Goal: Communication & Community: Share content

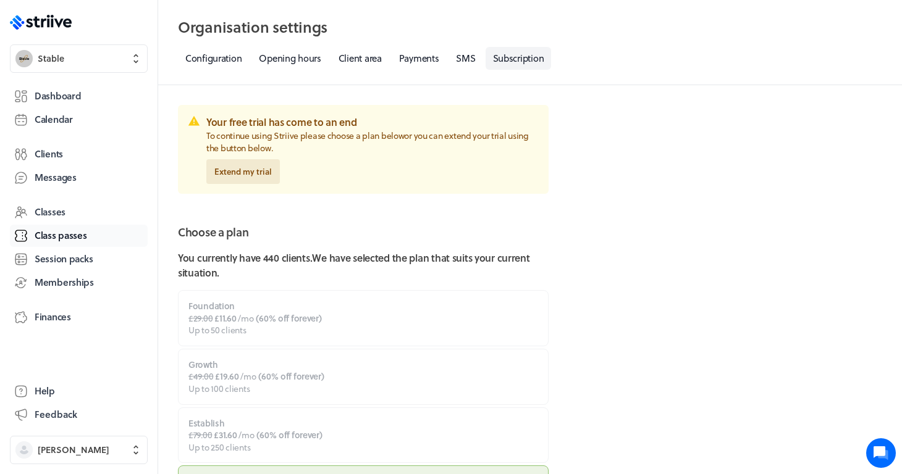
click at [44, 233] on span "Class passes" at bounding box center [61, 235] width 53 height 13
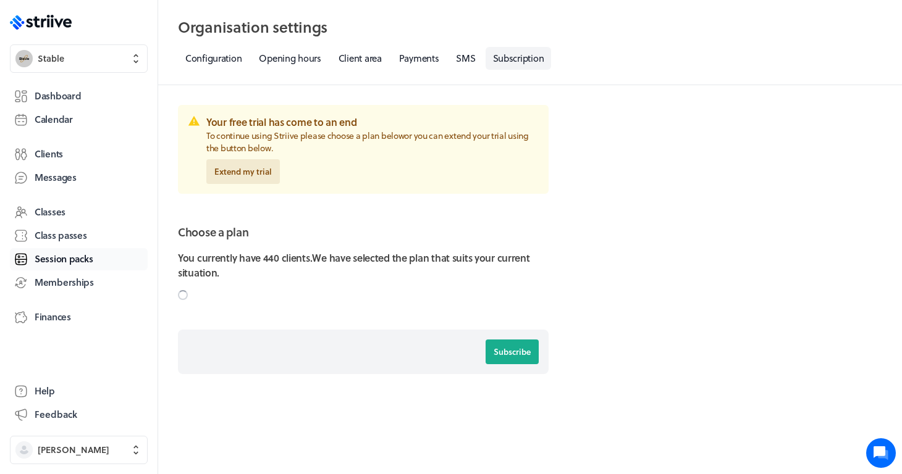
click at [50, 264] on span "Session packs" at bounding box center [64, 259] width 58 height 13
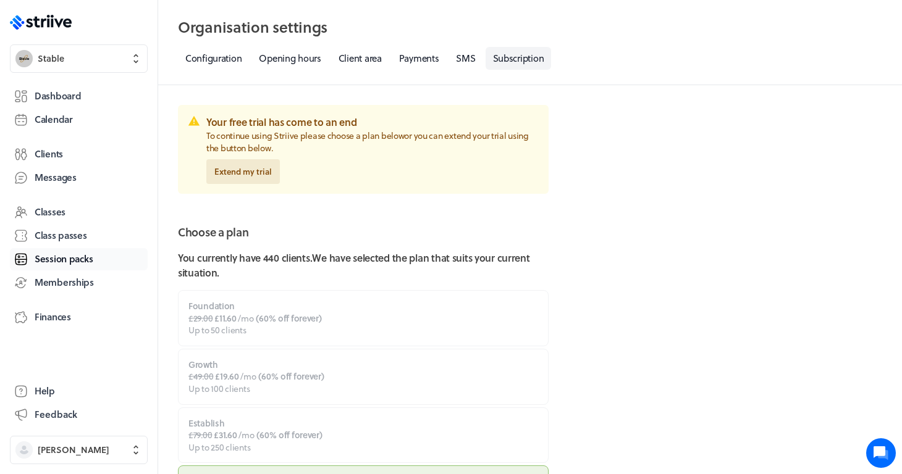
click at [65, 255] on span "Session packs" at bounding box center [64, 259] width 58 height 13
click at [74, 440] on button "[PERSON_NAME]" at bounding box center [79, 450] width 138 height 28
click at [185, 211] on form "Your free trial has come to an end To continue using Striive please choose a pl…" at bounding box center [363, 411] width 371 height 612
click at [221, 62] on link "Configuration" at bounding box center [213, 58] width 71 height 23
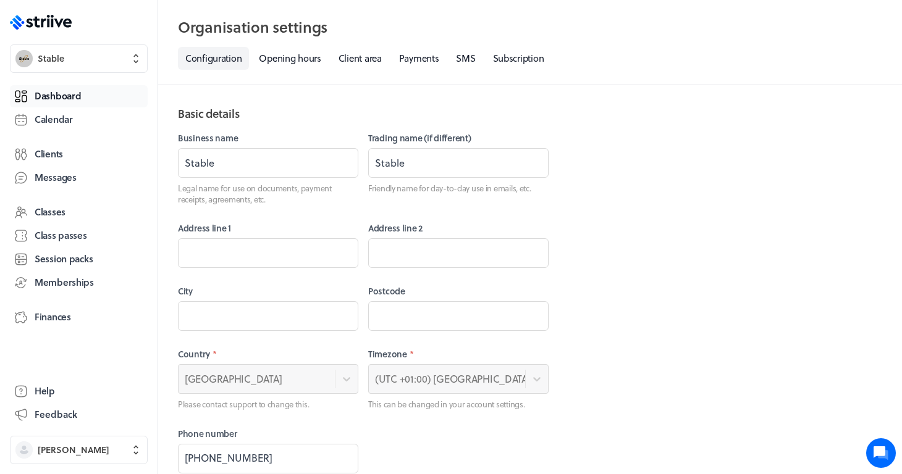
click at [64, 87] on link "Dashboard" at bounding box center [79, 96] width 138 height 22
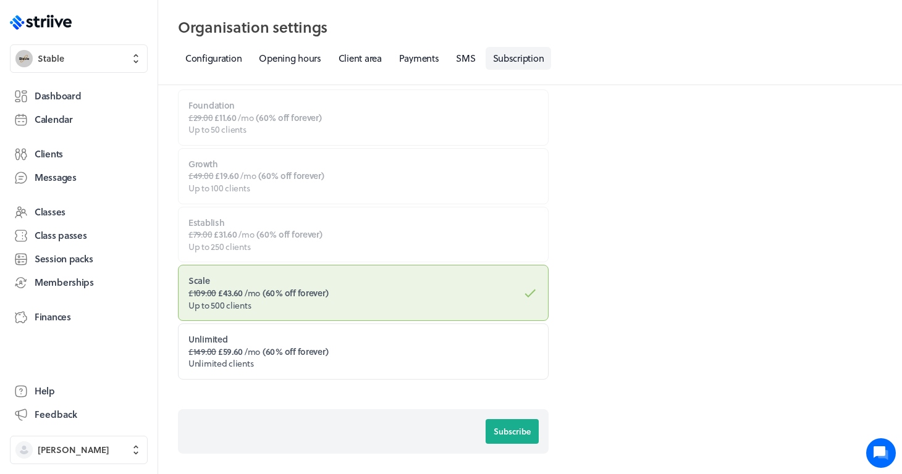
scroll to position [216, 0]
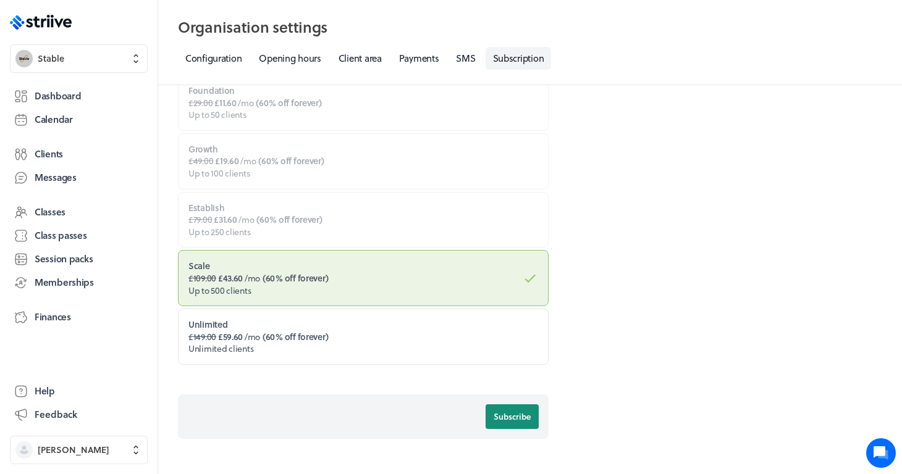
click at [504, 414] on span "Subscribe" at bounding box center [512, 416] width 37 height 11
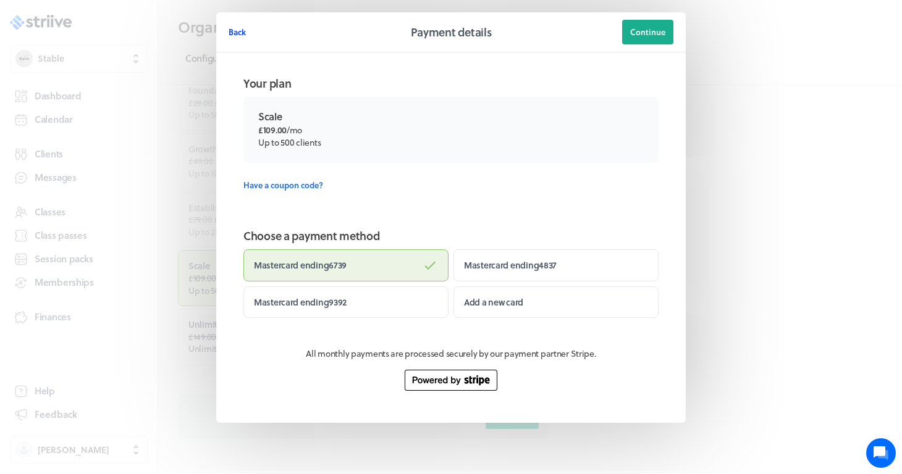
click at [237, 33] on span "Back" at bounding box center [237, 32] width 17 height 11
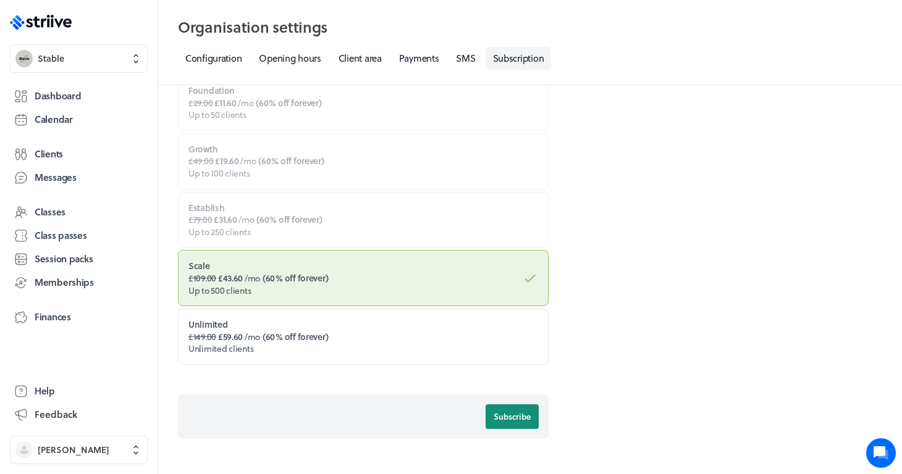
click at [507, 411] on span "Subscribe" at bounding box center [512, 416] width 37 height 11
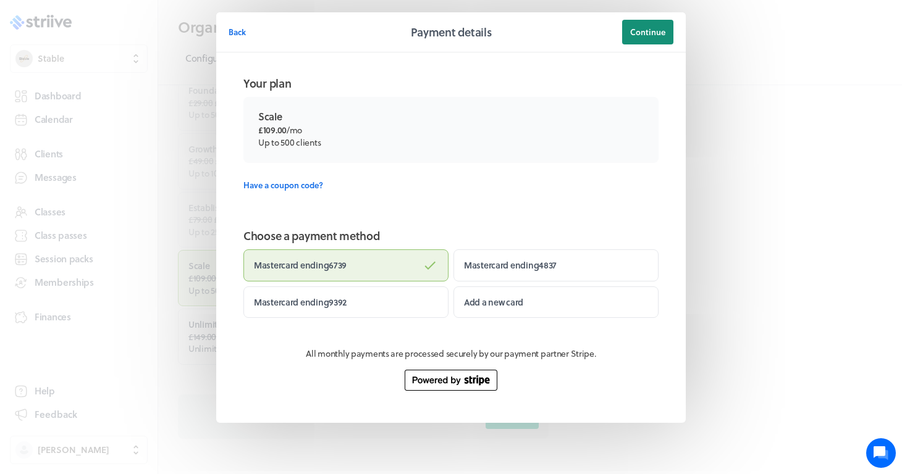
click at [661, 25] on button "Continue" at bounding box center [647, 32] width 51 height 25
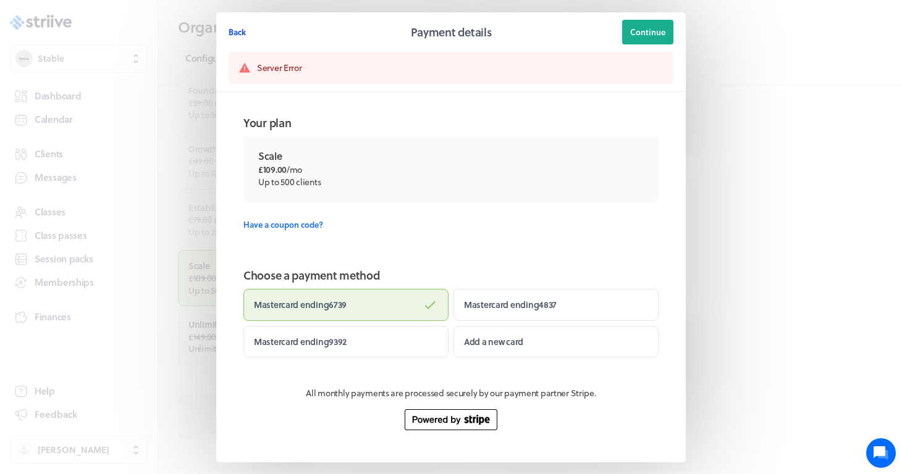
click at [242, 28] on span "Back" at bounding box center [237, 32] width 17 height 11
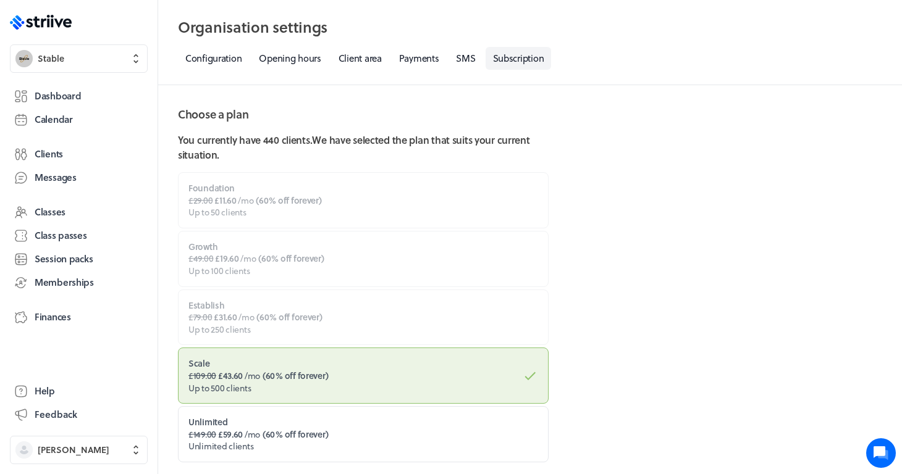
scroll to position [93, 0]
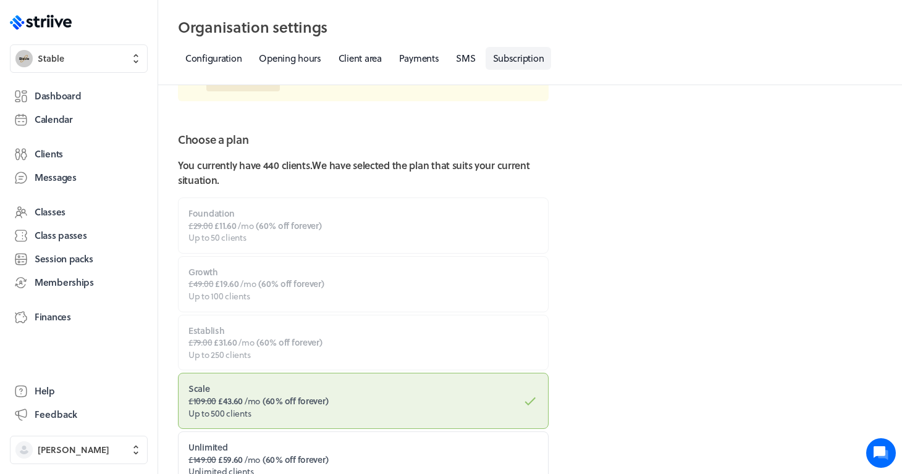
click at [284, 232] on label "Foundation £29.00 £11.60 /mo ( 60% off forever ) Up to 50 clients" at bounding box center [363, 226] width 371 height 56
click at [338, 230] on label "Foundation £29.00 £11.60 /mo ( 60% off forever ) Up to 50 clients" at bounding box center [363, 226] width 371 height 56
click at [432, 57] on link "Payments" at bounding box center [419, 58] width 55 height 23
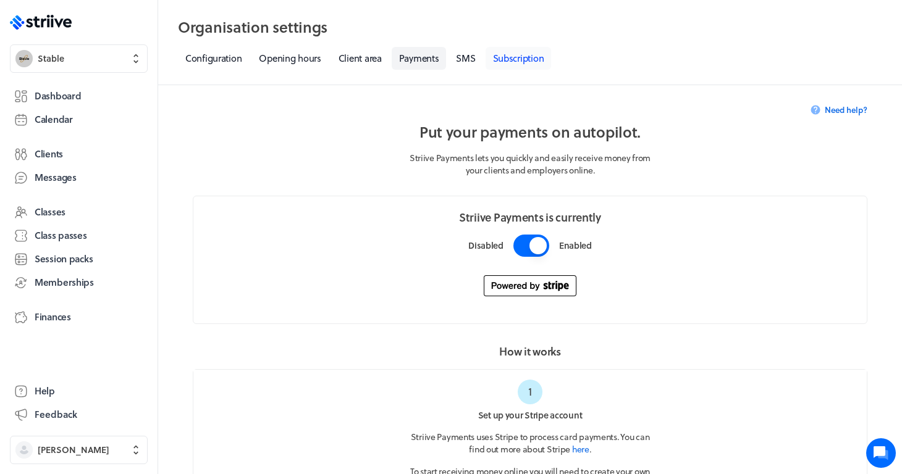
scroll to position [-1, 0]
click at [522, 54] on link "Subscription" at bounding box center [519, 58] width 66 height 23
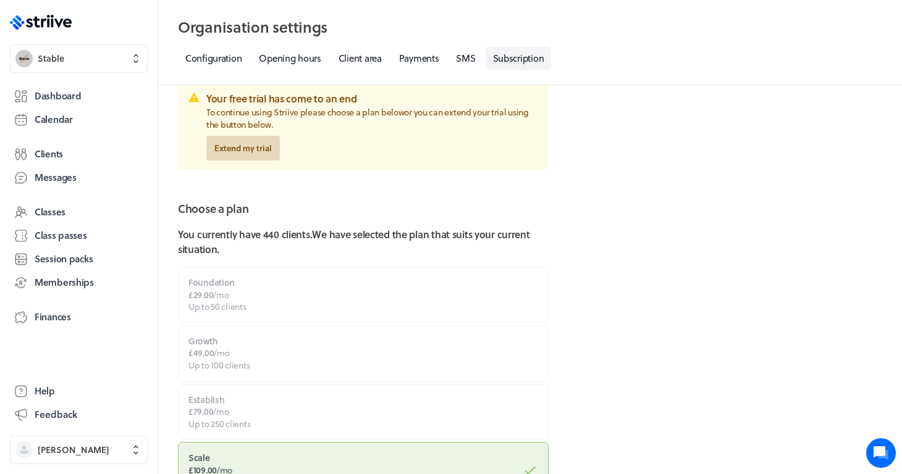
scroll to position [4, 0]
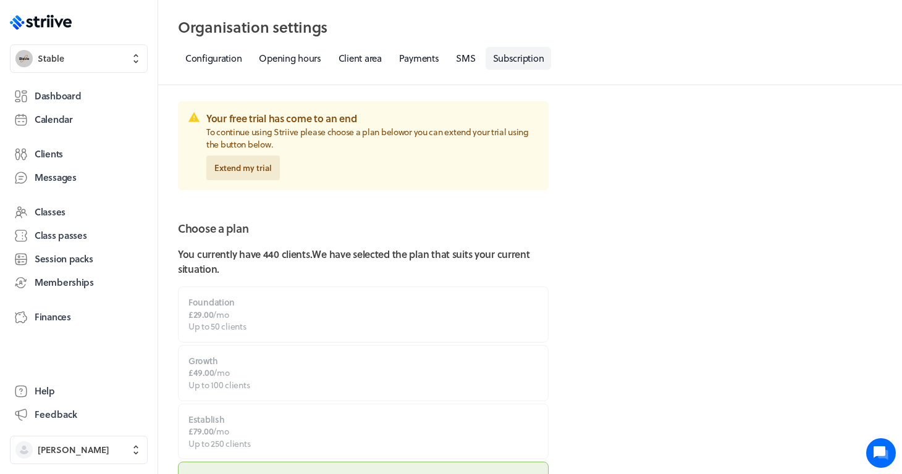
click at [252, 153] on div "Your free trial has come to an end To continue using Striive please choose a pl…" at bounding box center [372, 145] width 332 height 69
click at [254, 164] on span "Extend my trial" at bounding box center [242, 167] width 57 height 11
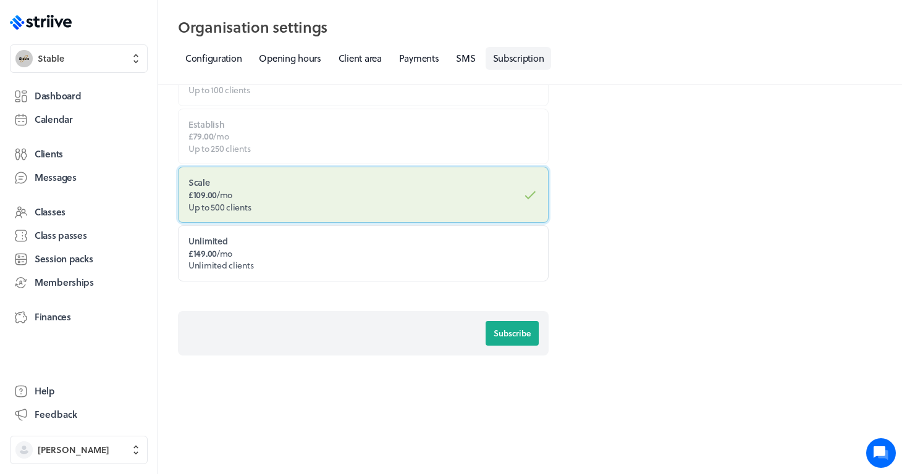
scroll to position [242, 0]
click at [505, 332] on span "Subscribe" at bounding box center [512, 334] width 37 height 11
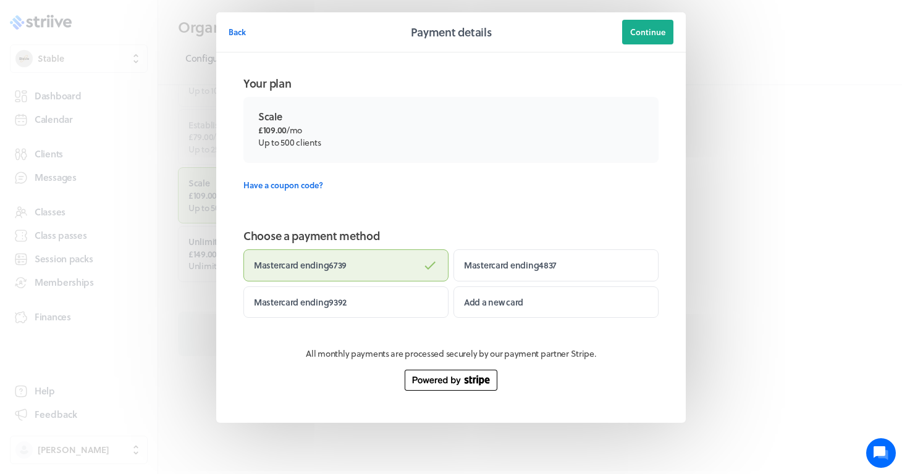
click at [644, 46] on header "Back Payment details Continue" at bounding box center [450, 32] width 469 height 40
click at [650, 31] on span "Continue" at bounding box center [647, 32] width 35 height 11
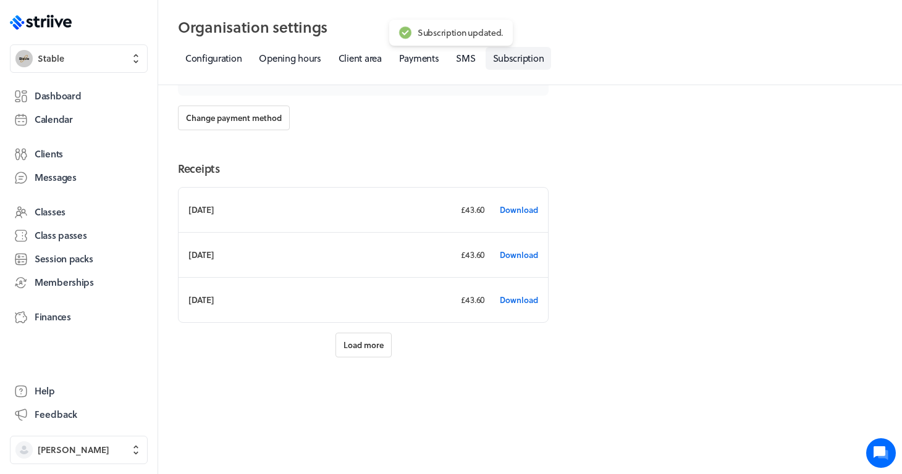
scroll to position [295, 0]
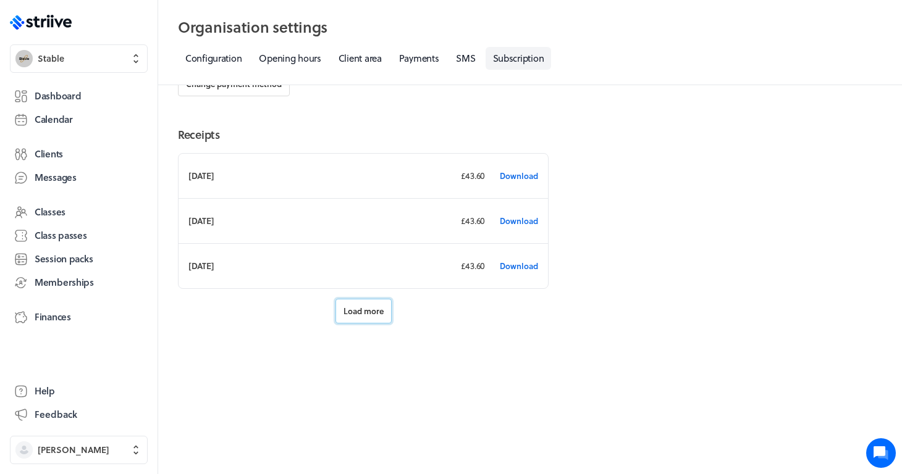
click at [363, 321] on button "Load more" at bounding box center [363, 311] width 56 height 25
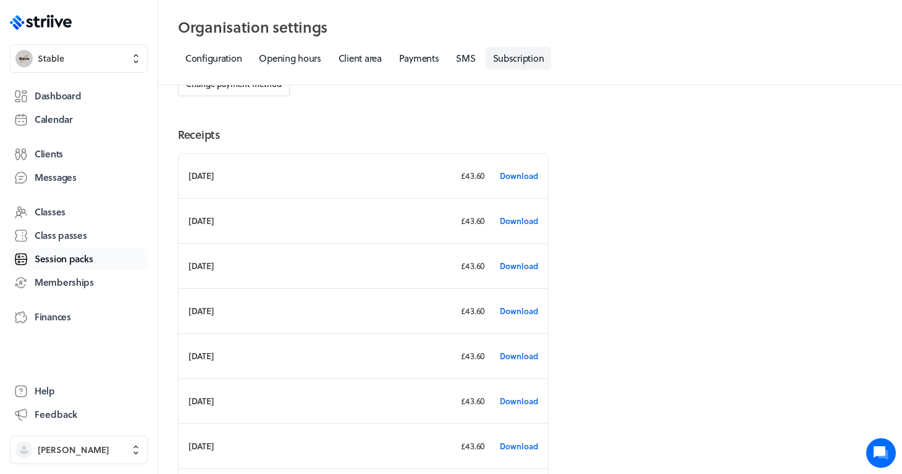
click at [56, 256] on span "Session packs" at bounding box center [64, 259] width 58 height 13
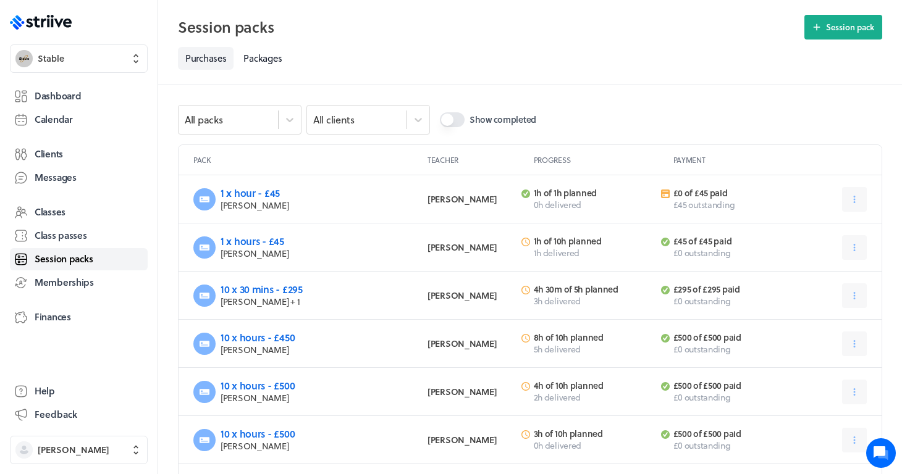
click at [67, 248] on link "Session packs" at bounding box center [79, 259] width 138 height 22
click at [74, 237] on span "Class passes" at bounding box center [61, 235] width 53 height 13
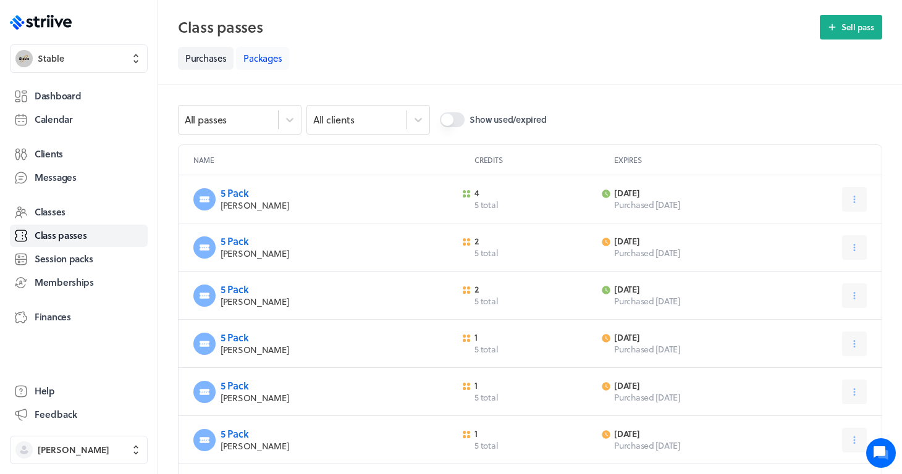
click at [274, 54] on link "Packages" at bounding box center [262, 58] width 53 height 23
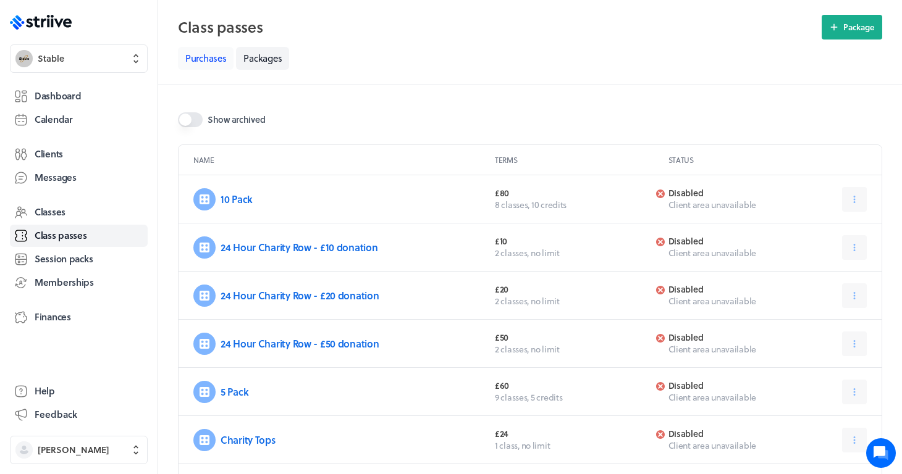
click at [217, 61] on link "Purchases" at bounding box center [206, 58] width 56 height 23
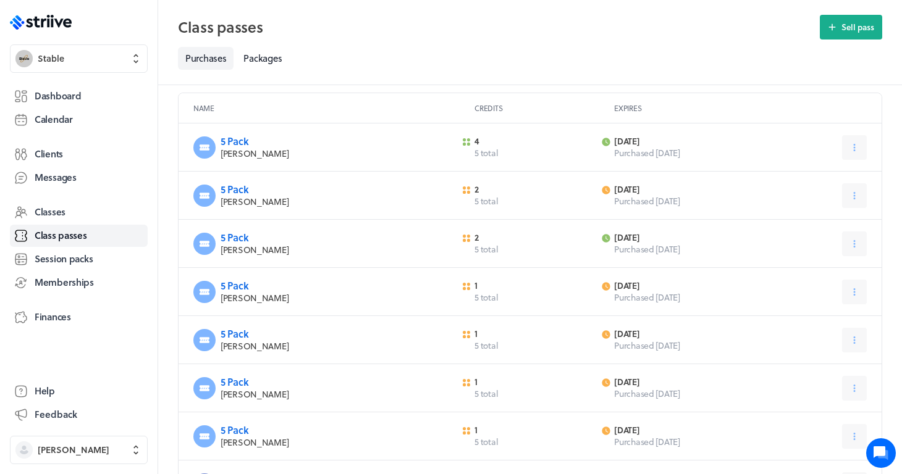
scroll to position [51, 0]
click at [70, 288] on span "Memberships" at bounding box center [64, 282] width 59 height 13
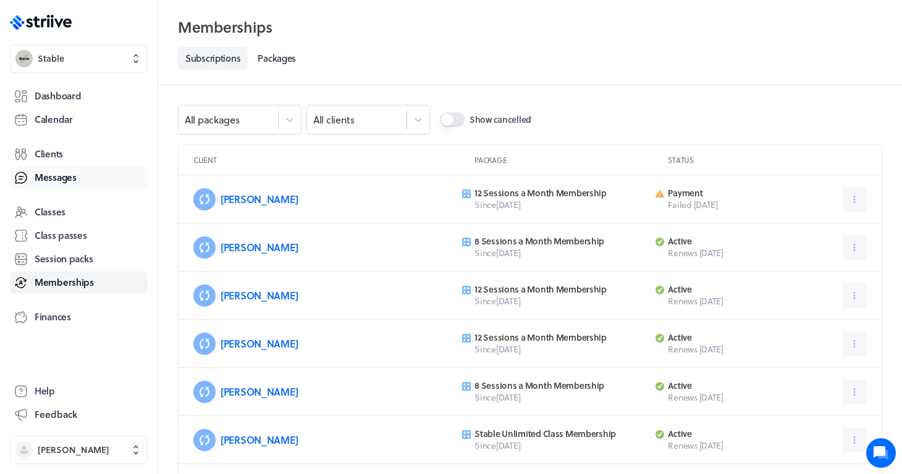
click at [69, 177] on span "Messages" at bounding box center [56, 177] width 42 height 13
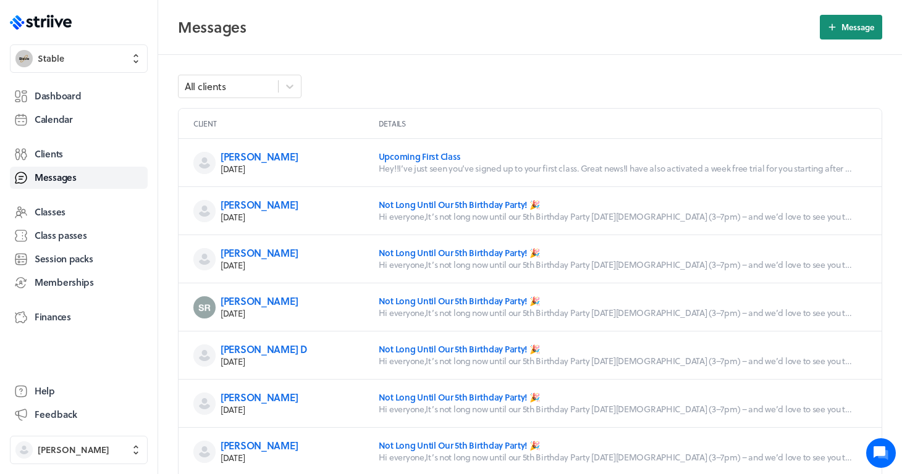
click at [858, 27] on span "Message" at bounding box center [857, 27] width 33 height 11
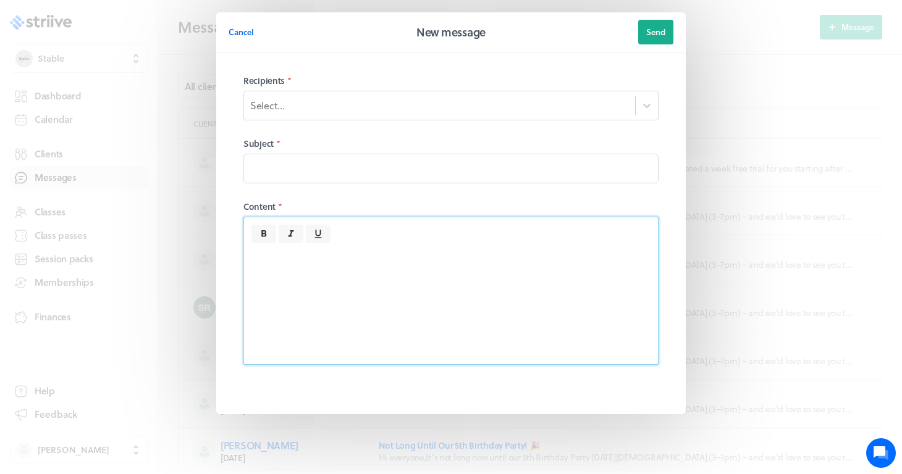
click at [405, 267] on div at bounding box center [451, 303] width 414 height 121
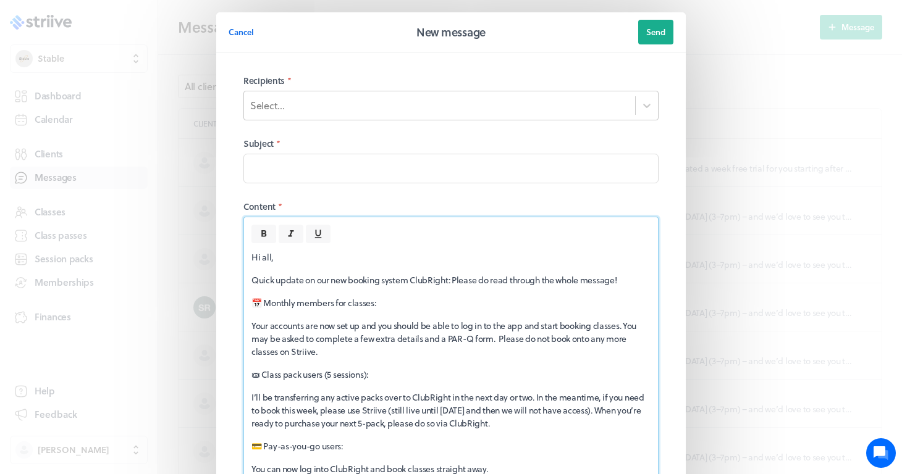
click at [340, 112] on div "Select..." at bounding box center [439, 105] width 391 height 21
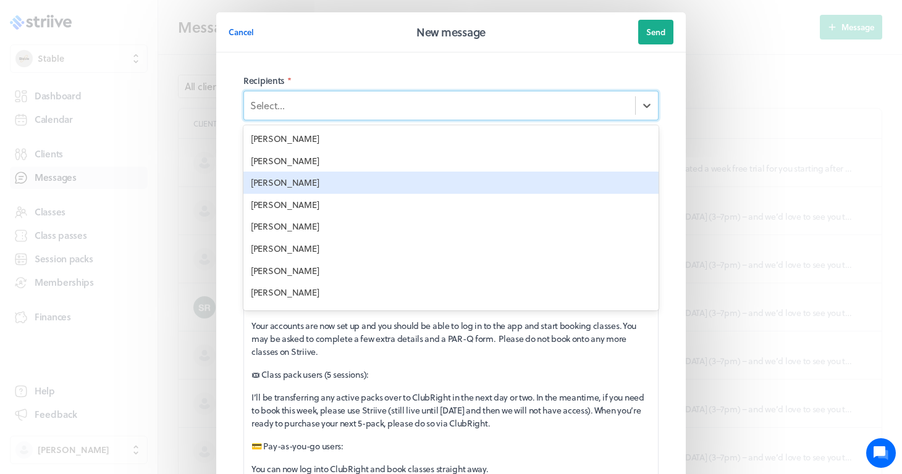
click at [295, 179] on div "Alex Price" at bounding box center [450, 183] width 415 height 22
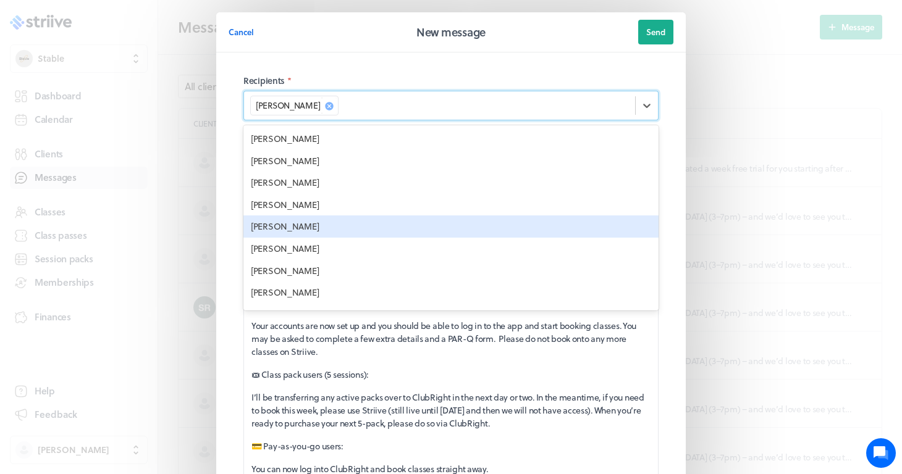
click at [281, 231] on div "Alicia Saunders" at bounding box center [450, 227] width 415 height 22
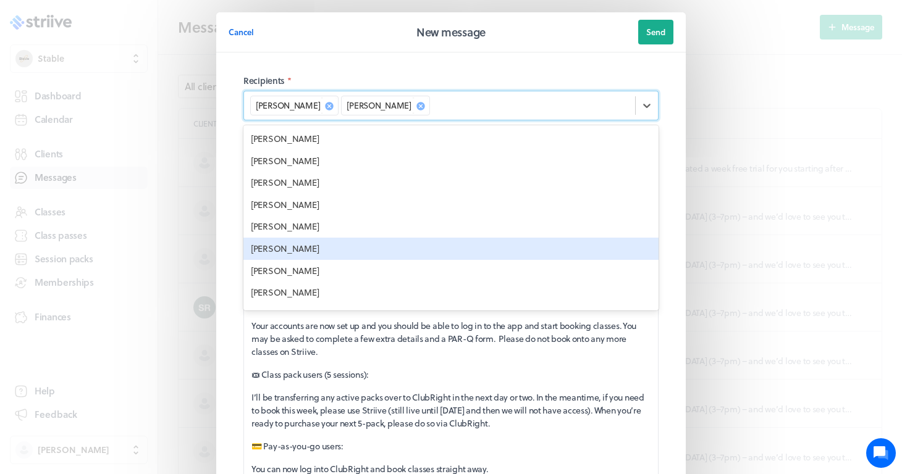
click at [274, 246] on div "Alicia Cain" at bounding box center [450, 249] width 415 height 22
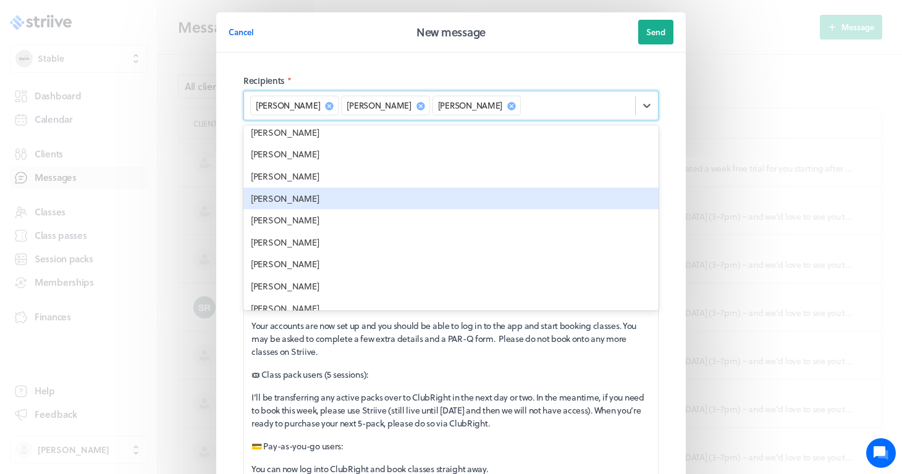
scroll to position [74, 0]
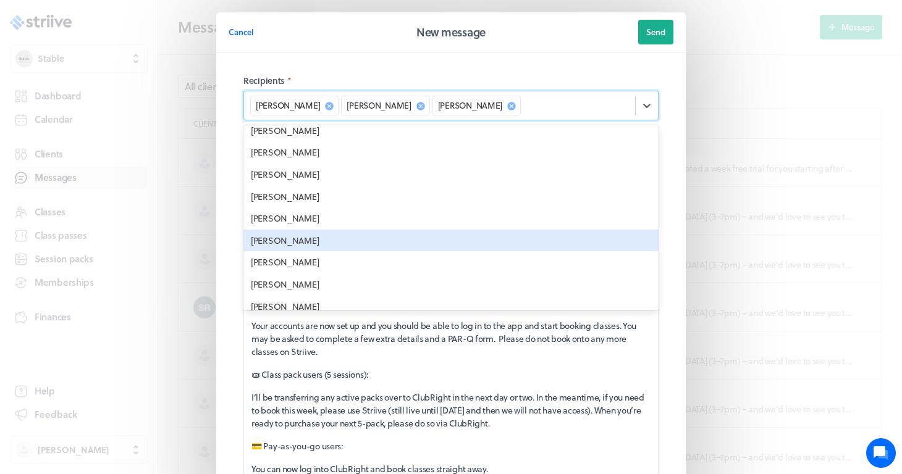
click at [314, 235] on div "Amanda Alkema" at bounding box center [450, 241] width 415 height 22
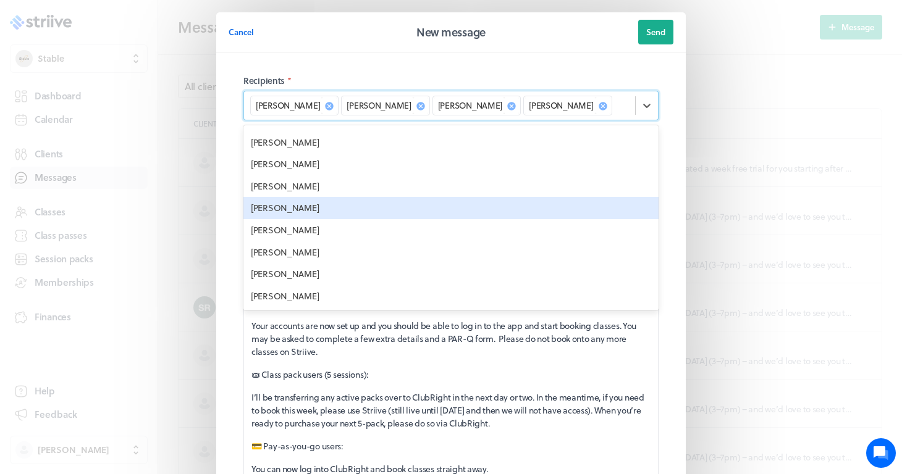
click at [305, 249] on div "Andrew Brooks" at bounding box center [450, 253] width 415 height 22
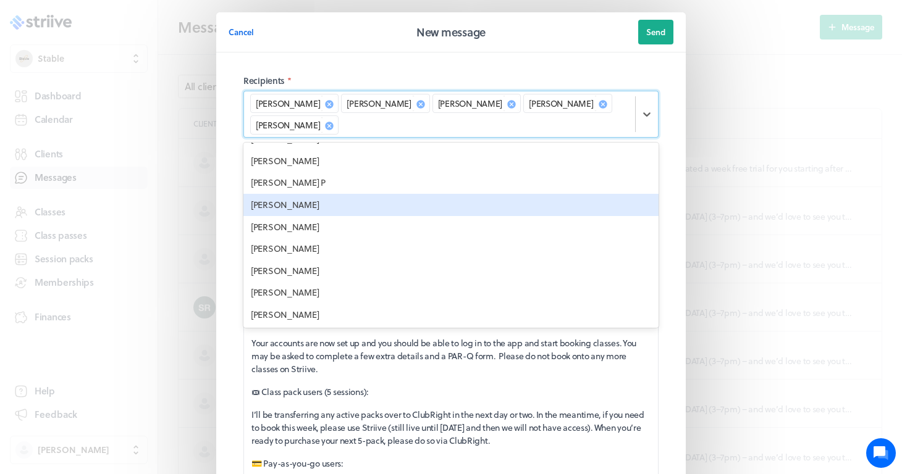
scroll to position [285, 0]
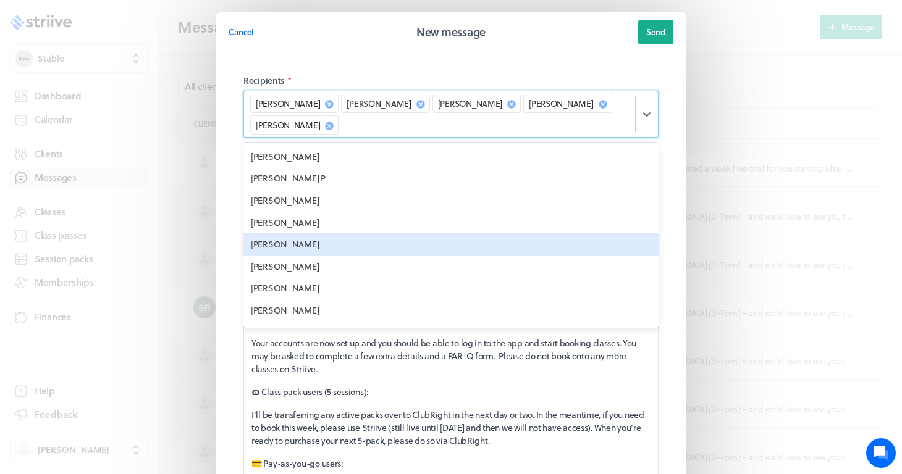
click at [300, 236] on div "Anna Backhouse" at bounding box center [450, 244] width 415 height 22
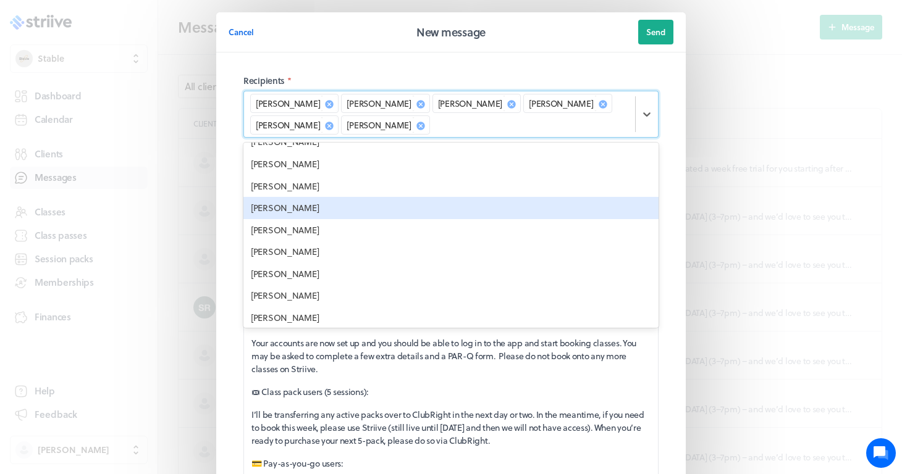
scroll to position [551, 0]
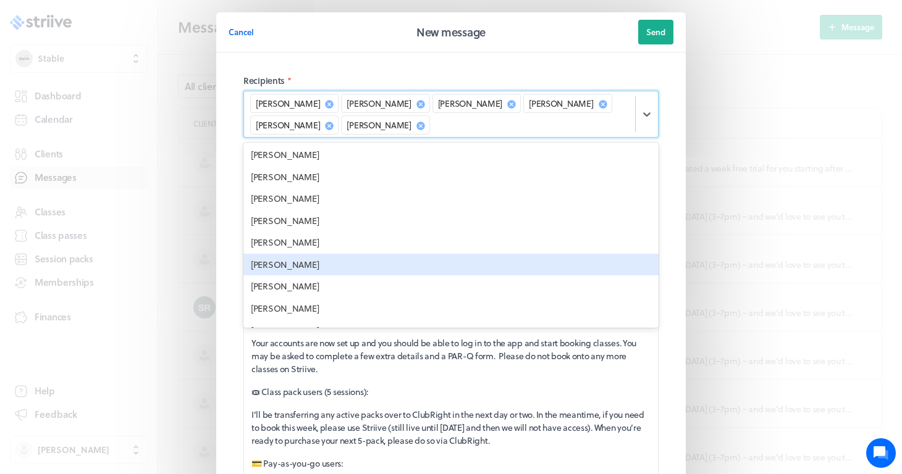
click at [291, 254] on div "Beth Reeve" at bounding box center [450, 265] width 415 height 22
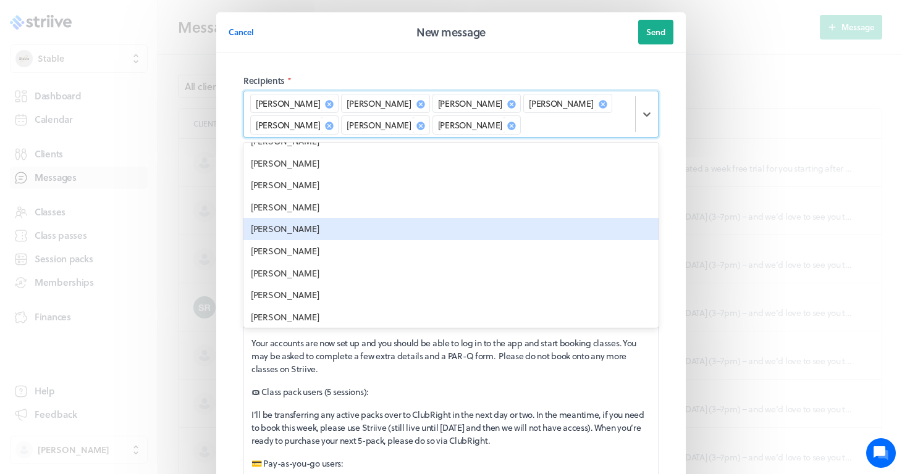
scroll to position [610, 0]
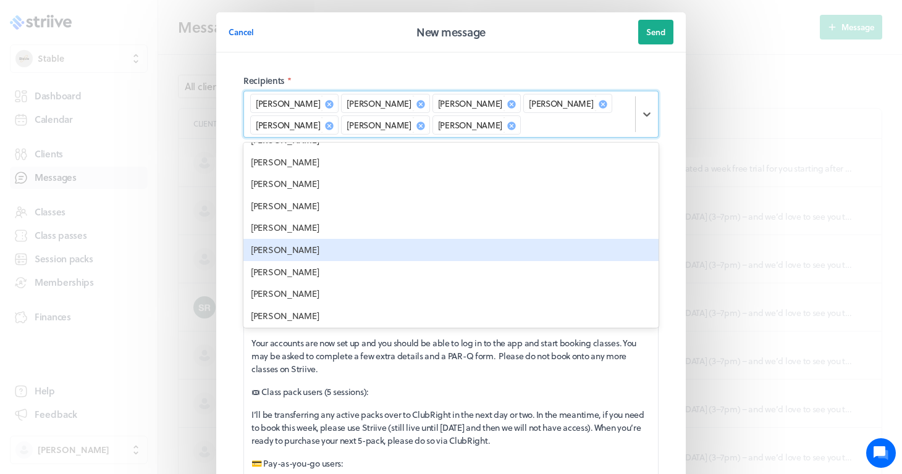
click at [311, 239] on div "Bradley Hoare" at bounding box center [450, 250] width 415 height 22
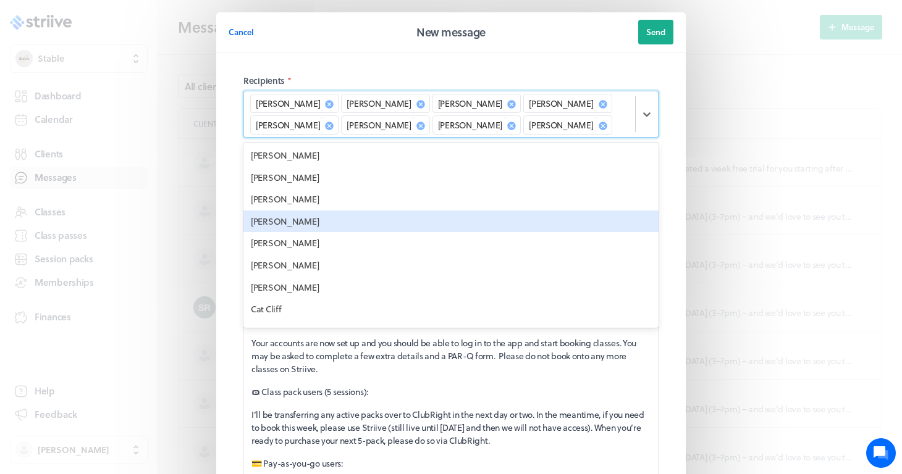
scroll to position [705, 0]
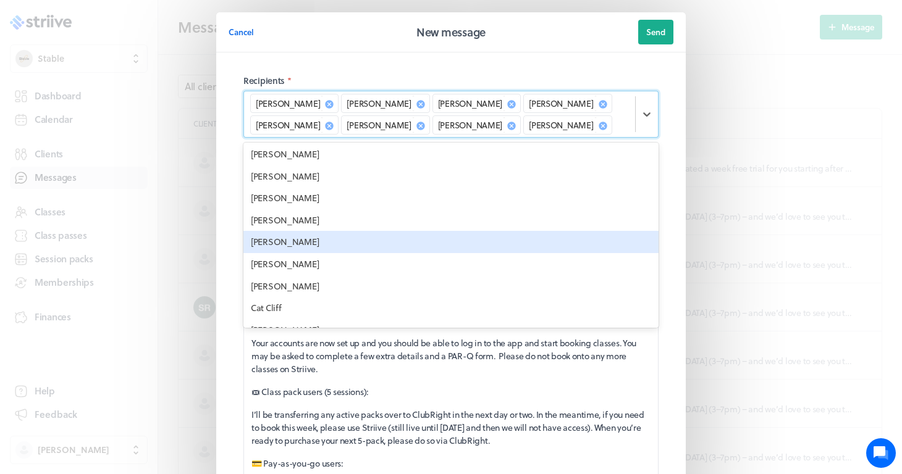
click at [315, 231] on div "Carla Saxby" at bounding box center [450, 242] width 415 height 22
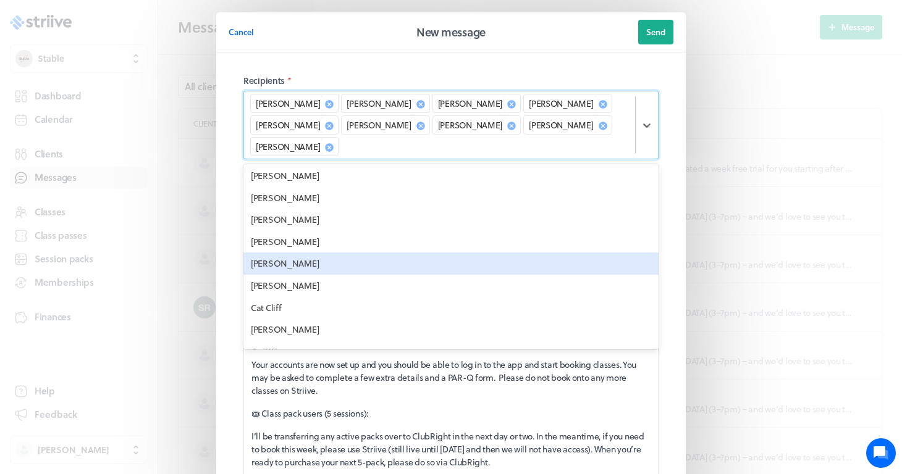
click at [314, 253] on div "Caroline Horlock" at bounding box center [450, 264] width 415 height 22
click at [306, 253] on div "Caroline Farrelly" at bounding box center [450, 264] width 415 height 22
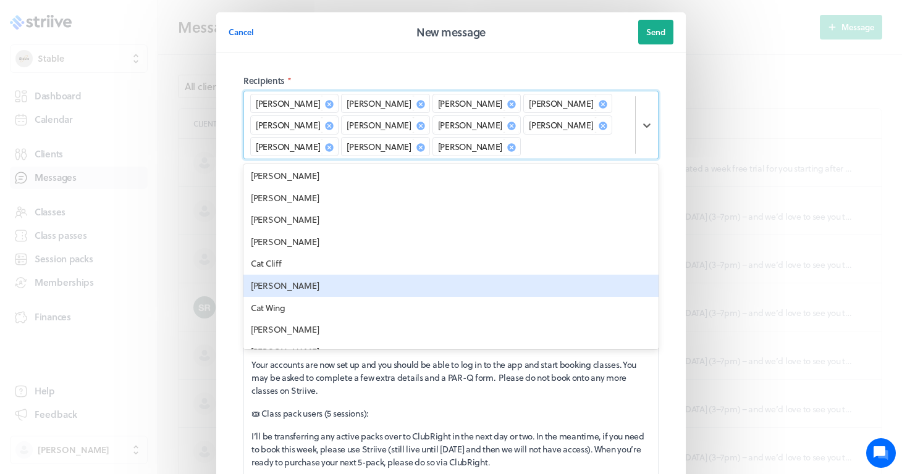
click at [295, 275] on div "Cat Beckett" at bounding box center [450, 286] width 415 height 22
click at [286, 275] on div "Cat Wing" at bounding box center [450, 286] width 415 height 22
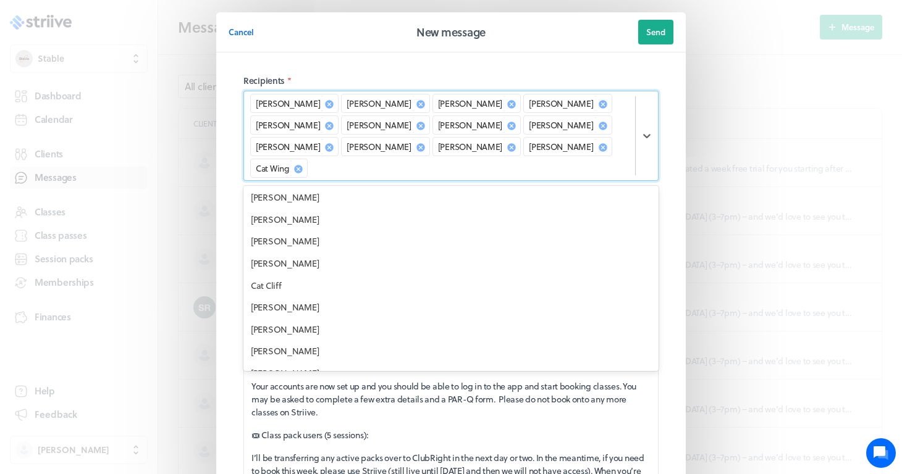
click at [287, 296] on div "Catherine Black" at bounding box center [450, 307] width 415 height 22
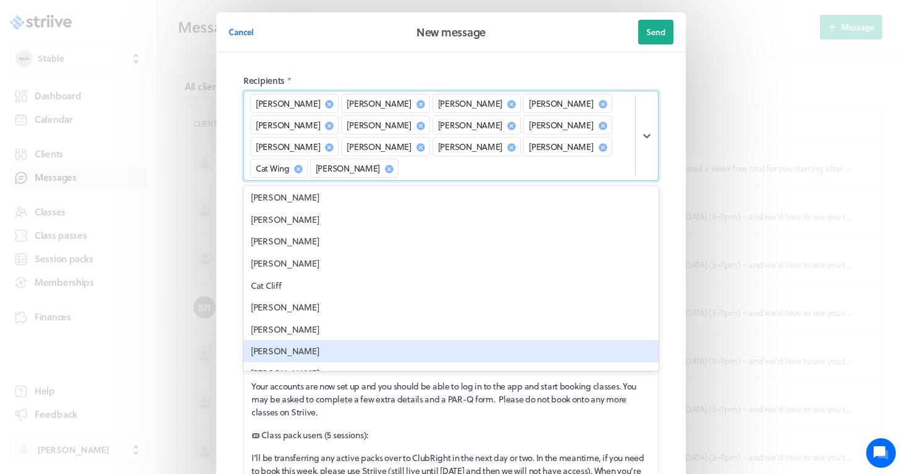
scroll to position [709, 0]
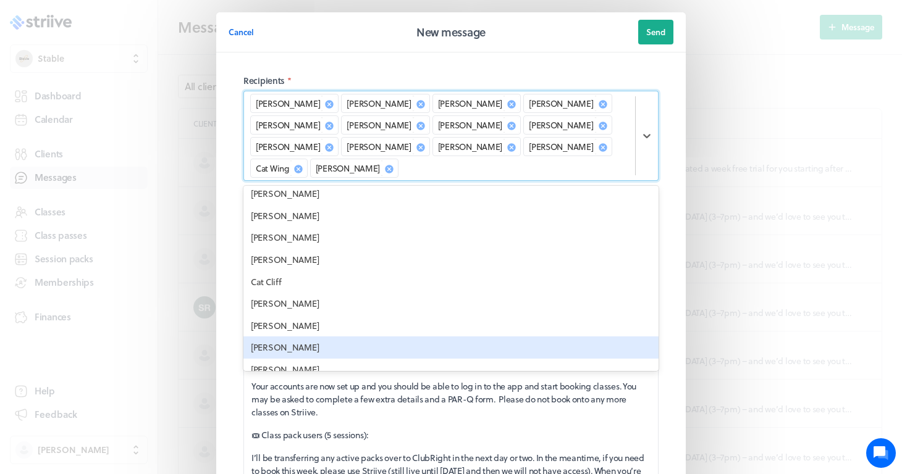
click at [284, 337] on div "Catrina Dokimakis" at bounding box center [450, 348] width 415 height 22
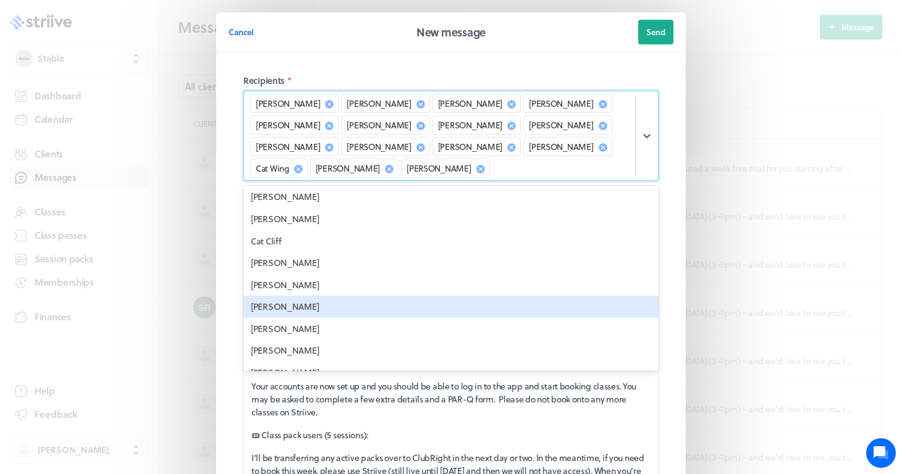
scroll to position [751, 0]
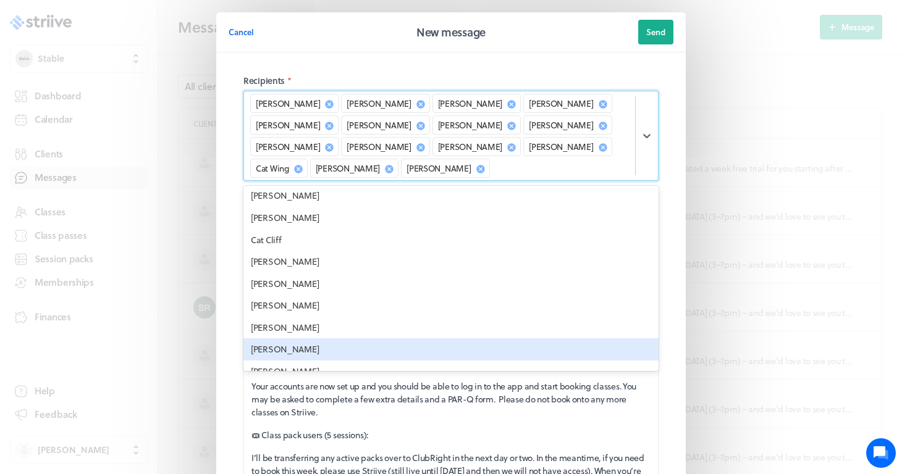
click at [280, 338] on div "Charlie Bankes" at bounding box center [450, 349] width 415 height 22
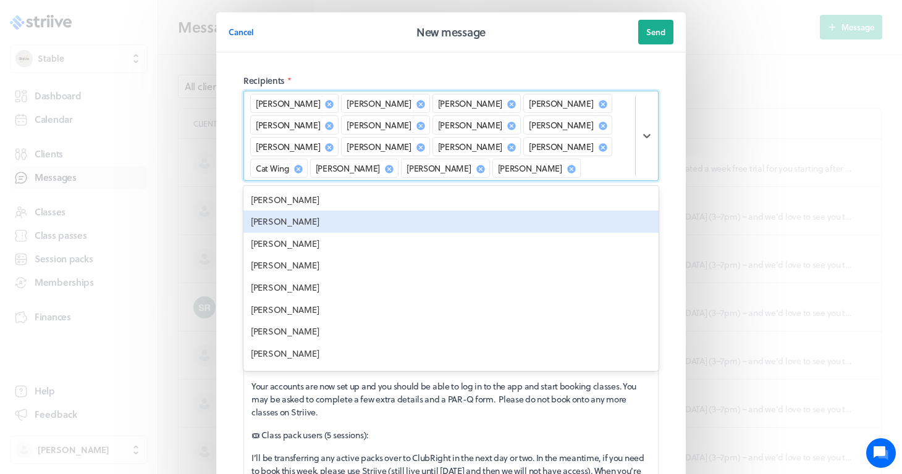
scroll to position [838, 0]
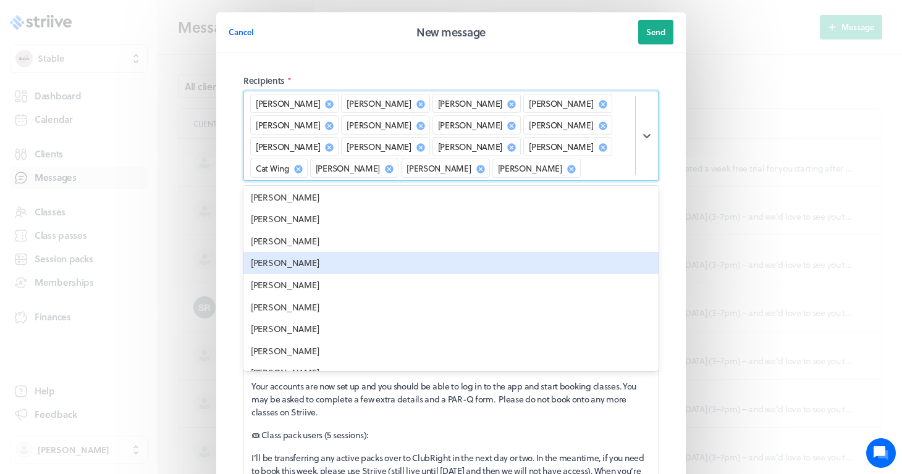
click at [294, 252] on div "Charlotte Murphy" at bounding box center [450, 263] width 415 height 22
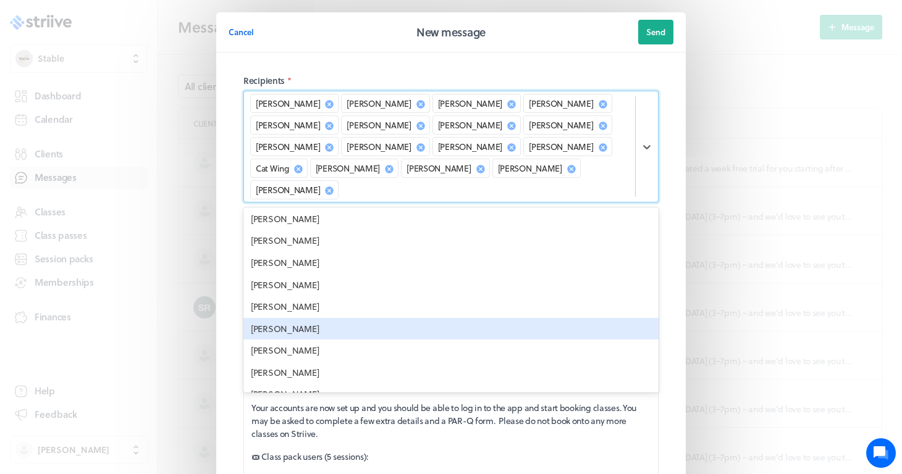
click at [278, 318] on div "Cheryl Read" at bounding box center [450, 329] width 415 height 22
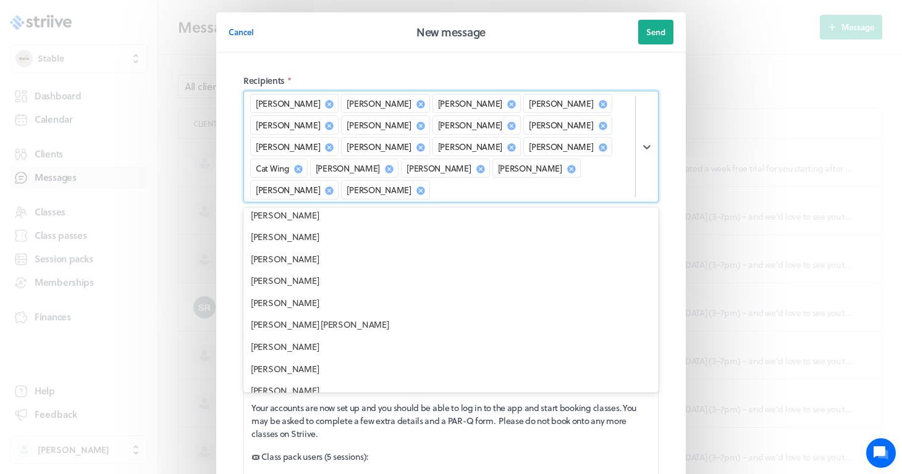
scroll to position [909, 0]
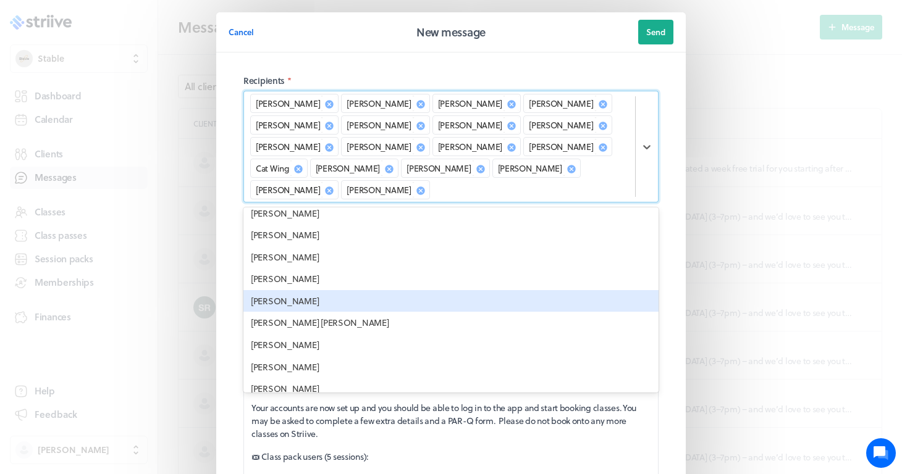
click at [274, 290] on div "Chloe Brown" at bounding box center [450, 301] width 415 height 22
click at [272, 290] on div "Choi Lynn Jackson" at bounding box center [450, 301] width 415 height 22
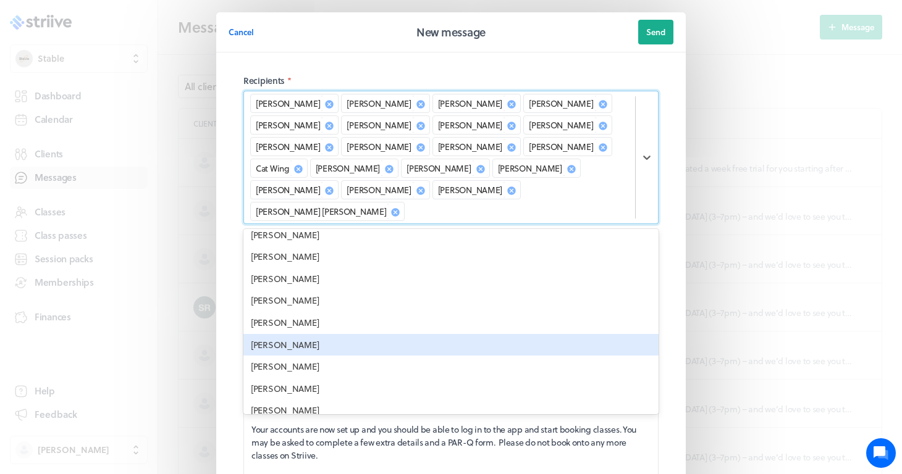
click at [271, 334] on div "Chris Dovener" at bounding box center [450, 345] width 415 height 22
click at [280, 334] on div "Chris Reddin" at bounding box center [450, 345] width 415 height 22
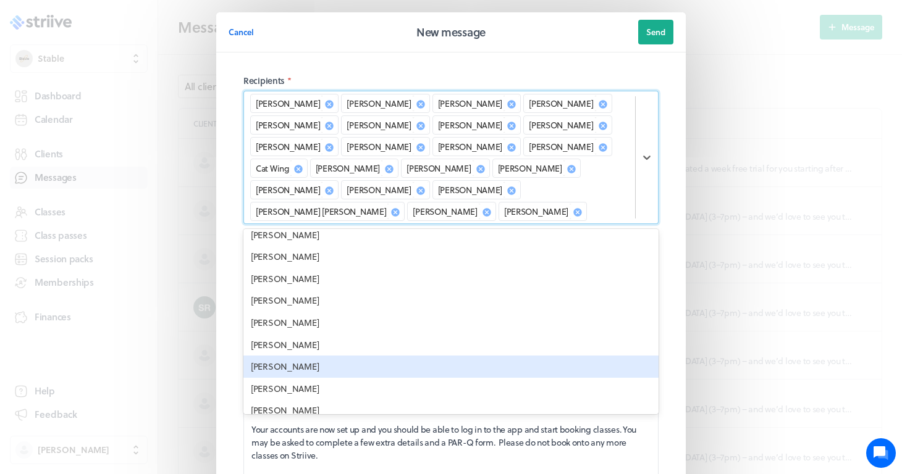
click at [284, 356] on div "Christina Owen" at bounding box center [450, 367] width 415 height 22
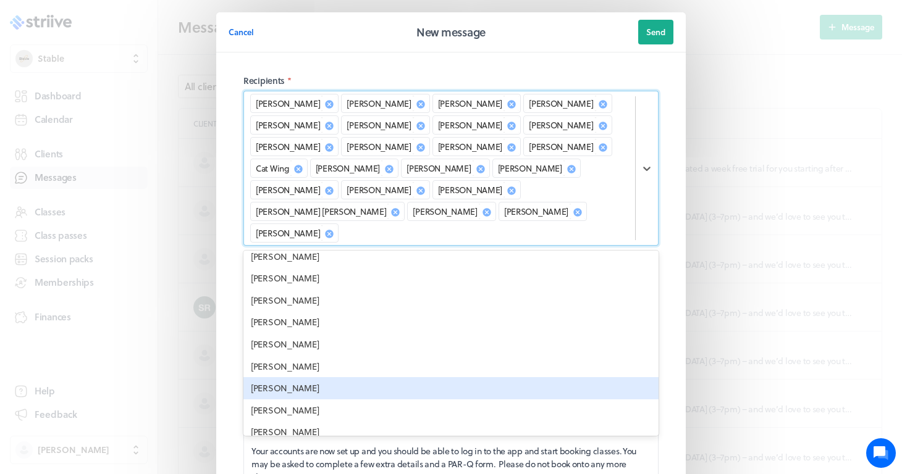
click at [282, 377] on div "Claire Wilson" at bounding box center [450, 388] width 415 height 22
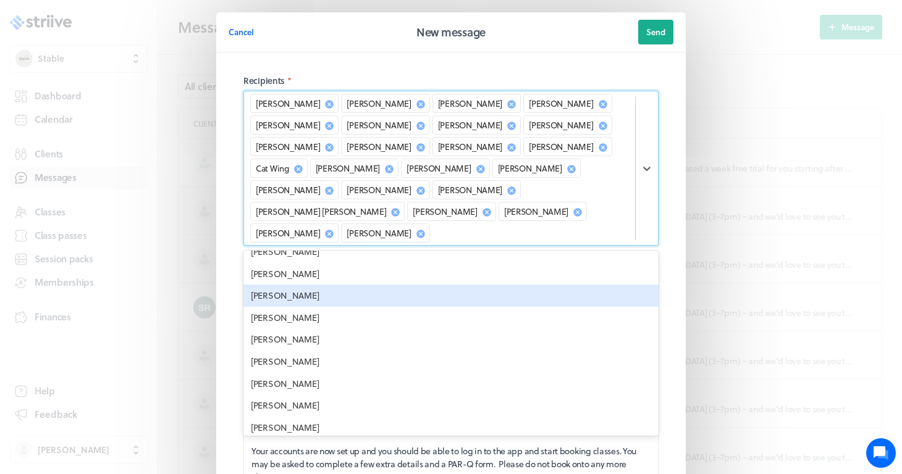
scroll to position [1009, 0]
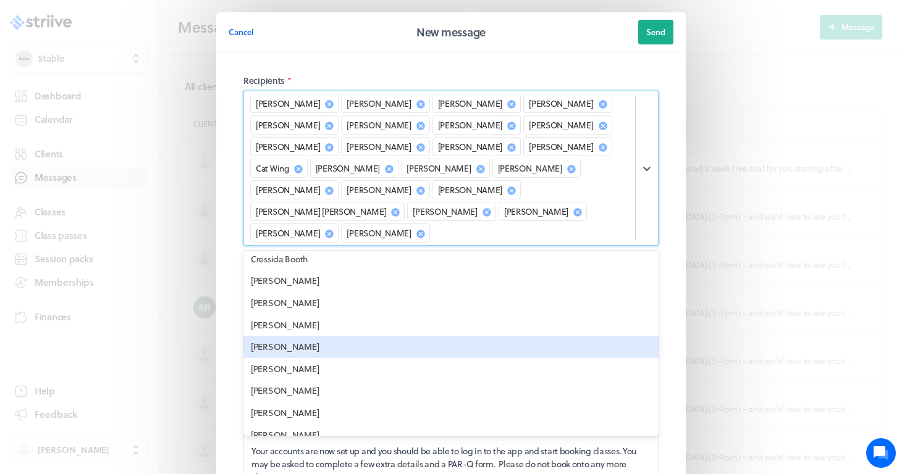
click at [290, 336] on div "David Backhouse" at bounding box center [450, 347] width 415 height 22
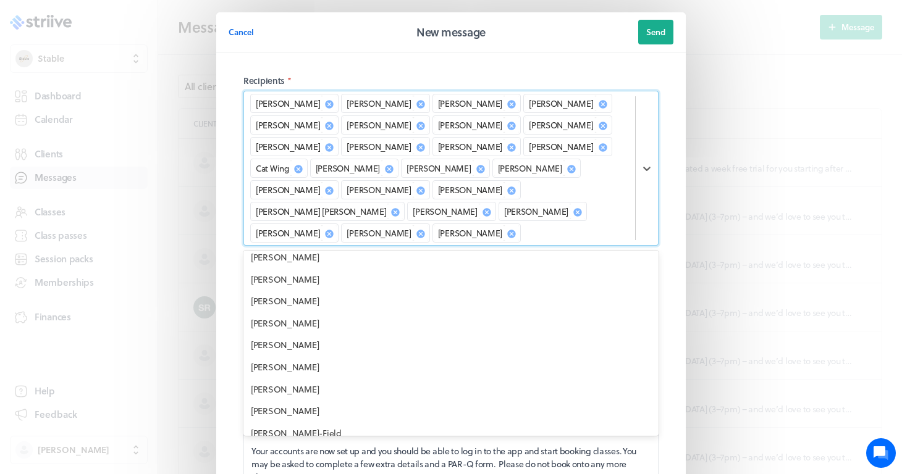
scroll to position [1263, 0]
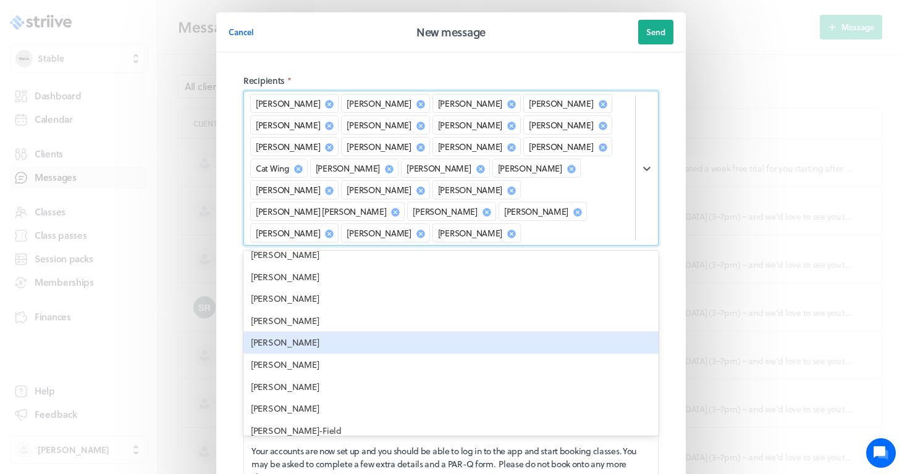
click at [285, 332] on div "Deborah Latham" at bounding box center [450, 343] width 415 height 22
click at [274, 332] on div "Denise Schmidt" at bounding box center [450, 343] width 415 height 22
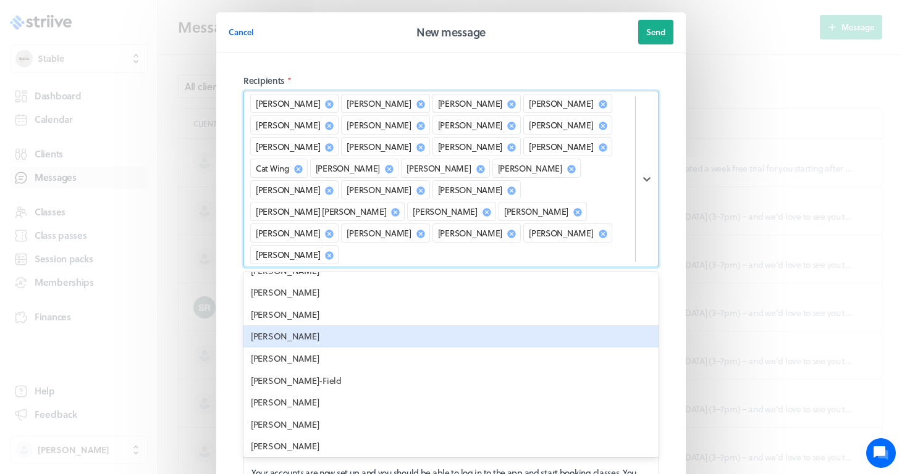
scroll to position [1297, 0]
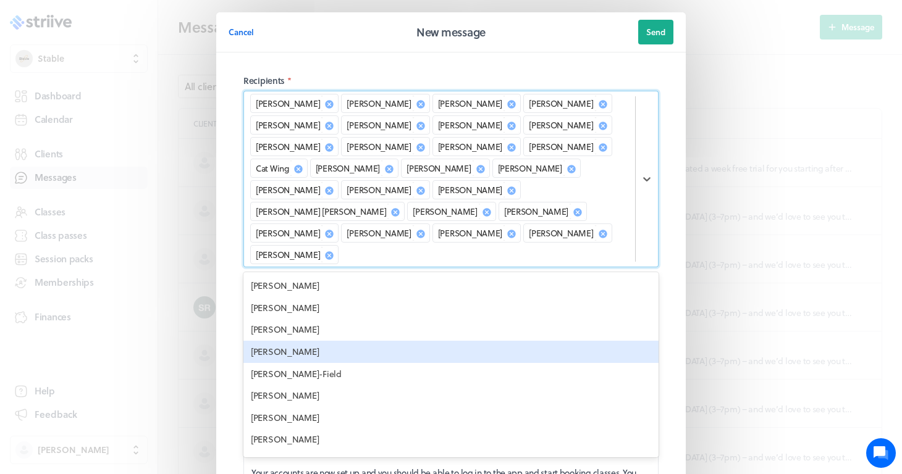
click at [305, 341] on div "Duncan Meyers" at bounding box center [450, 352] width 415 height 22
click at [279, 341] on div "Ed Brett-Field" at bounding box center [450, 352] width 415 height 22
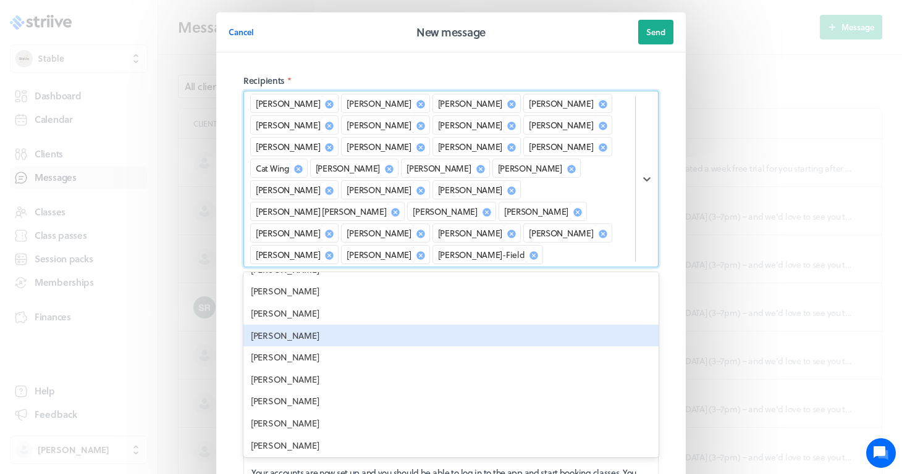
scroll to position [1338, 0]
click at [292, 366] on div "Elizabeth Marshall" at bounding box center [450, 377] width 415 height 22
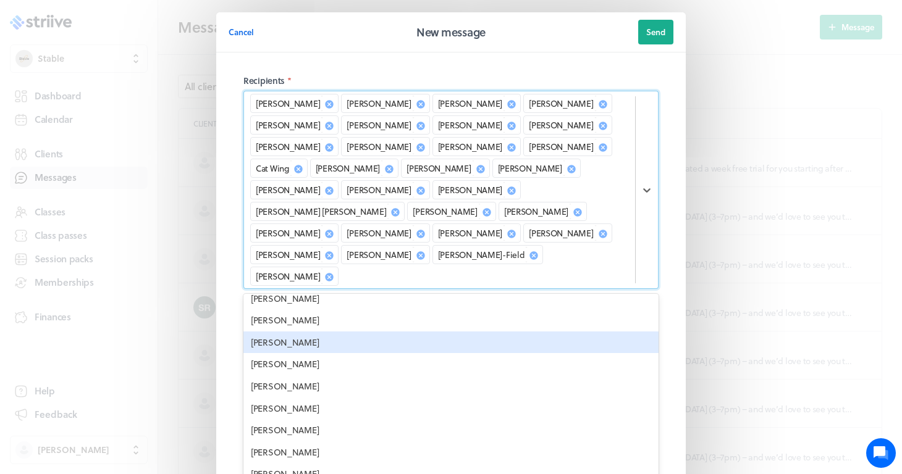
scroll to position [1396, 0]
click at [290, 330] on div "Ellie Watson" at bounding box center [450, 341] width 415 height 22
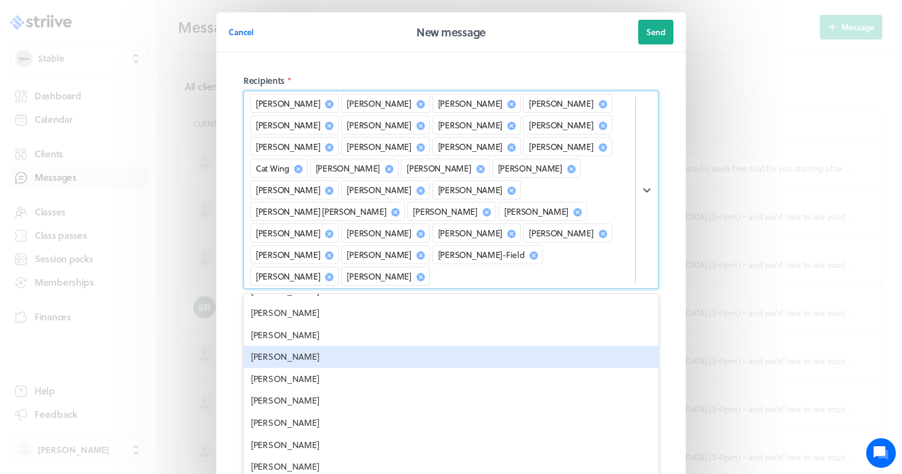
scroll to position [1482, 0]
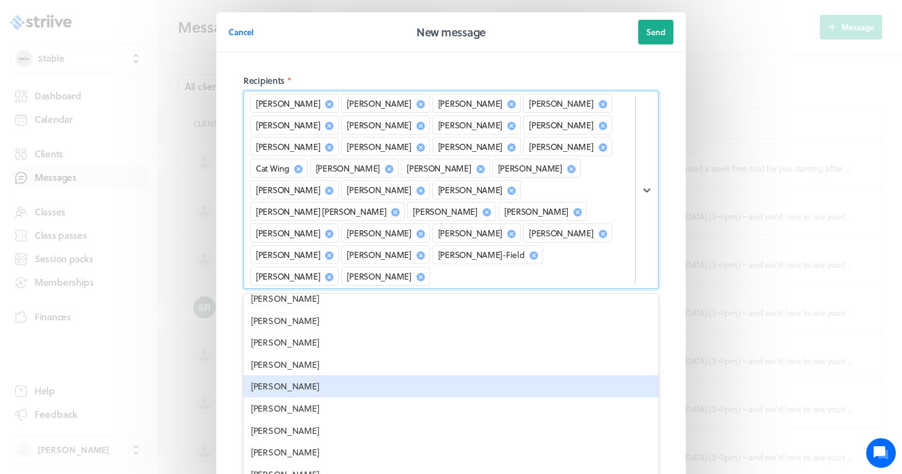
click at [296, 376] on div "Emily Rochez-Maggs" at bounding box center [450, 387] width 415 height 22
click at [289, 376] on div "Emily Milford" at bounding box center [450, 387] width 415 height 22
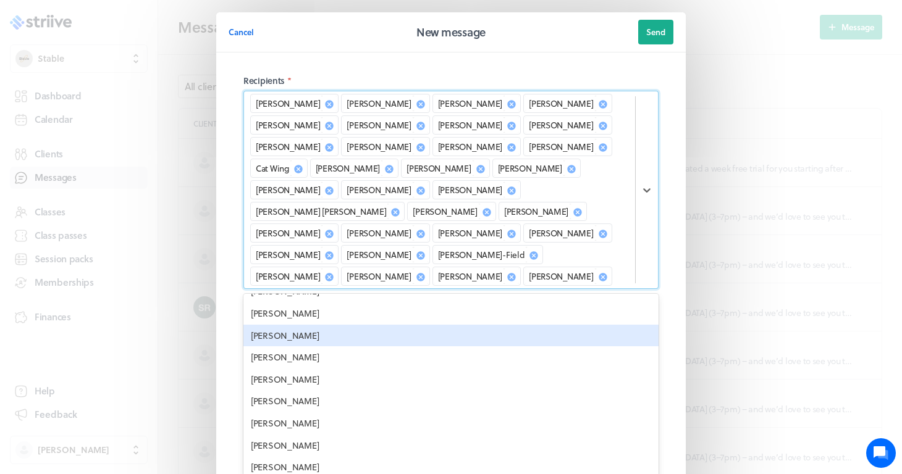
scroll to position [1589, 0]
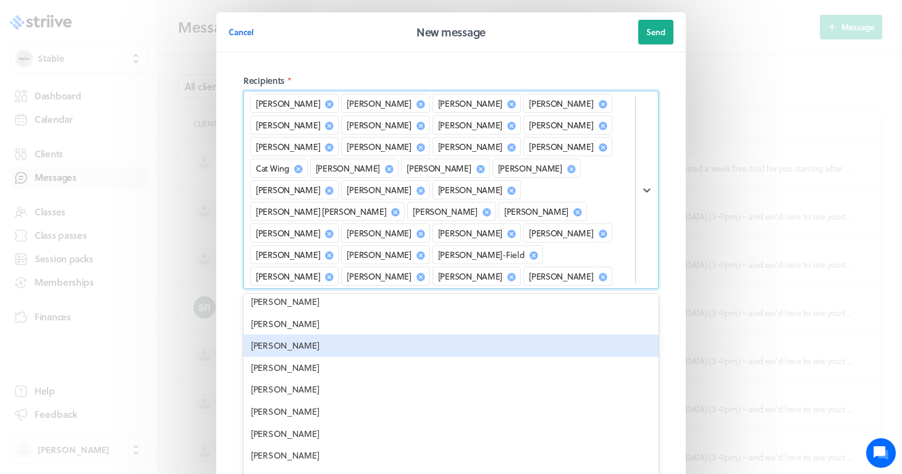
click at [292, 335] on div "Emily Grist" at bounding box center [450, 346] width 415 height 22
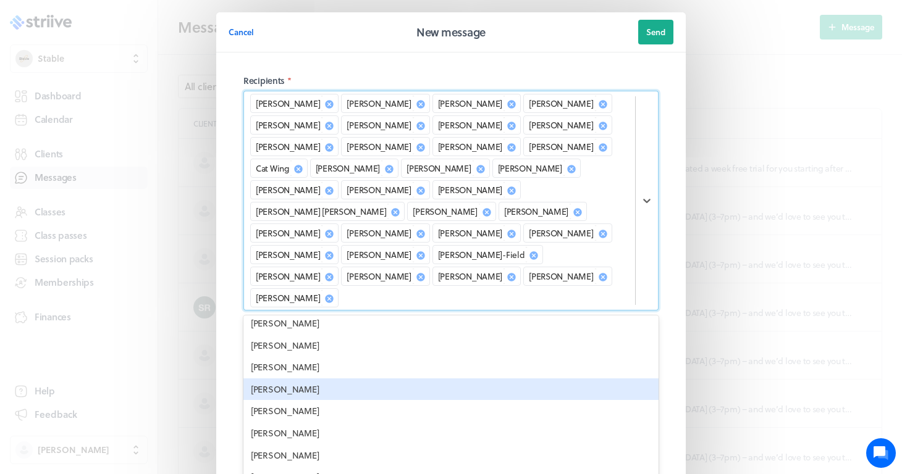
click at [279, 379] on div "Emily Fulleylove" at bounding box center [450, 390] width 415 height 22
click at [280, 379] on div "Emily Christy" at bounding box center [450, 390] width 415 height 22
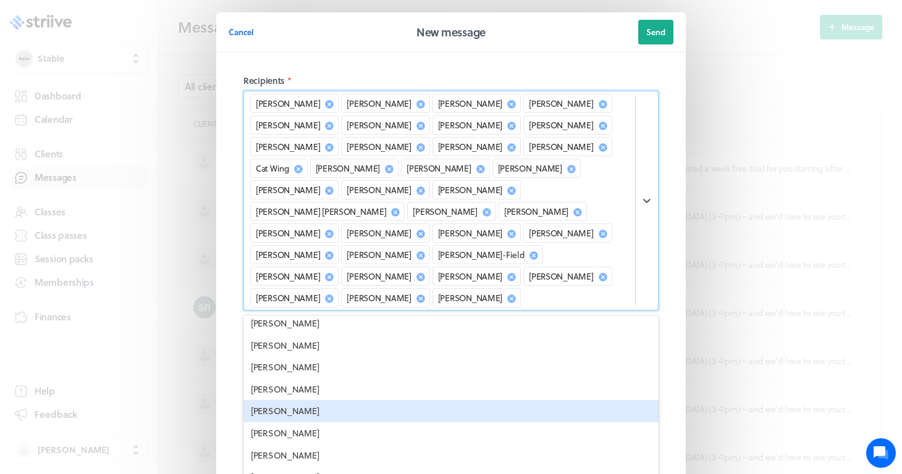
click at [282, 400] on div "Emma Newman" at bounding box center [450, 411] width 415 height 22
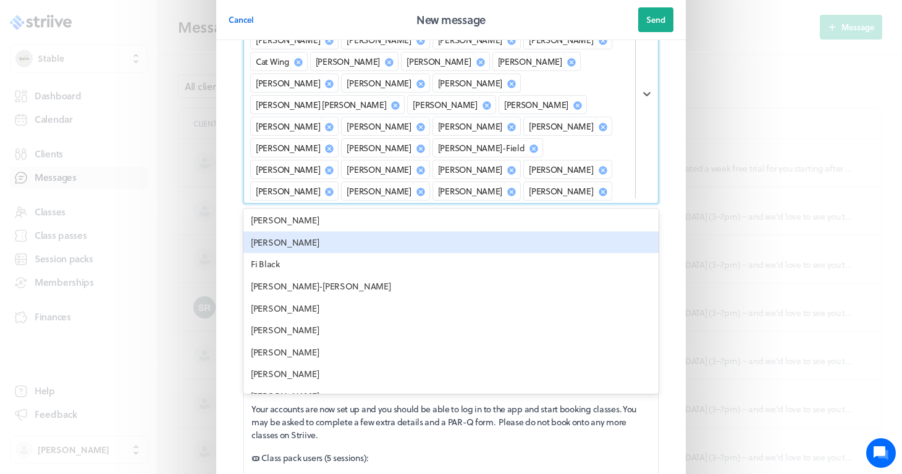
scroll to position [1743, 0]
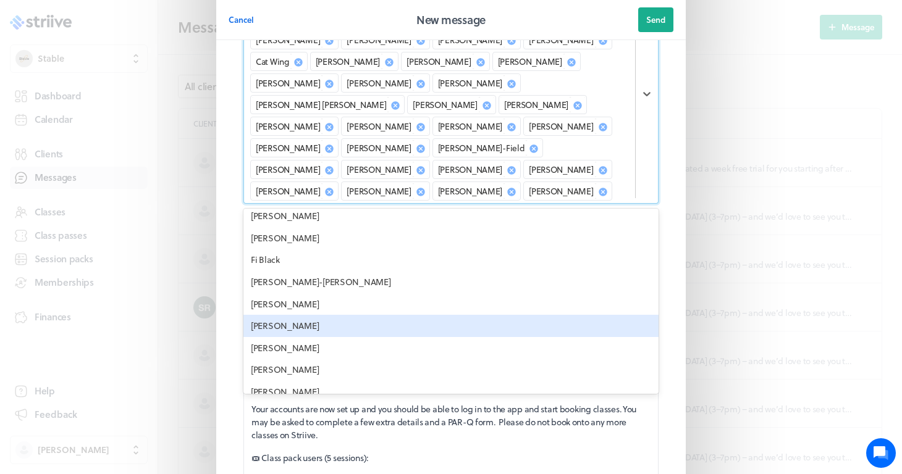
click at [283, 315] on div "Frankie Sole" at bounding box center [450, 326] width 415 height 22
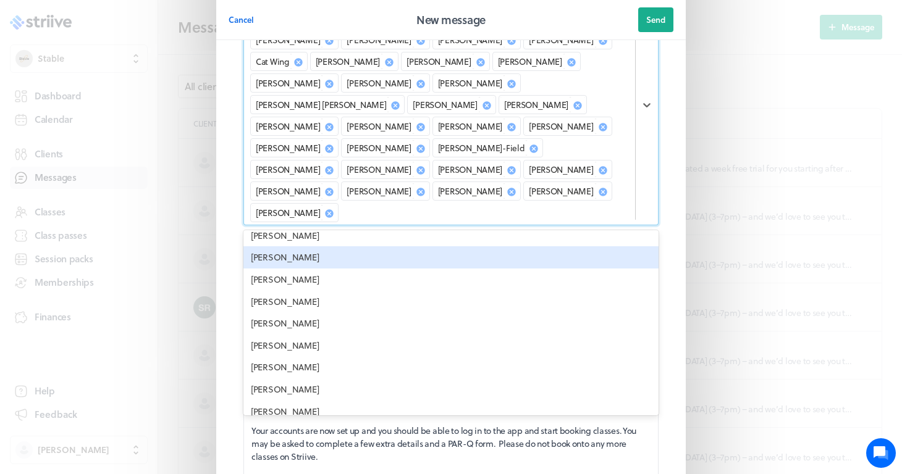
scroll to position [1880, 0]
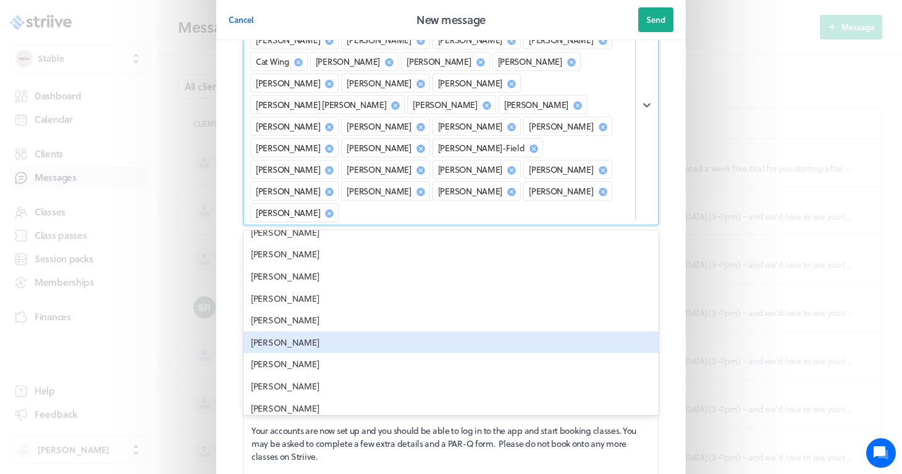
click at [311, 332] on div "Gaz Wheldale" at bounding box center [450, 343] width 415 height 22
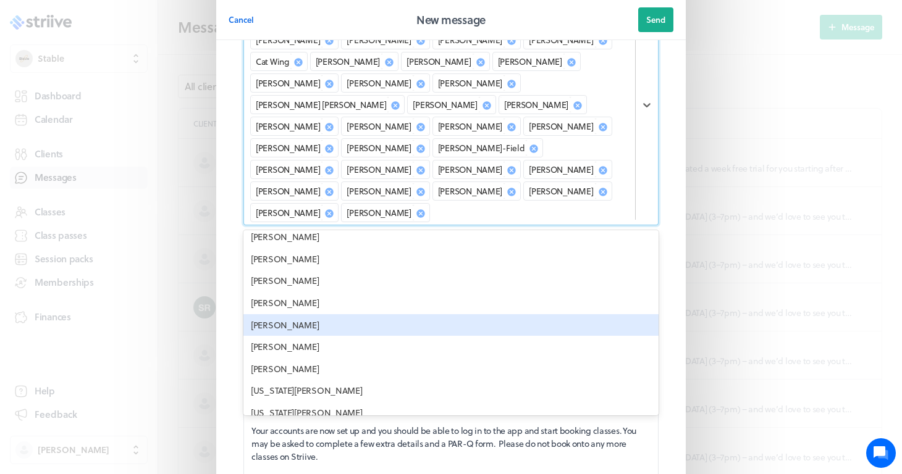
scroll to position [1965, 0]
click at [308, 313] on div "George Johnson" at bounding box center [450, 324] width 415 height 22
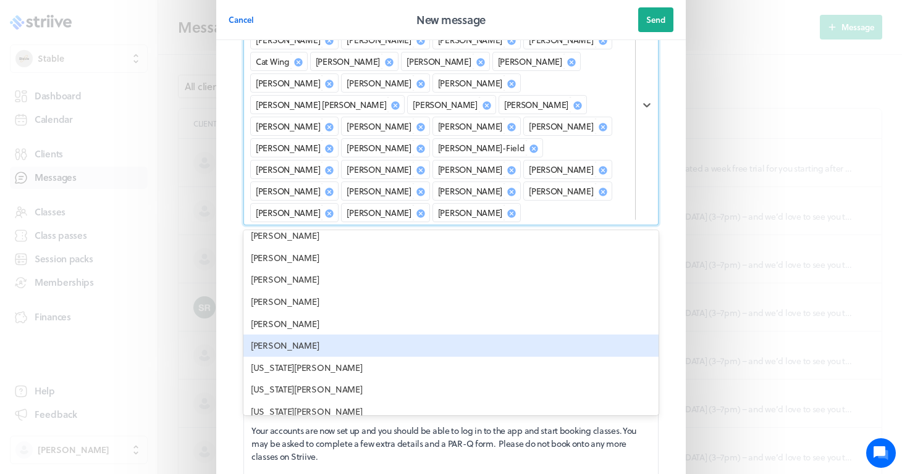
click at [292, 335] on div "George Auger" at bounding box center [450, 346] width 415 height 22
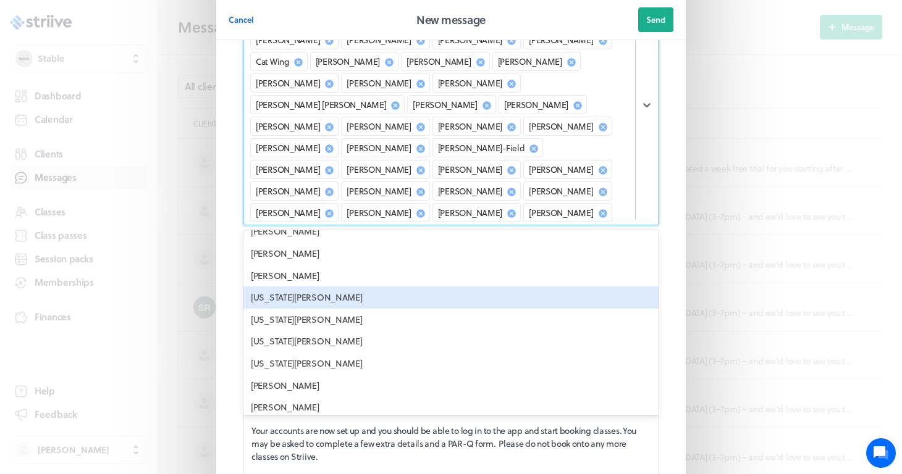
scroll to position [2016, 0]
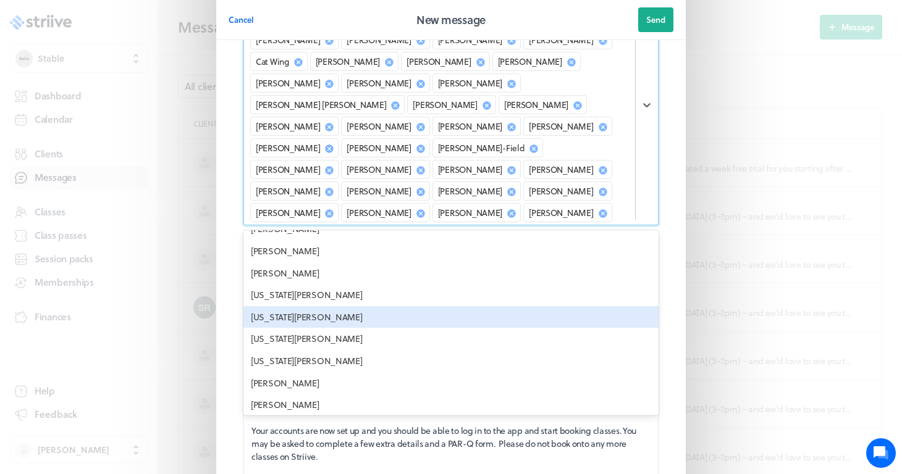
click at [317, 306] on div "Georgia Grint" at bounding box center [450, 317] width 415 height 22
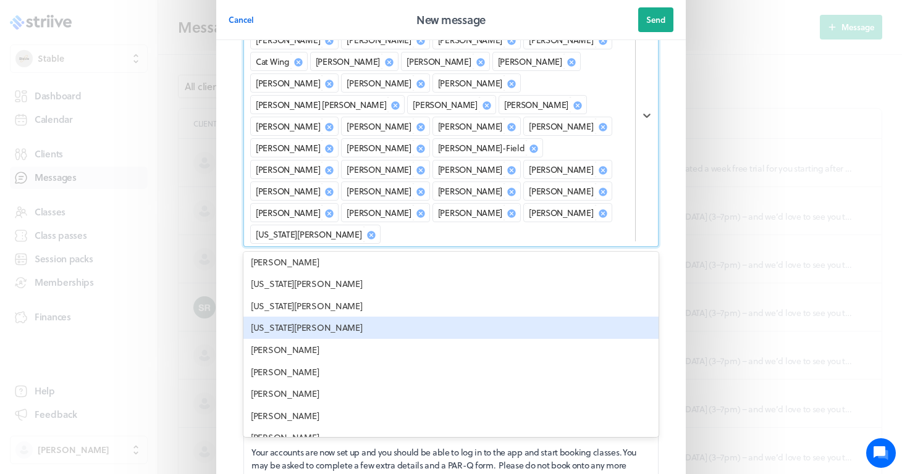
scroll to position [2052, 0]
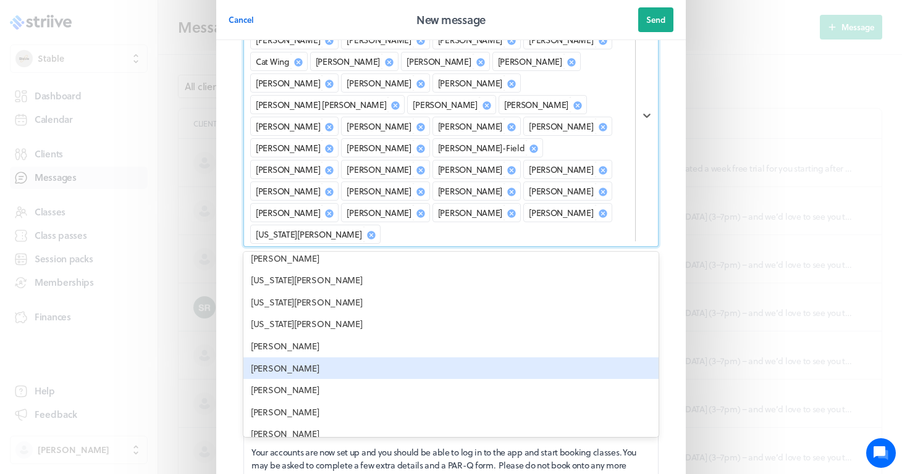
click at [301, 358] on div "Georgina Taylor" at bounding box center [450, 369] width 415 height 22
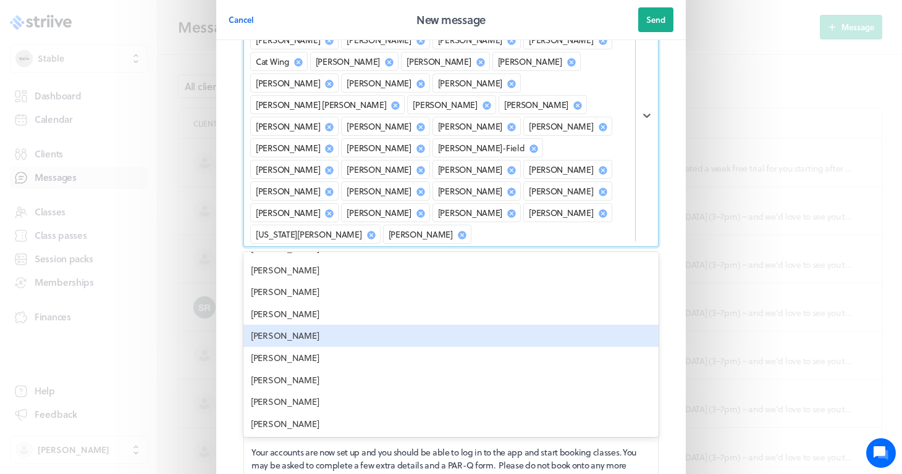
scroll to position [2155, 0]
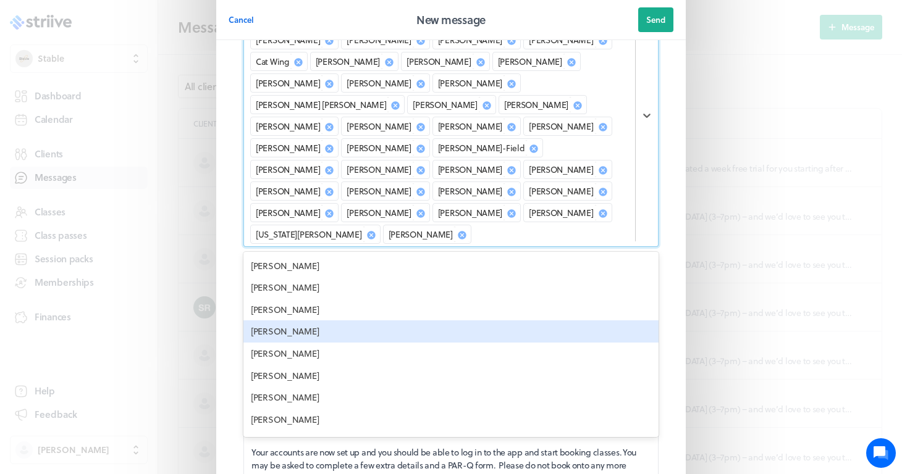
click at [296, 321] on div "Grace Taylor" at bounding box center [450, 332] width 415 height 22
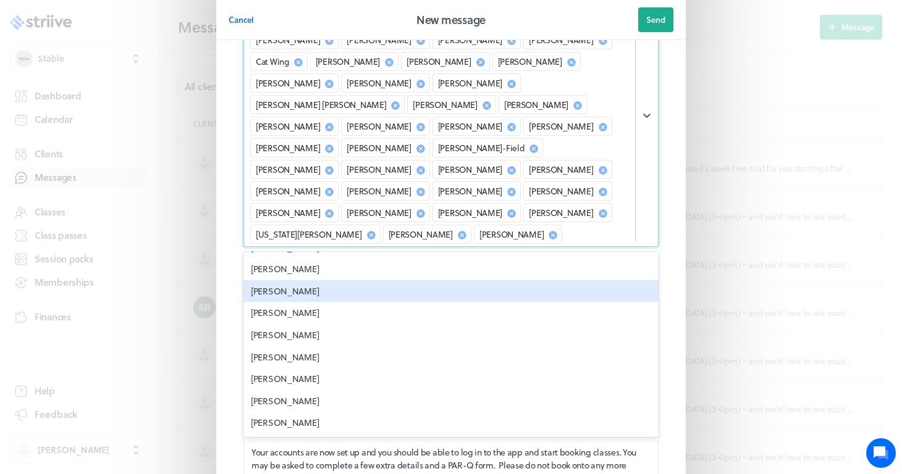
scroll to position [2286, 0]
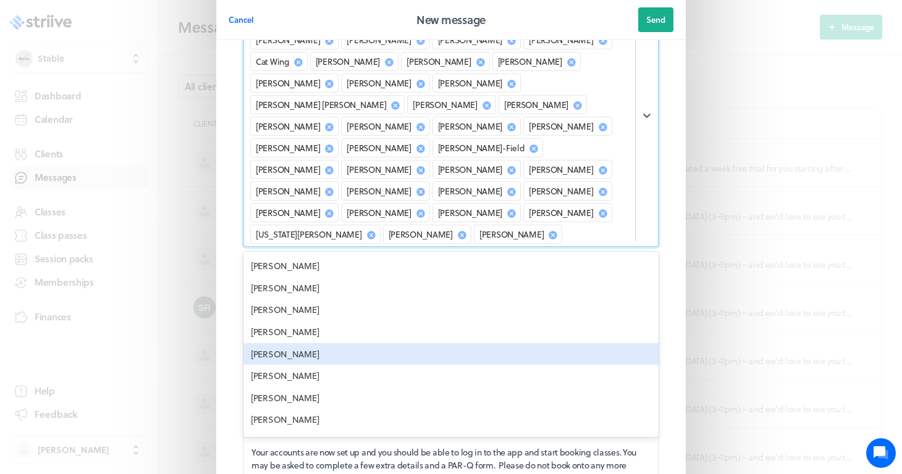
click at [296, 343] on div "Hannah Daish" at bounding box center [450, 354] width 415 height 22
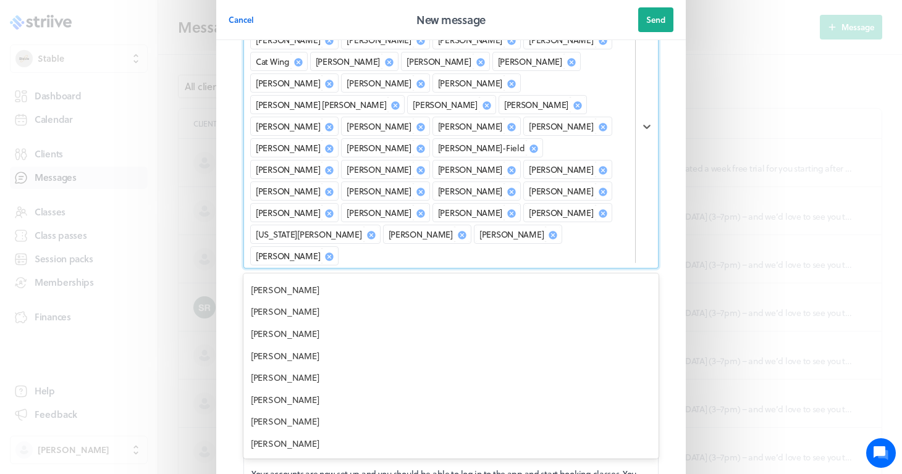
scroll to position [2309, 0]
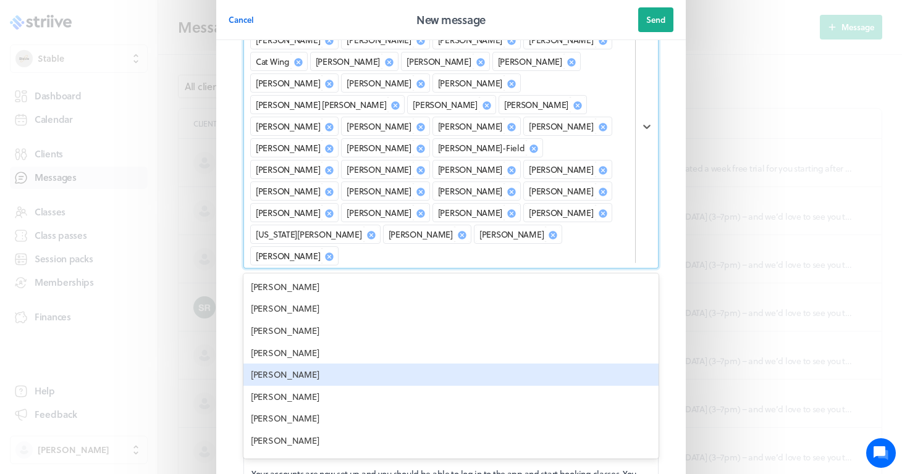
click at [296, 364] on div "Hannah Auger" at bounding box center [450, 375] width 415 height 22
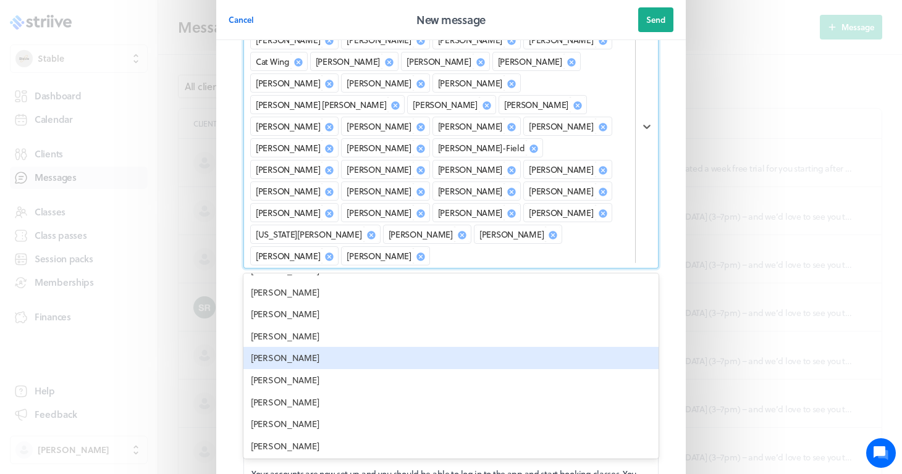
scroll to position [2373, 0]
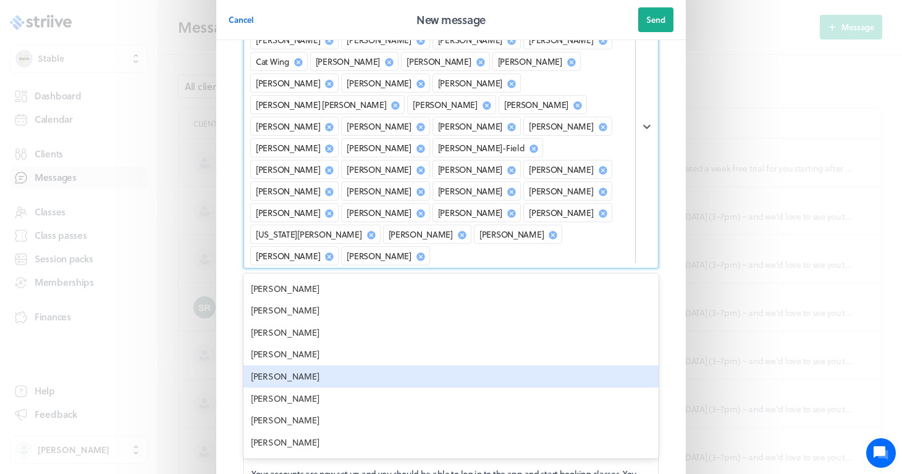
click at [291, 366] on div "Harriet Wrazen" at bounding box center [450, 377] width 415 height 22
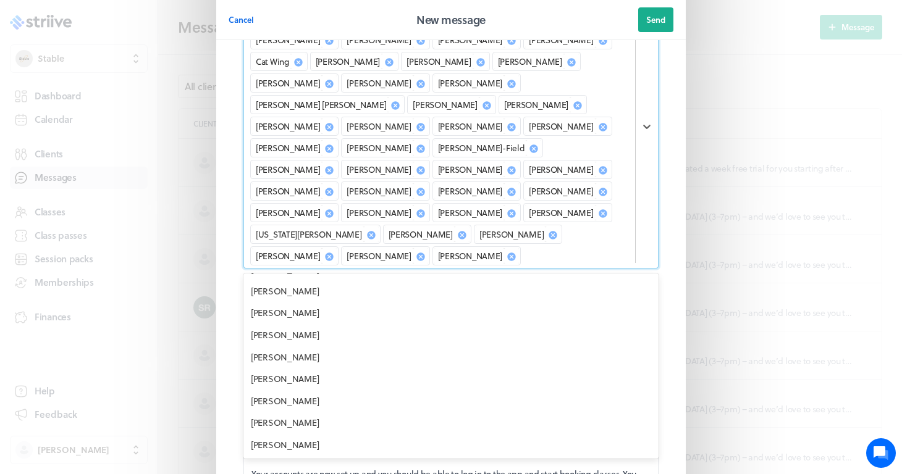
scroll to position [2416, 0]
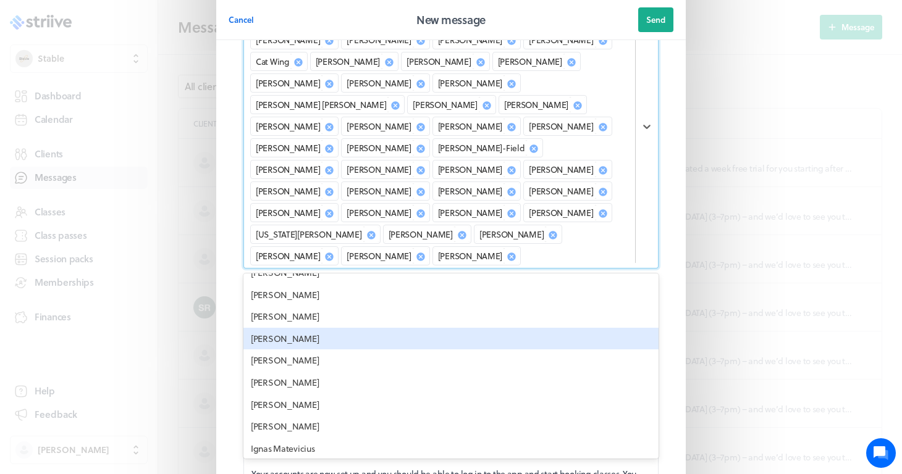
click at [291, 372] on div "Holly Price" at bounding box center [450, 383] width 415 height 22
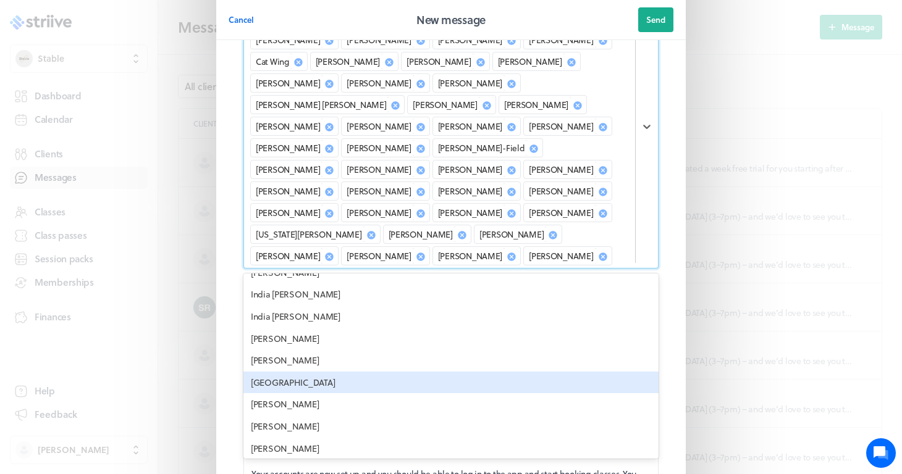
scroll to position [2701, 0]
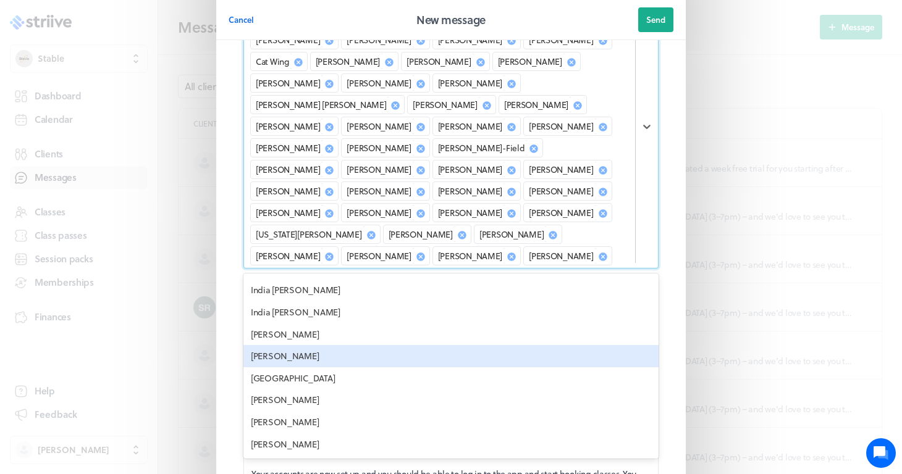
click at [294, 345] on div "Isabel English" at bounding box center [450, 356] width 415 height 22
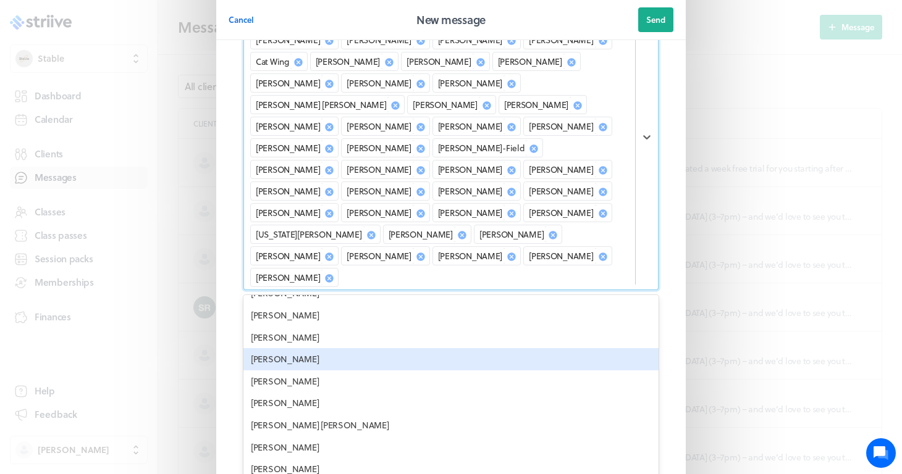
scroll to position [2831, 0]
click at [294, 369] on div "Jade Ford" at bounding box center [450, 380] width 415 height 22
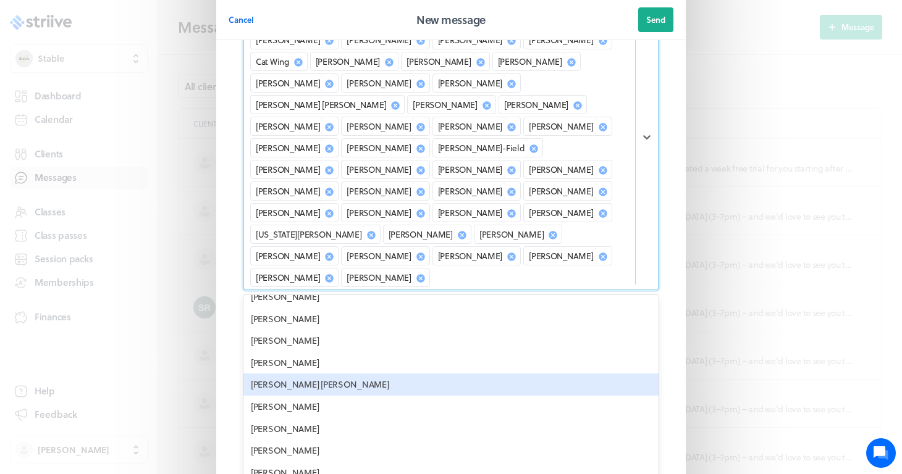
scroll to position [2849, 0]
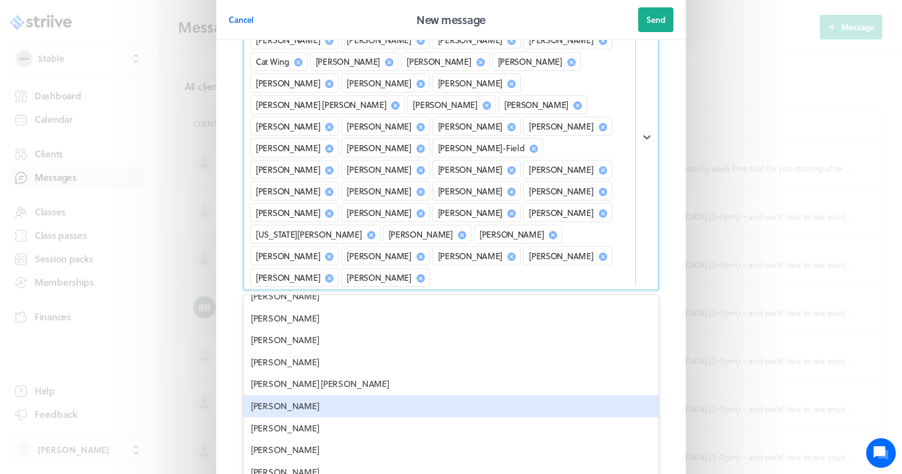
click at [291, 395] on div "James Mcmanus" at bounding box center [450, 406] width 415 height 22
click at [281, 395] on div "James Grinham" at bounding box center [450, 406] width 415 height 22
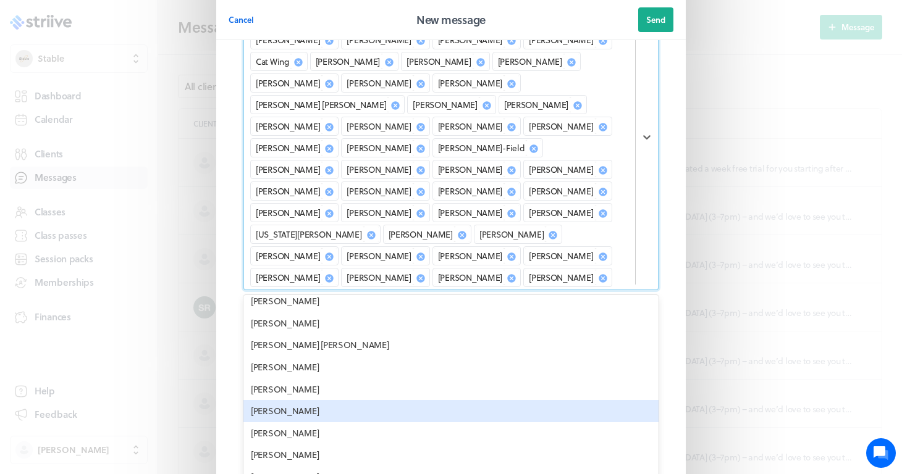
scroll to position [2889, 0]
click at [281, 399] on div "Jana Fuller" at bounding box center [450, 410] width 415 height 22
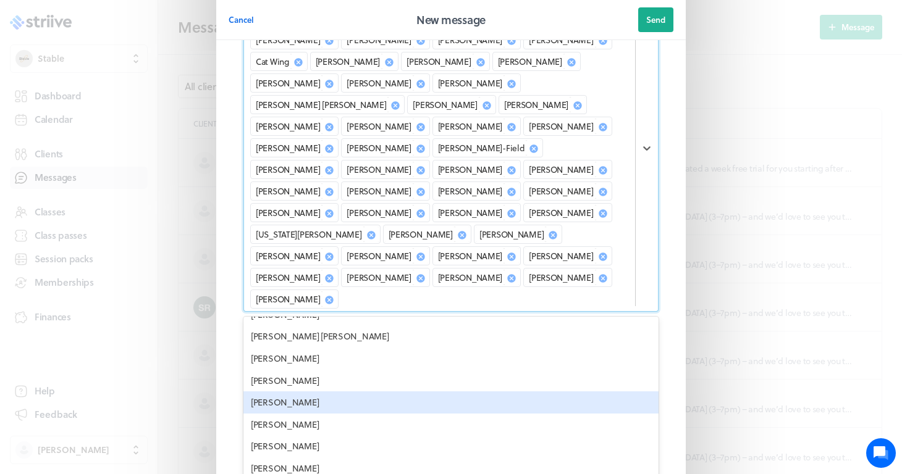
scroll to position [2927, 0]
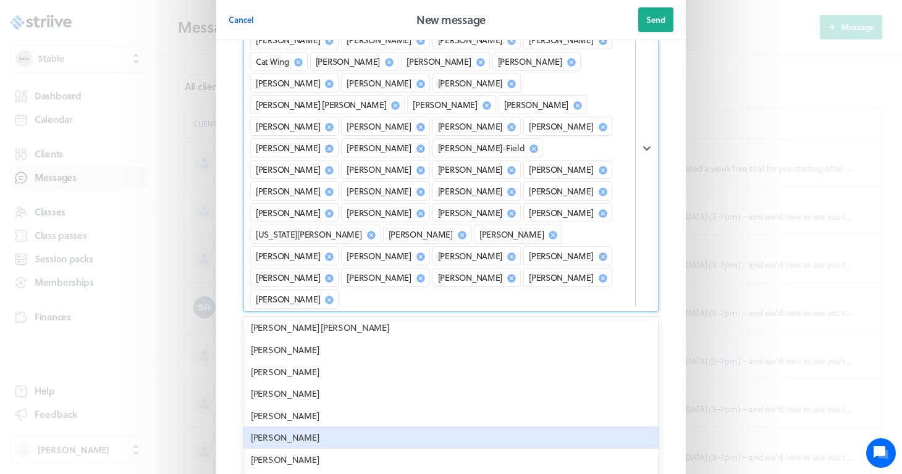
click at [282, 427] on div "Jemima Bean" at bounding box center [450, 438] width 415 height 22
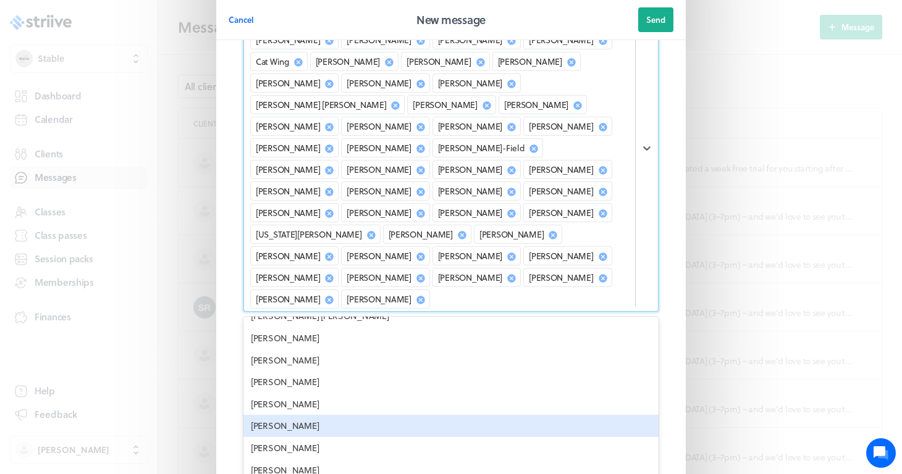
scroll to position [2942, 0]
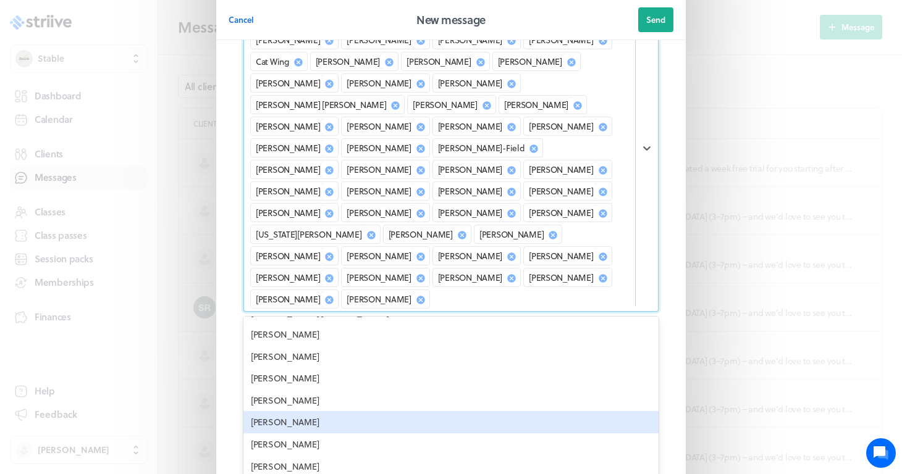
click at [325, 411] on div "Jemma Razzell" at bounding box center [450, 422] width 415 height 22
click at [311, 411] on div "Jemma Thompson" at bounding box center [450, 422] width 415 height 22
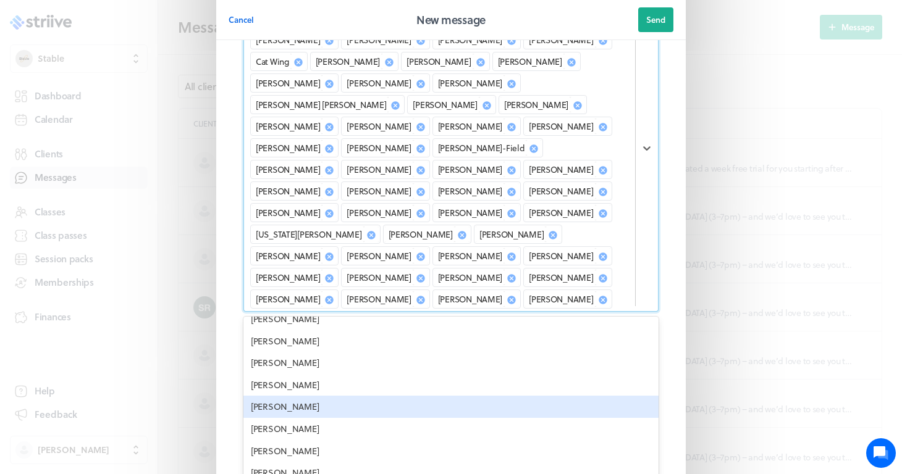
scroll to position [3074, 0]
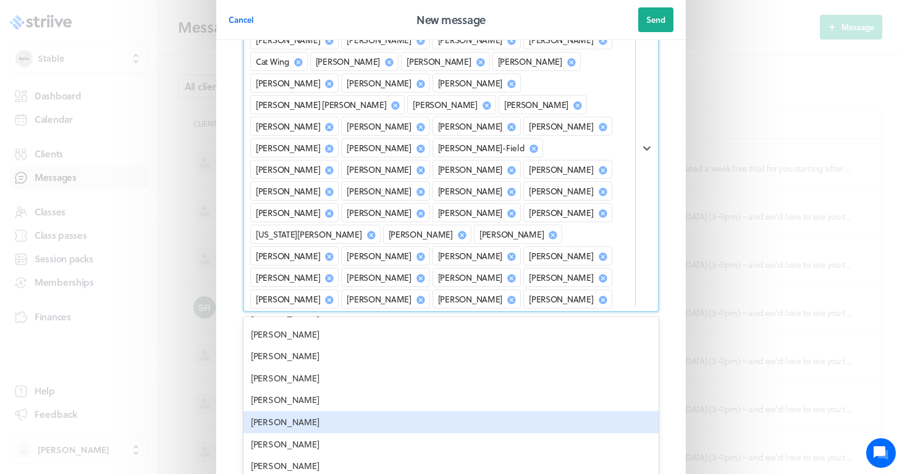
click at [296, 411] on div "Jessica Bramley" at bounding box center [450, 422] width 415 height 22
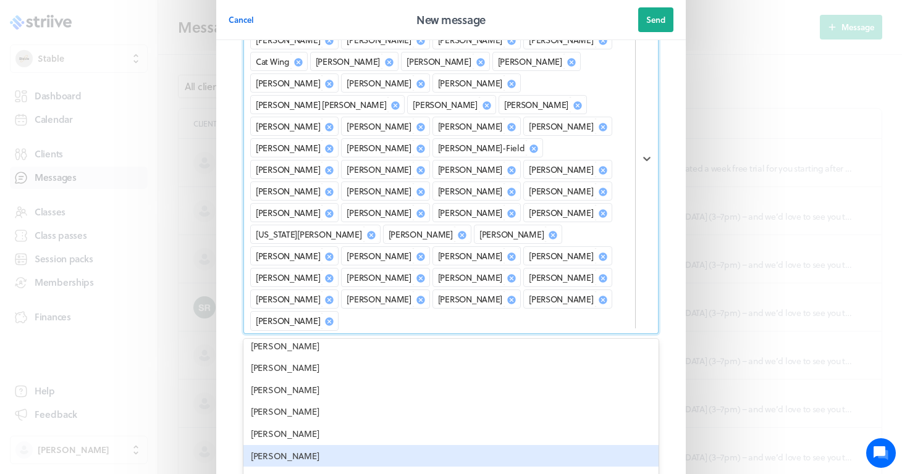
scroll to position [3085, 0]
click at [279, 445] on div "Jo Saxby" at bounding box center [450, 456] width 415 height 22
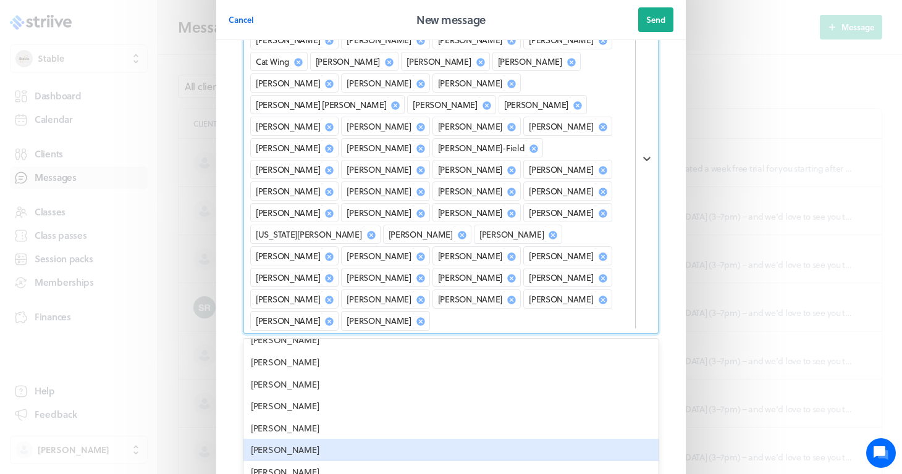
click at [352, 439] on div "John Pearson" at bounding box center [450, 450] width 415 height 22
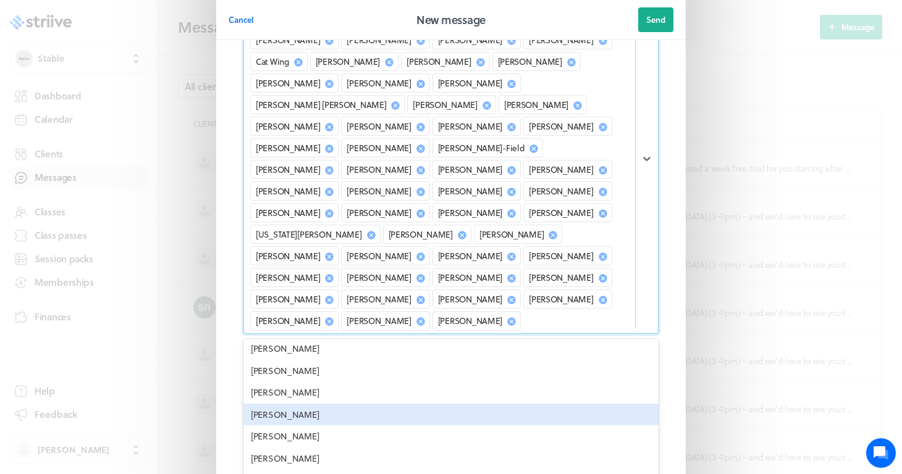
scroll to position [3394, 0]
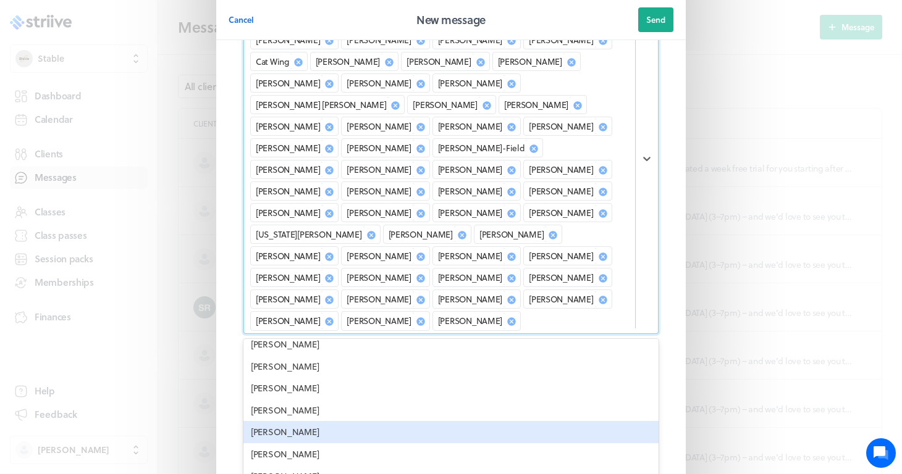
click at [321, 421] on div "Josie Price" at bounding box center [450, 432] width 415 height 22
drag, startPoint x: 295, startPoint y: 371, endPoint x: 347, endPoint y: 347, distance: 57.2
click at [347, 347] on div "Abbatha Queux-Johnson Aimee Palmer Alex Blyth Alexandra Welford Alicia Pavitt A…" at bounding box center [450, 431] width 415 height 185
click at [345, 421] on div "Josie Price" at bounding box center [450, 432] width 415 height 22
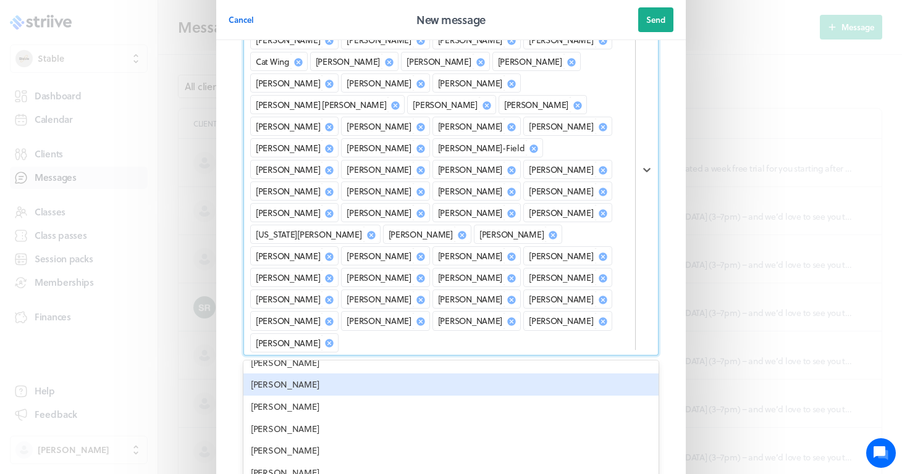
scroll to position [3466, 0]
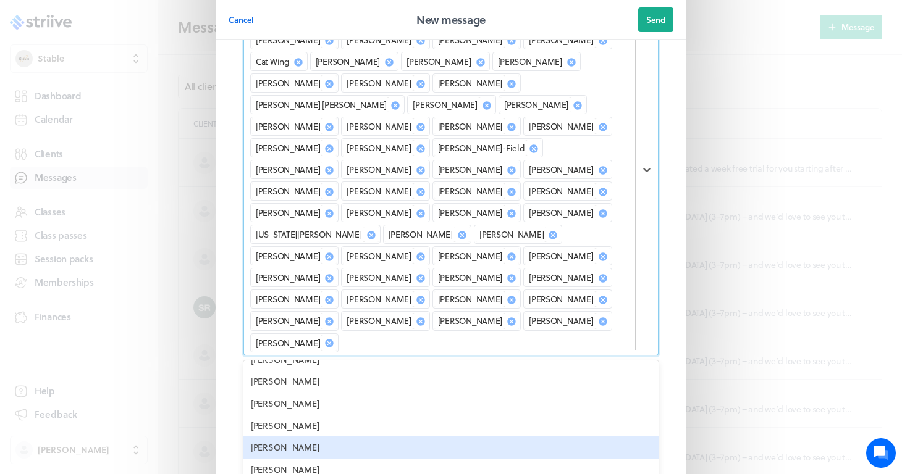
click at [343, 437] on div "Kajsa Mansby Svedberg" at bounding box center [450, 448] width 415 height 22
click at [330, 437] on div "Karolina Kondratjevaite" at bounding box center [450, 448] width 415 height 22
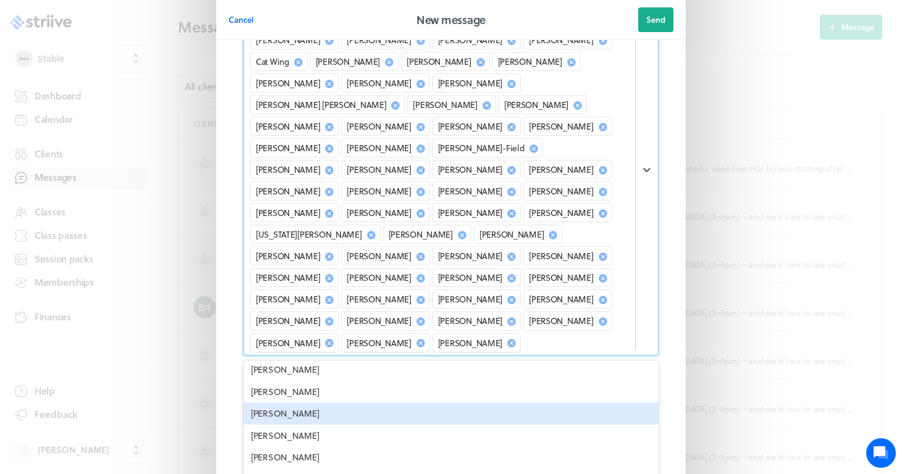
scroll to position [3505, 0]
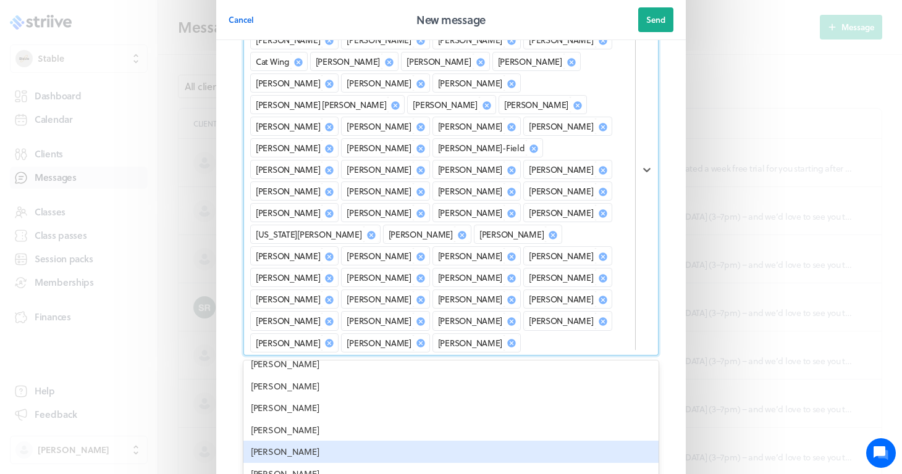
click at [306, 441] on div "Kate Brooks" at bounding box center [450, 452] width 415 height 22
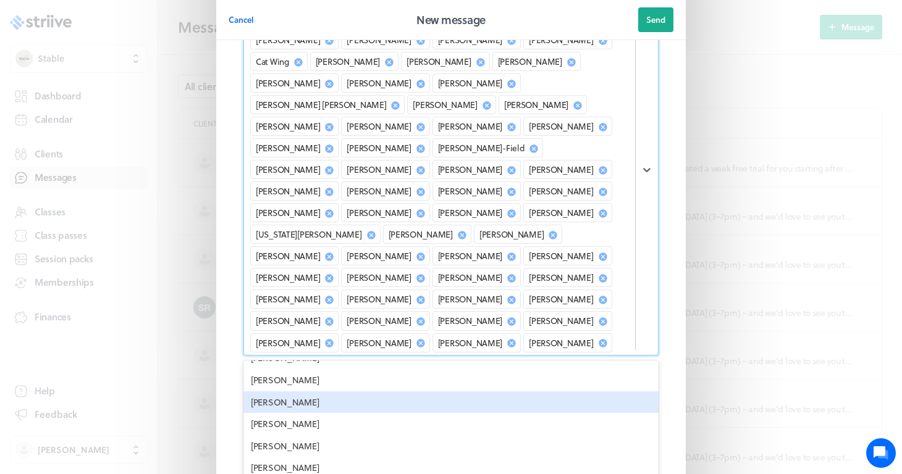
scroll to position [3602, 0]
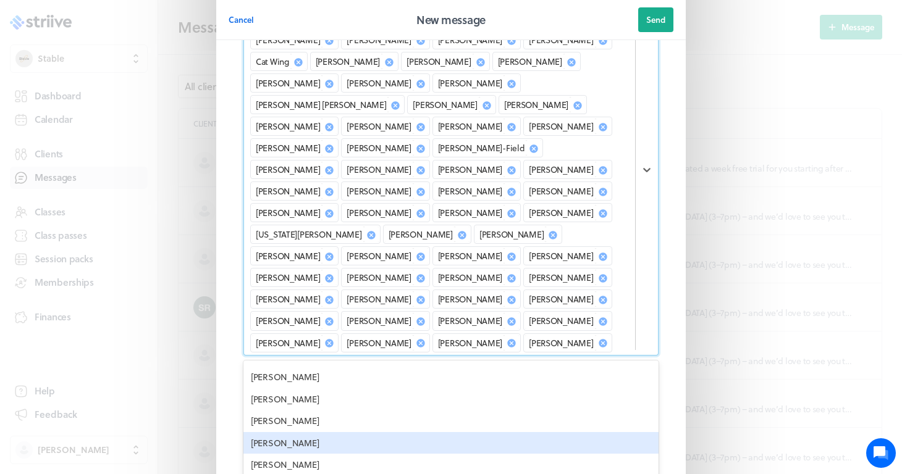
click at [299, 432] on div "Katie Newton" at bounding box center [450, 443] width 415 height 22
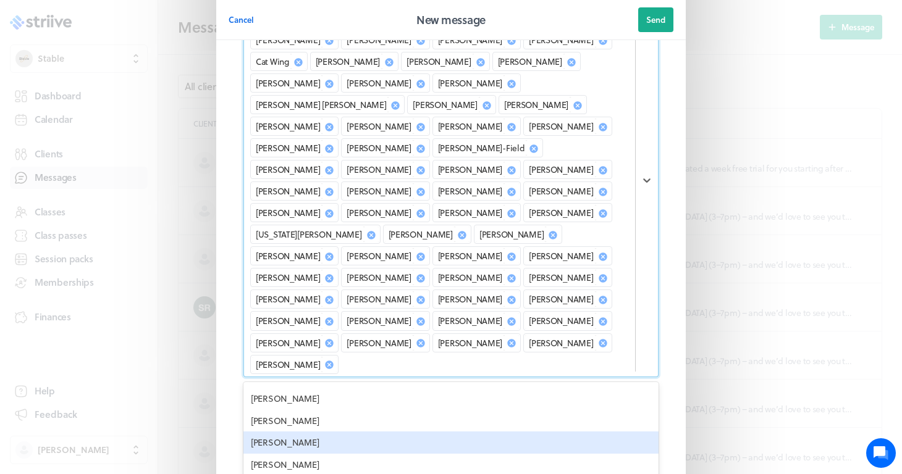
click at [599, 188] on icon at bounding box center [603, 192] width 8 height 8
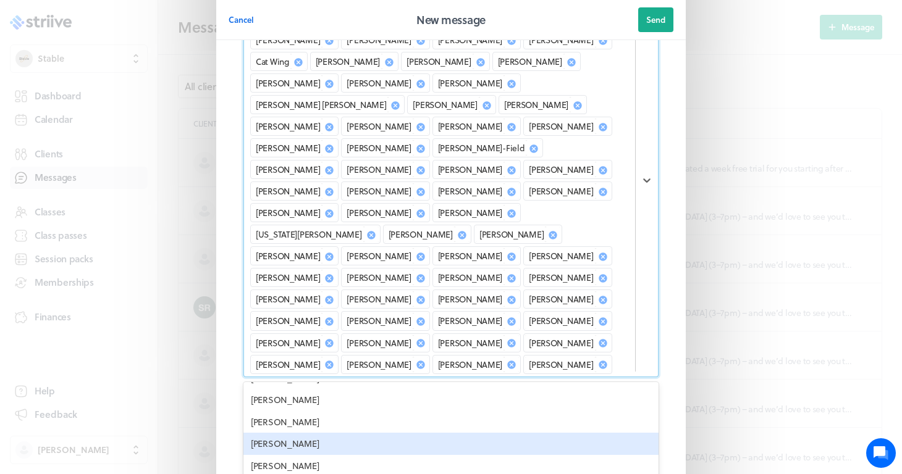
scroll to position [3647, 0]
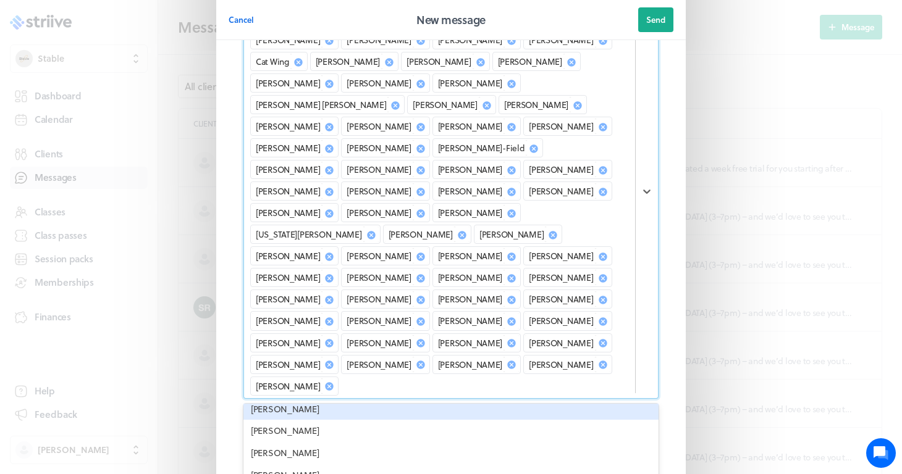
scroll to position [3794, 0]
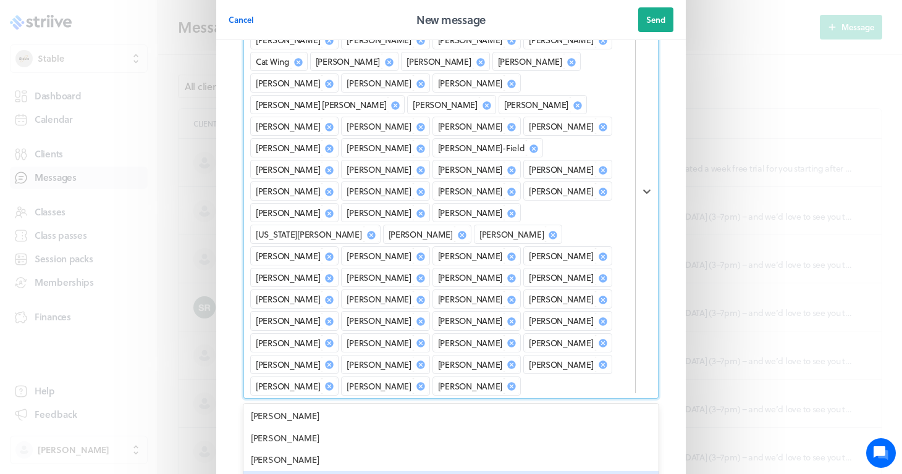
scroll to position [3831, 0]
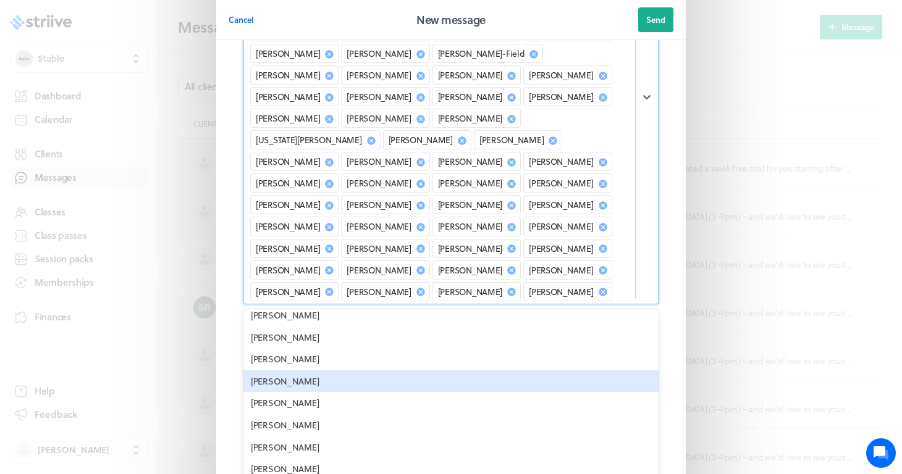
scroll to position [223, 0]
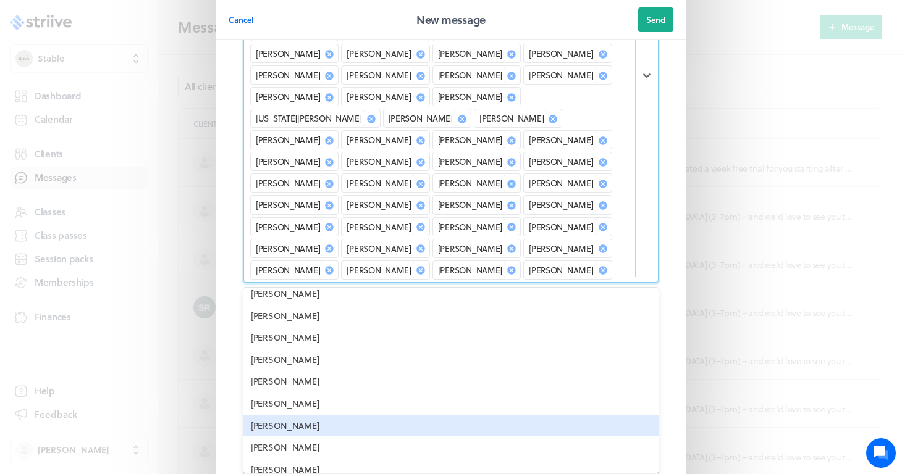
click at [291, 415] on div "Laura Panesar" at bounding box center [450, 426] width 415 height 22
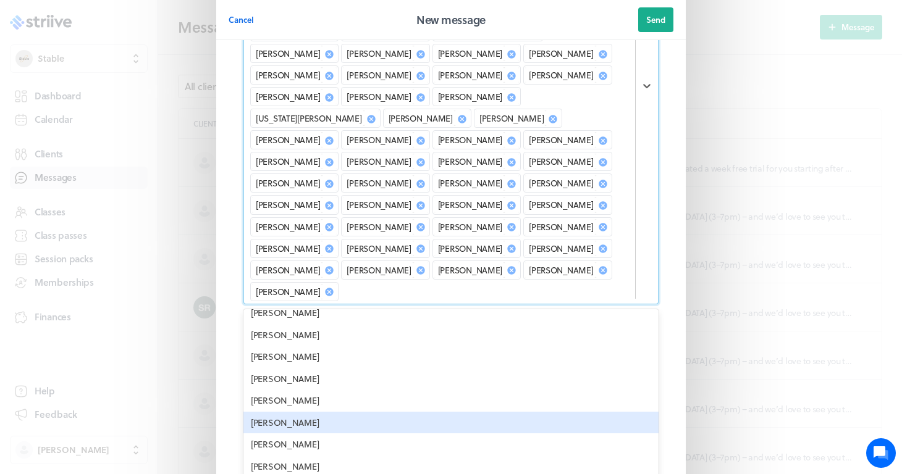
scroll to position [3946, 0]
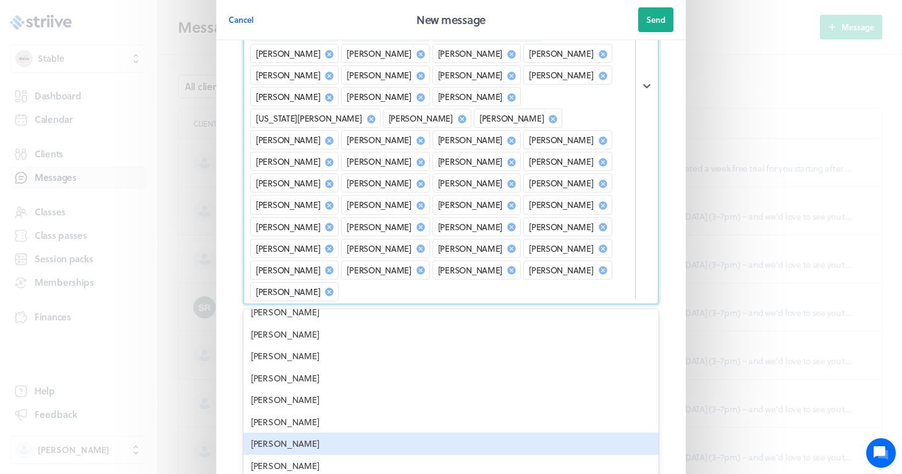
click at [298, 433] on div "Laura Potts" at bounding box center [450, 444] width 415 height 22
click at [290, 433] on div "Laura Jarratt" at bounding box center [450, 444] width 415 height 22
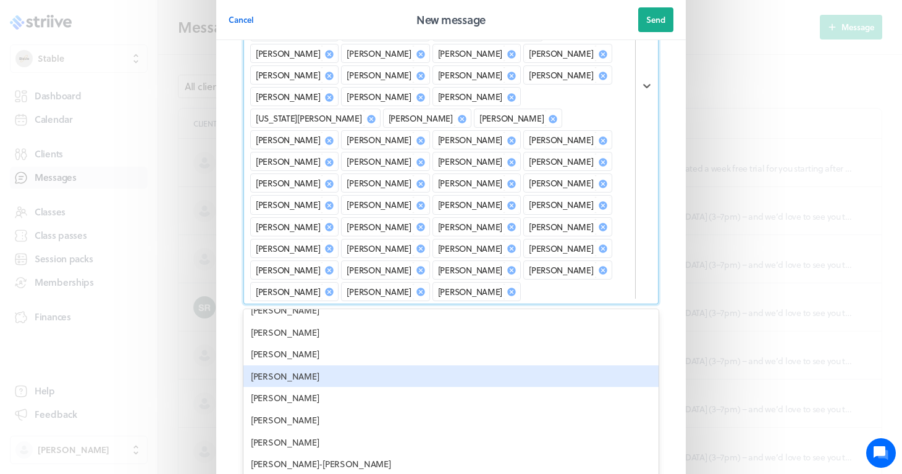
scroll to position [4112, 0]
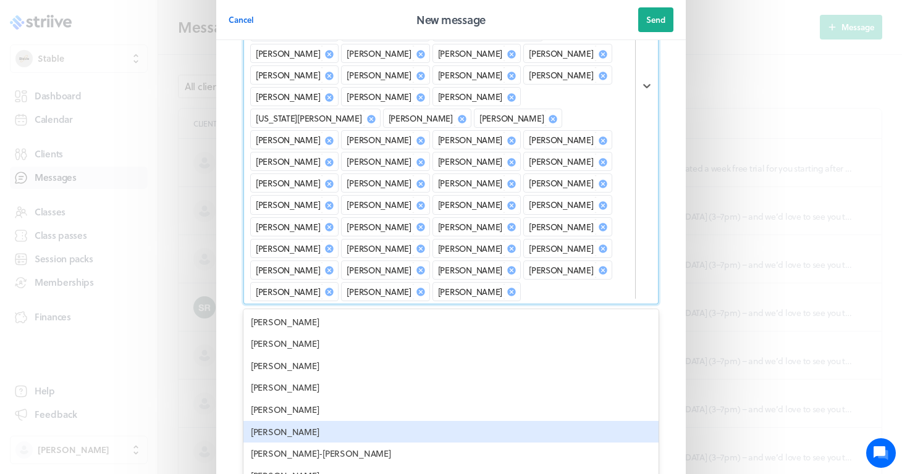
click at [358, 421] on div "Lee Taylor" at bounding box center [450, 432] width 415 height 22
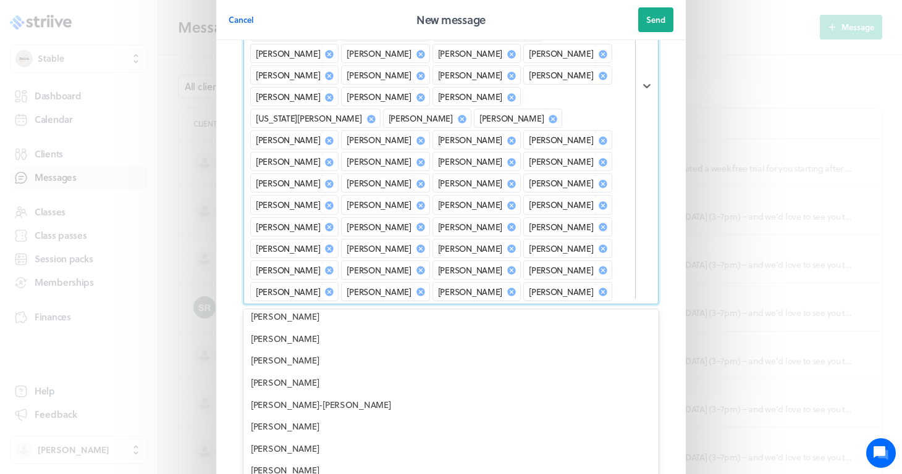
scroll to position [4143, 0]
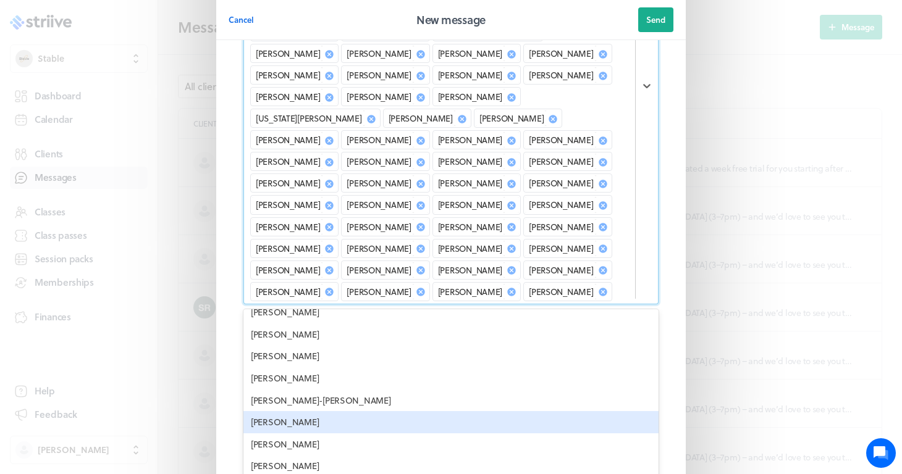
click at [358, 411] on div "Leesa Paterson" at bounding box center [450, 422] width 415 height 22
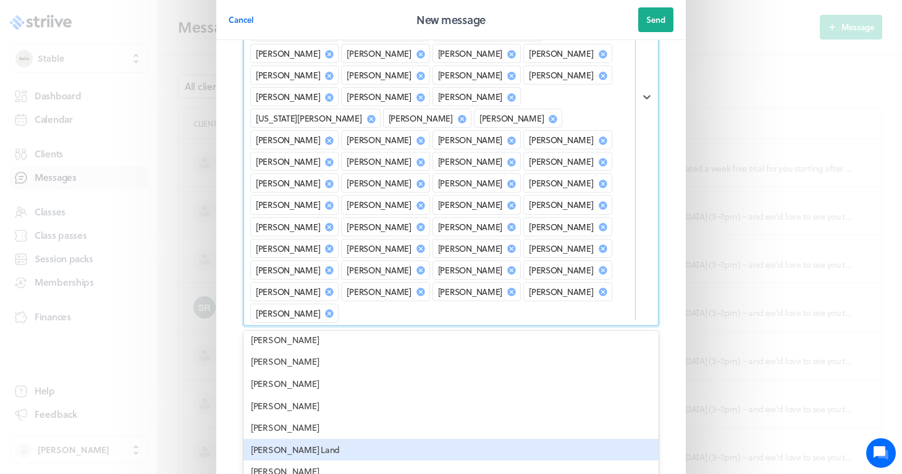
scroll to position [4271, 0]
click at [338, 437] on div "Lisa Land" at bounding box center [450, 448] width 415 height 22
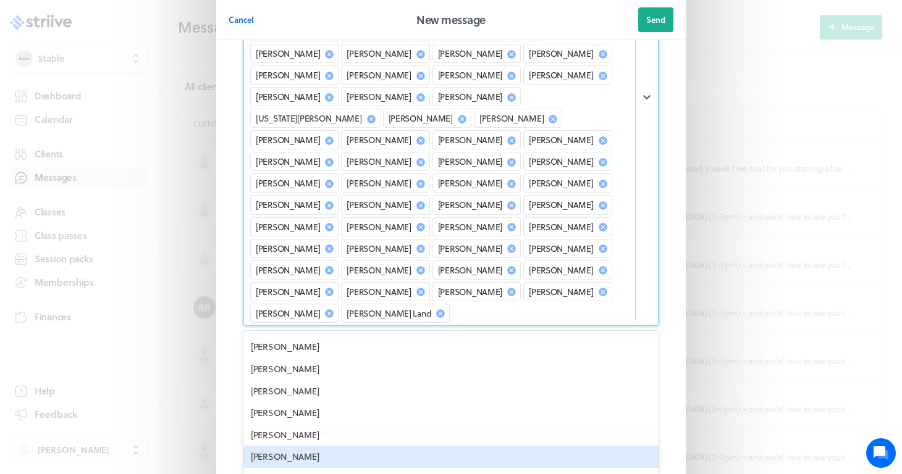
scroll to position [4289, 0]
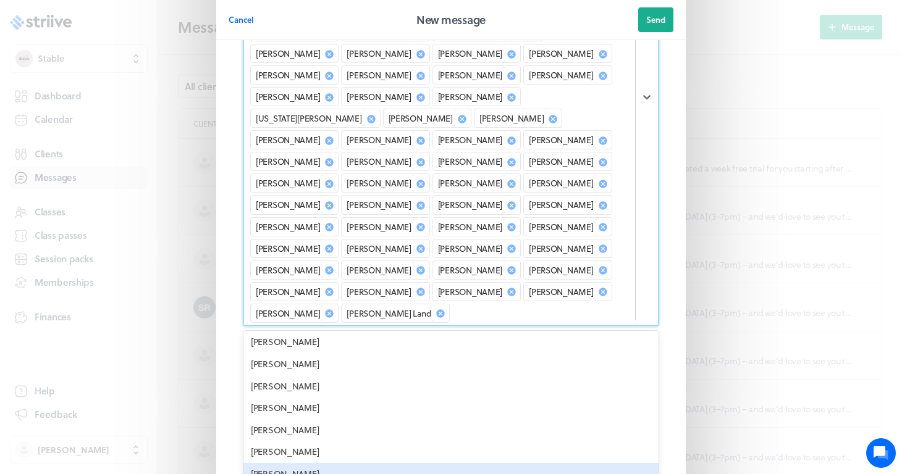
click at [310, 463] on div "Liz Willans" at bounding box center [450, 474] width 415 height 22
click at [300, 463] on div "Liz Tyler" at bounding box center [450, 474] width 415 height 22
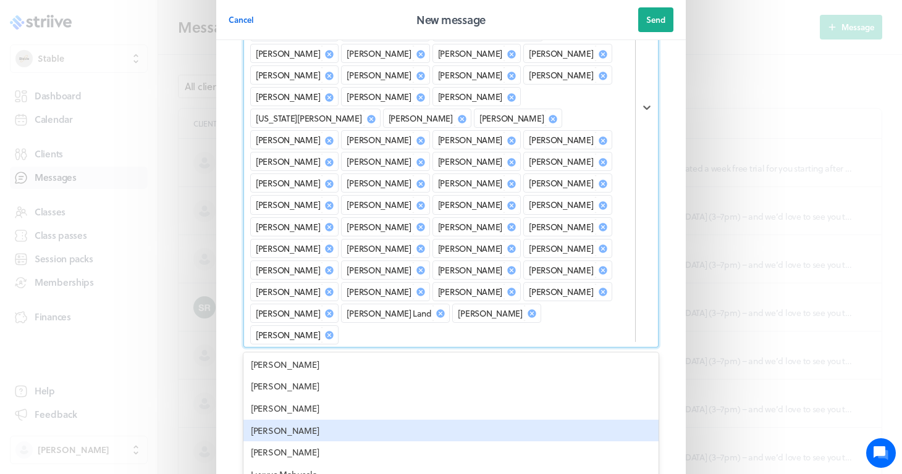
scroll to position [4494, 0]
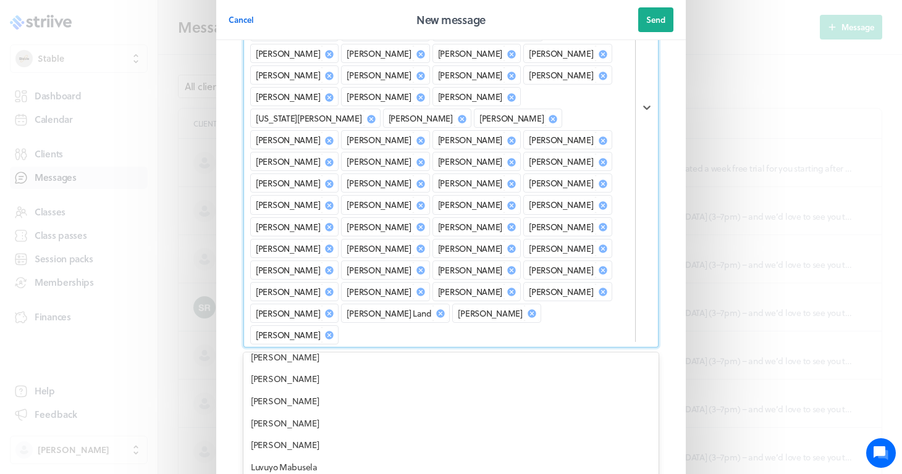
click at [306, 455] on div "Mandy Bentinck" at bounding box center [450, 466] width 415 height 22
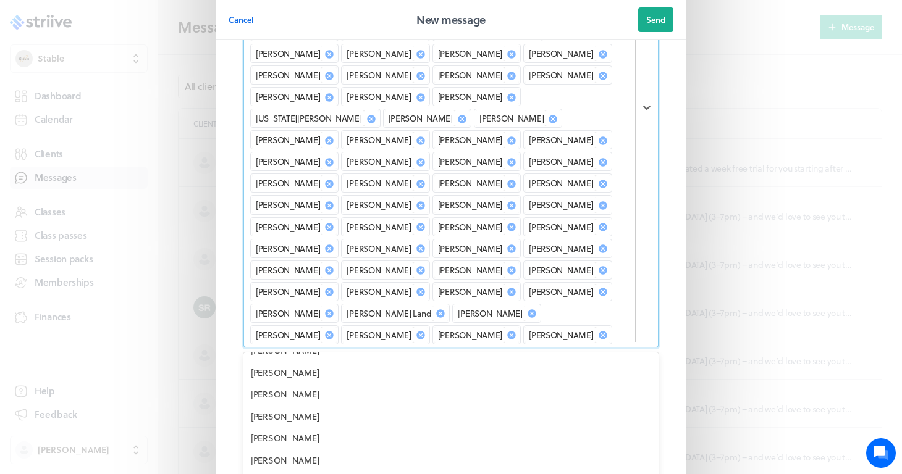
scroll to position [4660, 0]
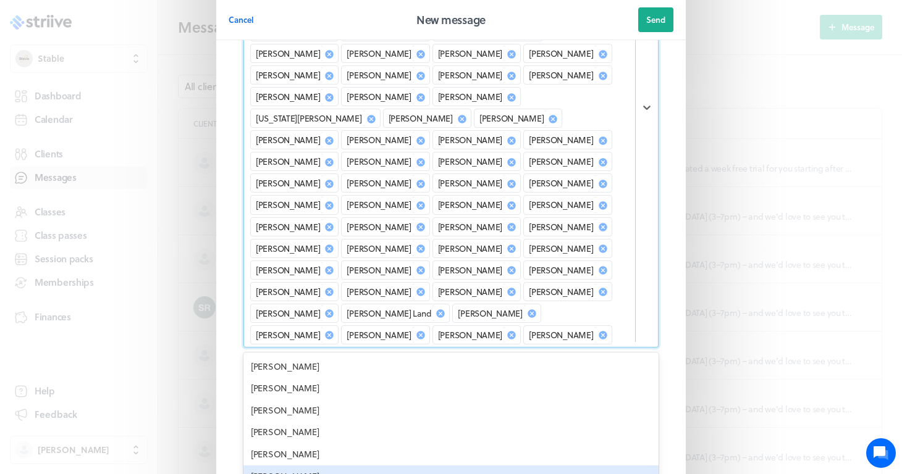
click at [306, 466] on div "Mark Samuel" at bounding box center [450, 477] width 415 height 22
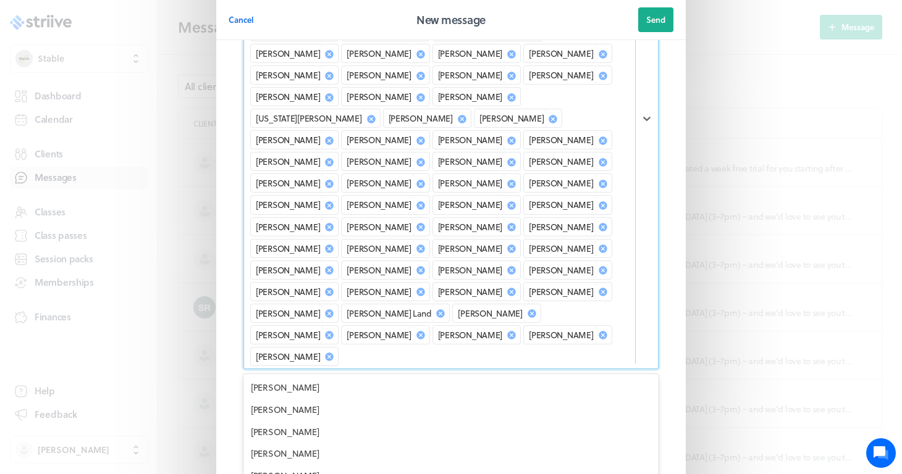
scroll to position [4729, 0]
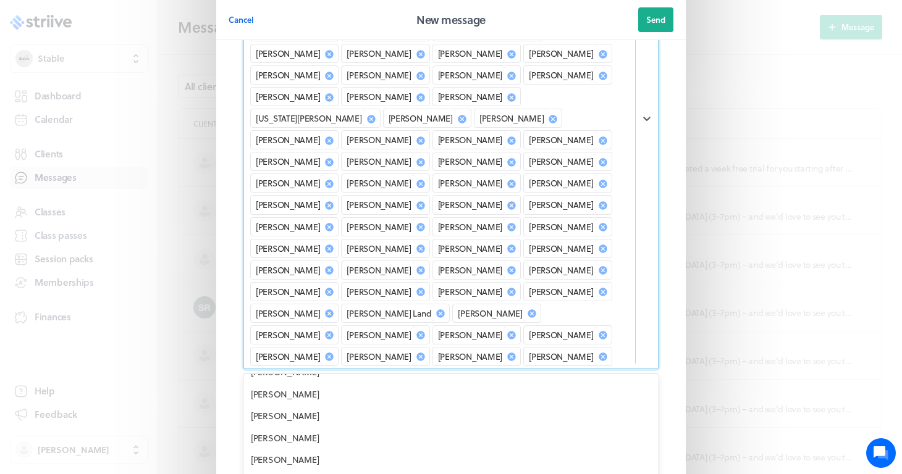
scroll to position [4769, 0]
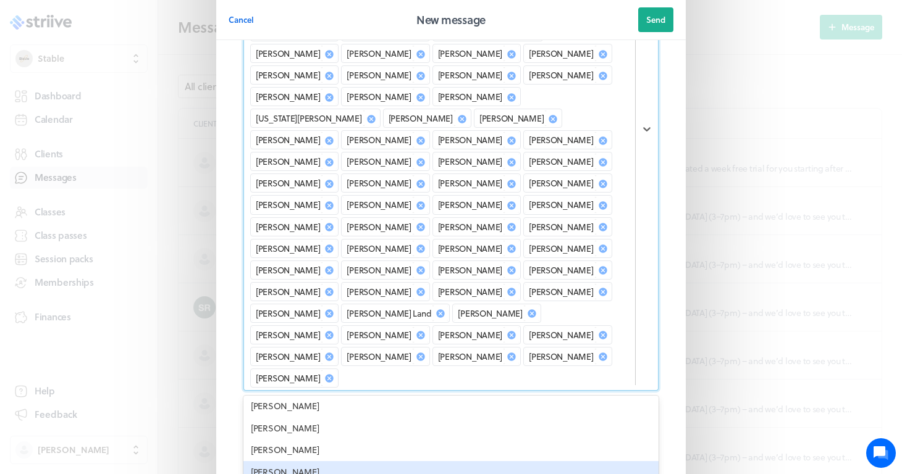
scroll to position [4906, 0]
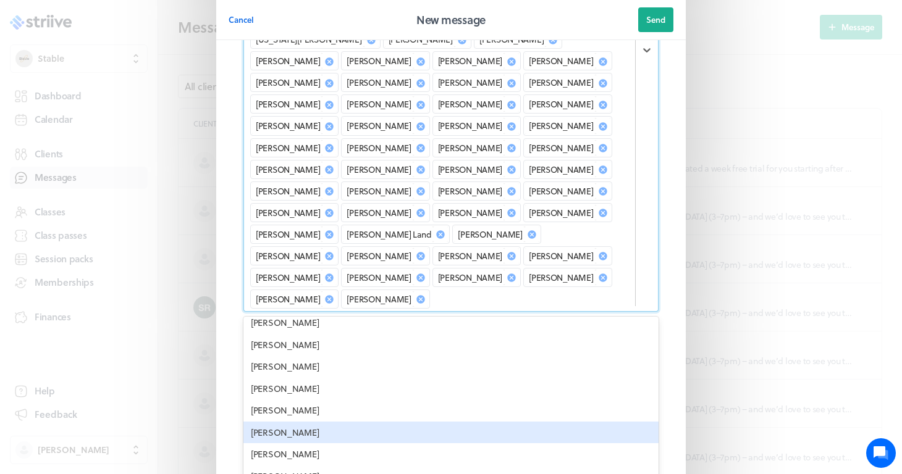
scroll to position [5087, 0]
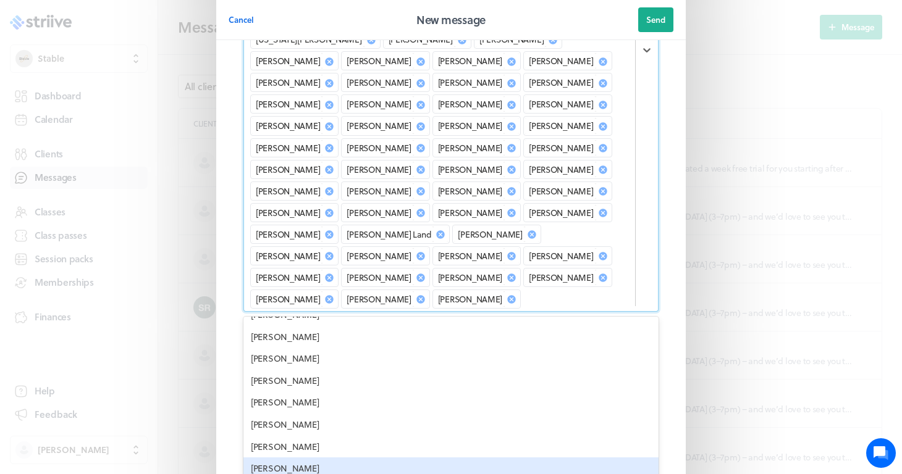
click at [342, 458] on div "Monique Atkinson" at bounding box center [450, 469] width 415 height 22
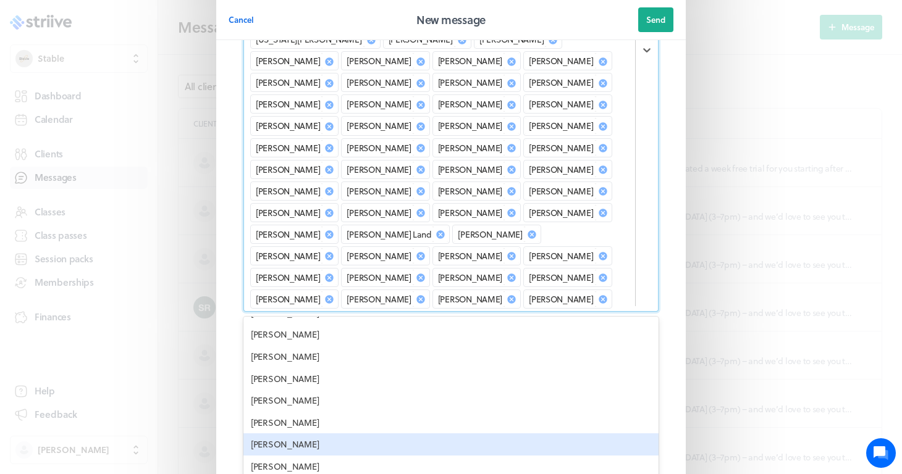
scroll to position [5208, 0]
click at [300, 454] on div "Natalie Walker" at bounding box center [450, 465] width 415 height 22
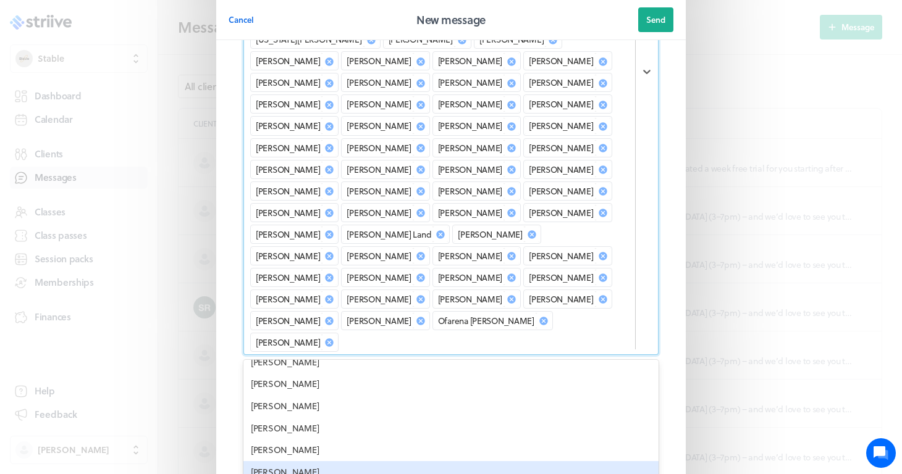
scroll to position [5420, 0]
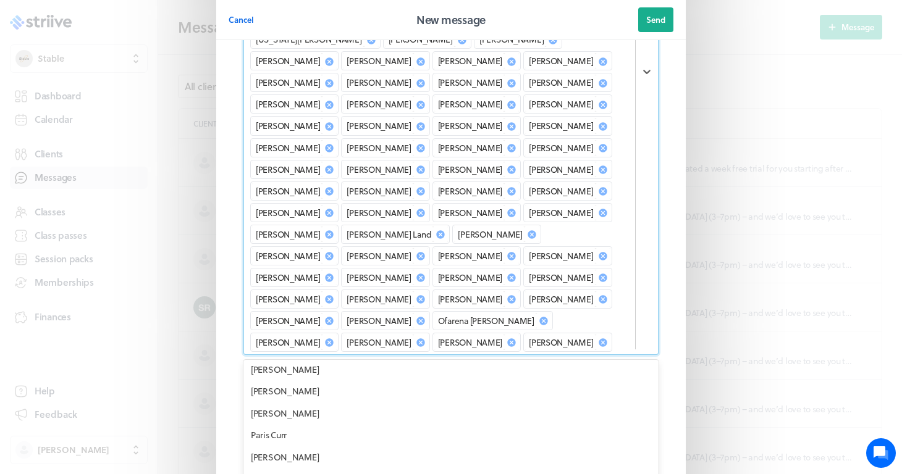
scroll to position [5488, 0]
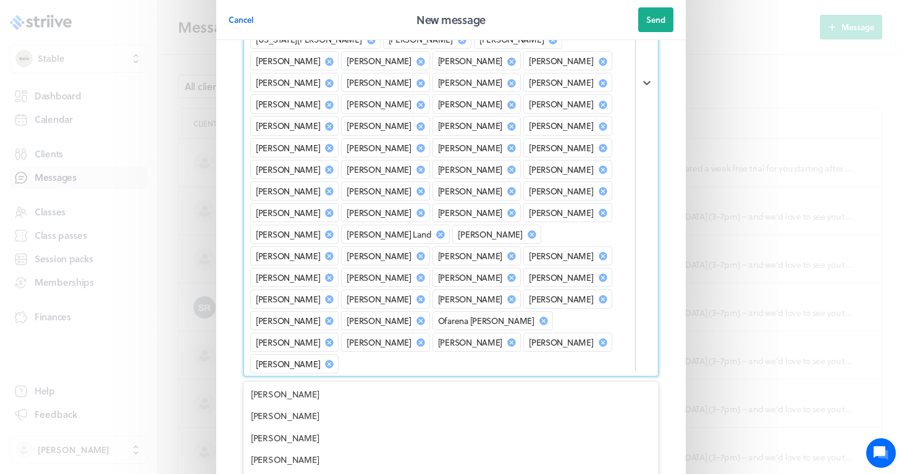
scroll to position [5699, 0]
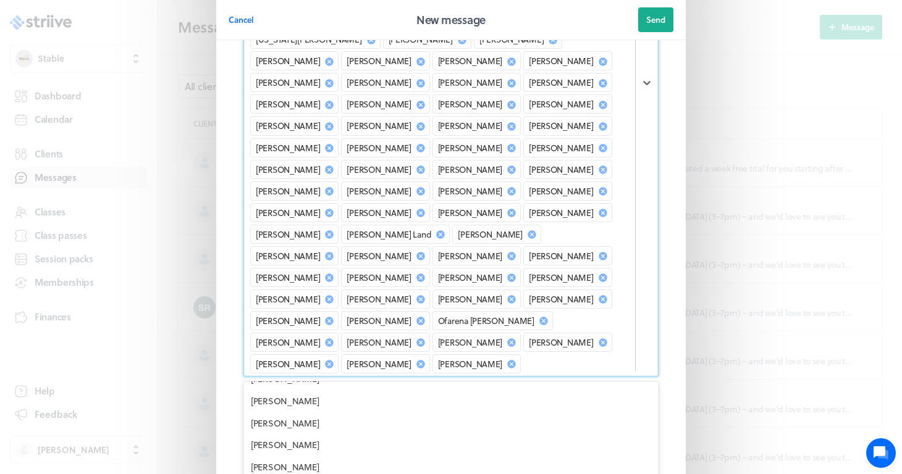
scroll to position [5778, 0]
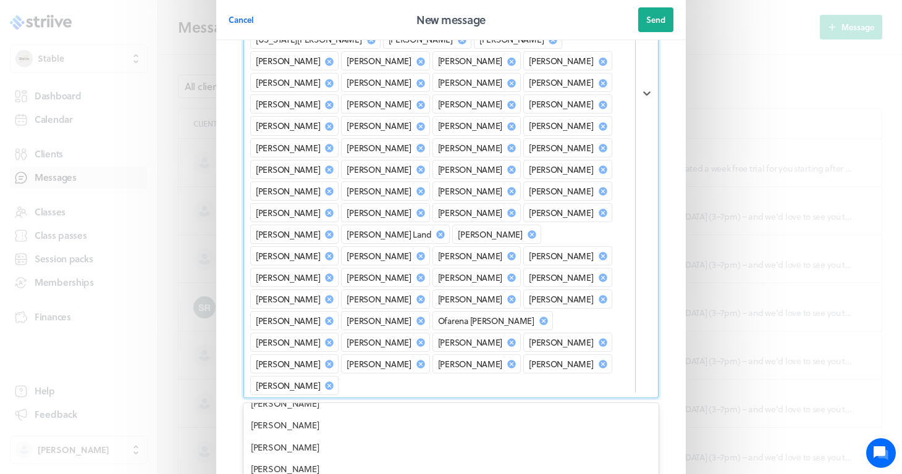
scroll to position [5818, 0]
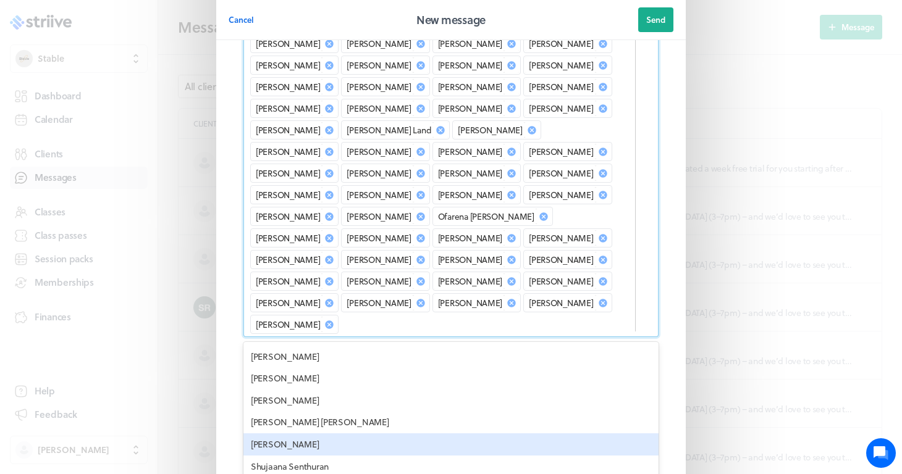
scroll to position [421, 0]
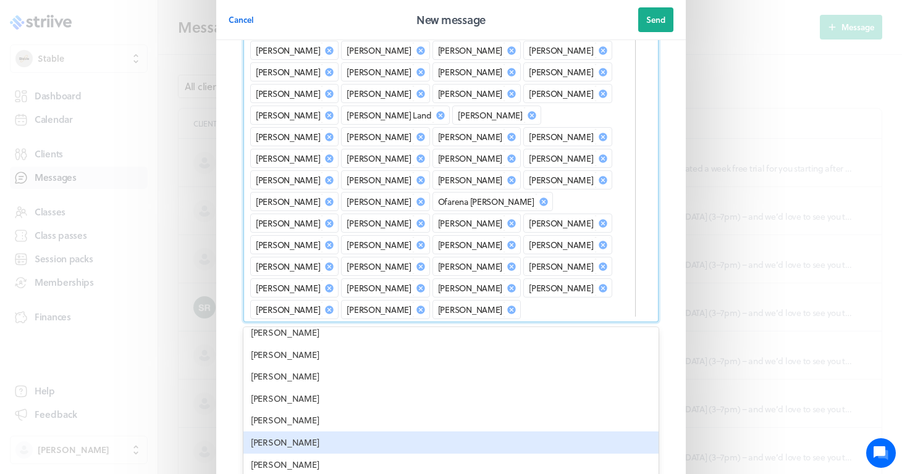
scroll to position [6342, 0]
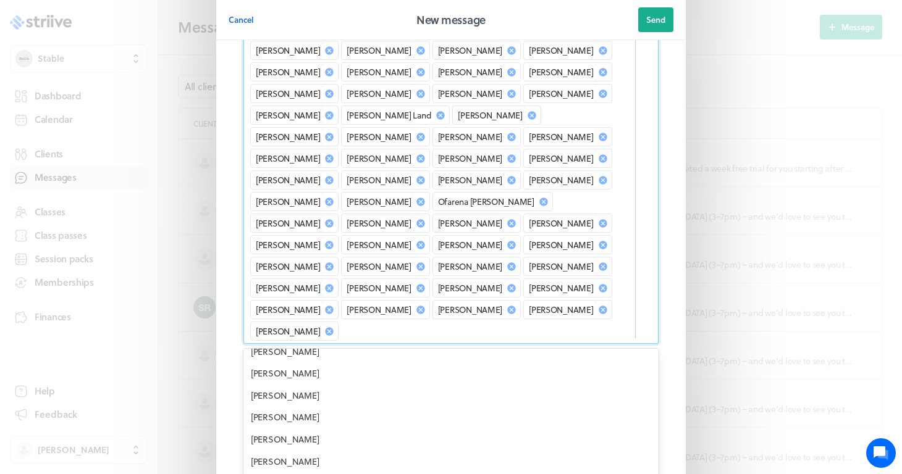
scroll to position [6375, 0]
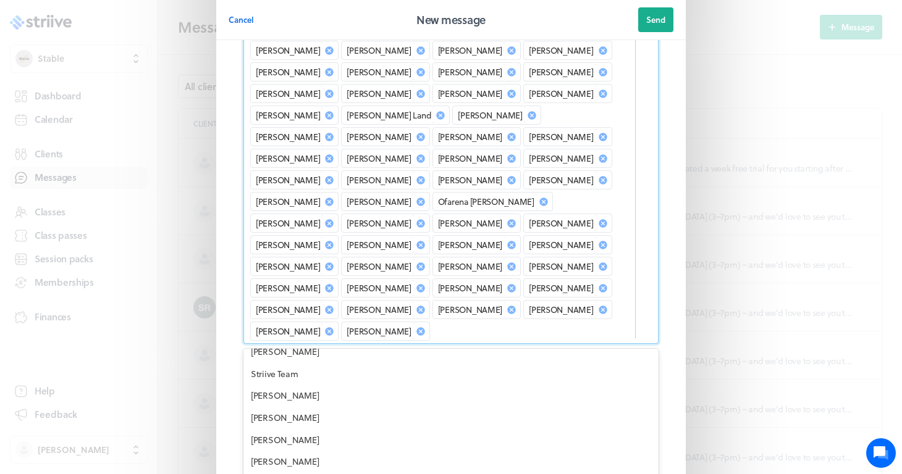
scroll to position [6501, 0]
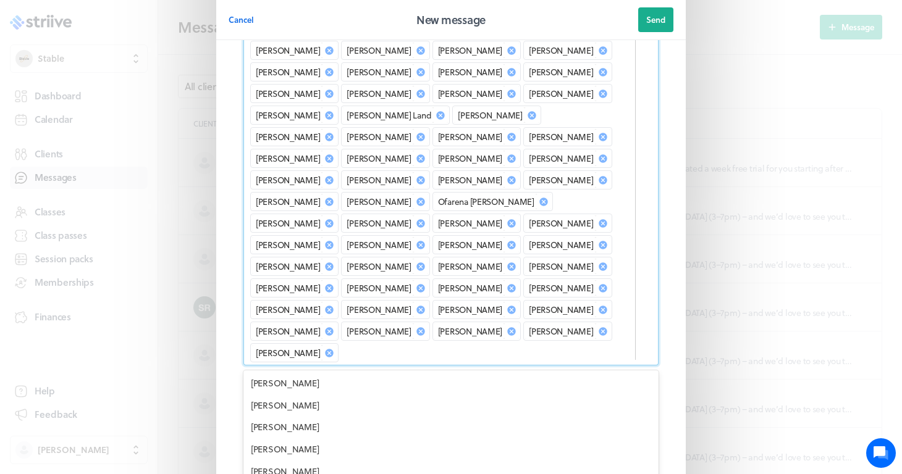
scroll to position [6751, 0]
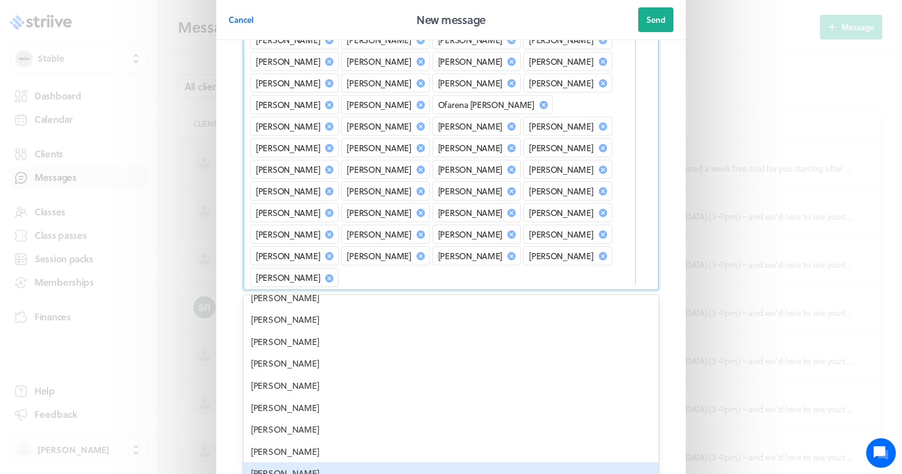
scroll to position [520, 0]
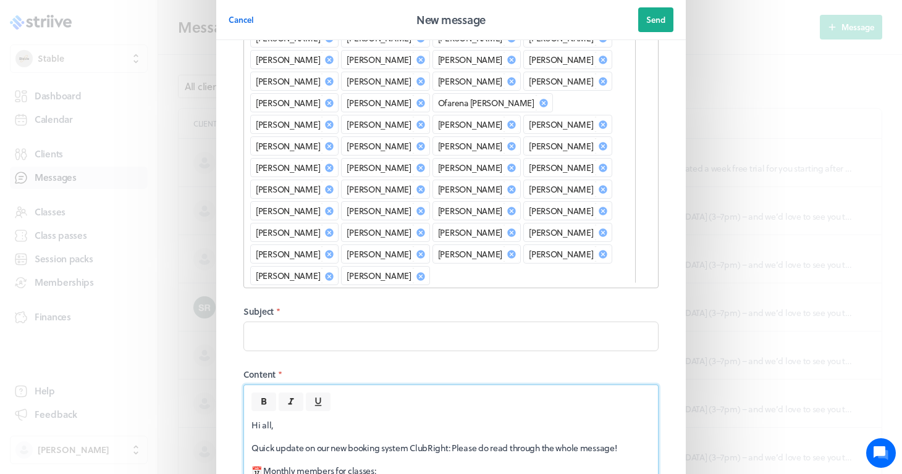
click at [221, 339] on section "Recipients * Alex Price Alicia Saunders Alicia Cain Amanda Alkema Andrew Brooks…" at bounding box center [450, 243] width 469 height 1423
click at [288, 322] on input at bounding box center [450, 337] width 415 height 30
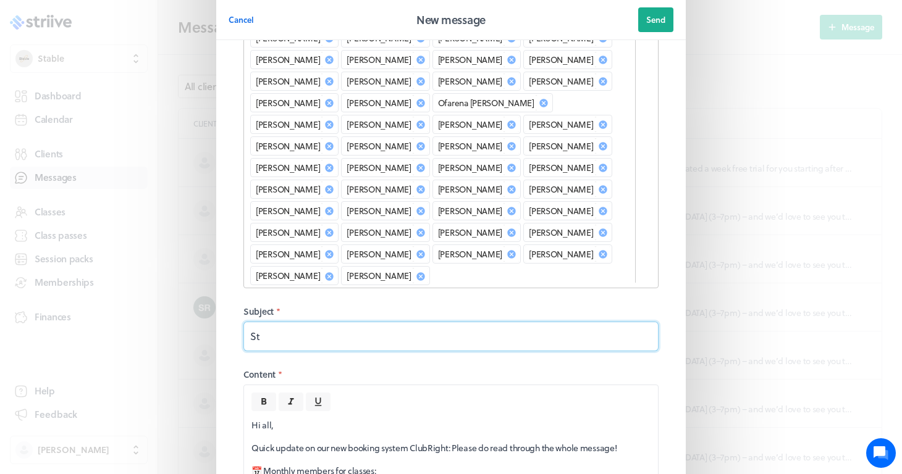
type input "S"
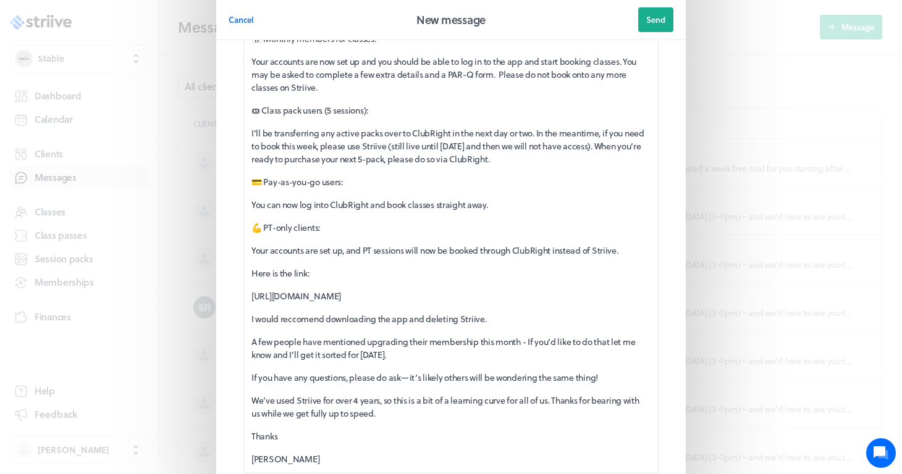
scroll to position [954, 0]
type input "Goodbye Striive... New App Update!"
click at [658, 20] on span "Send" at bounding box center [655, 19] width 19 height 11
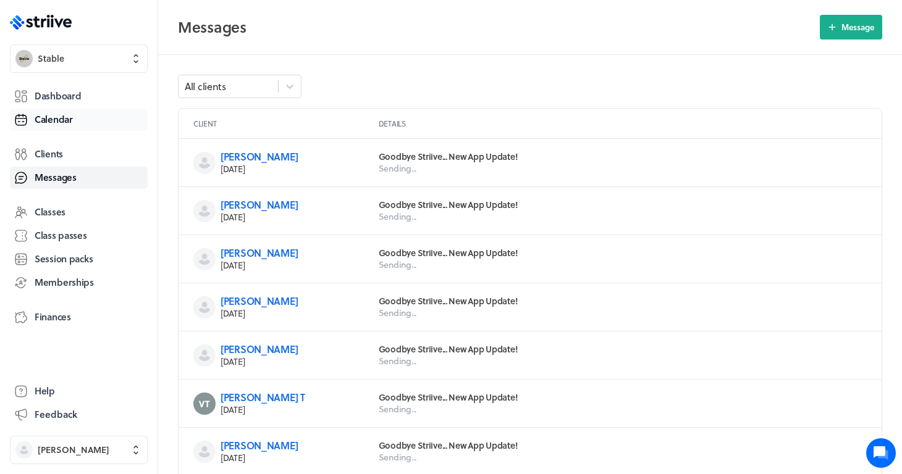
click at [54, 117] on span "Calendar" at bounding box center [54, 119] width 38 height 13
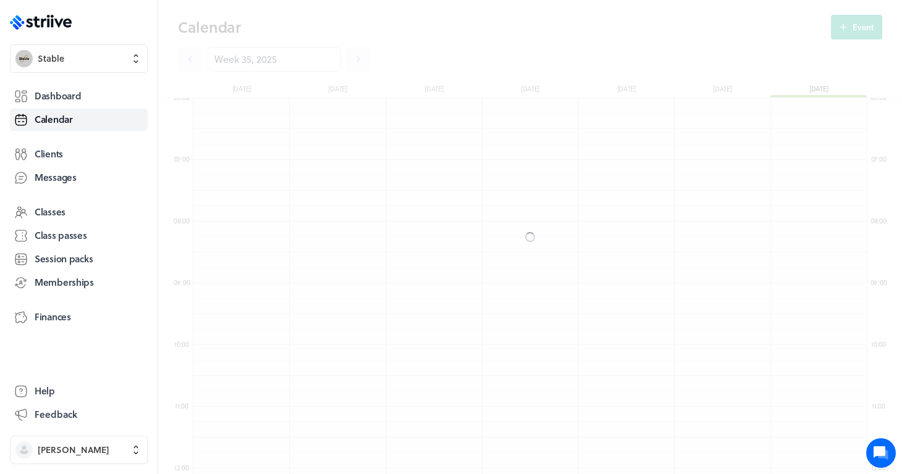
scroll to position [1482, 674]
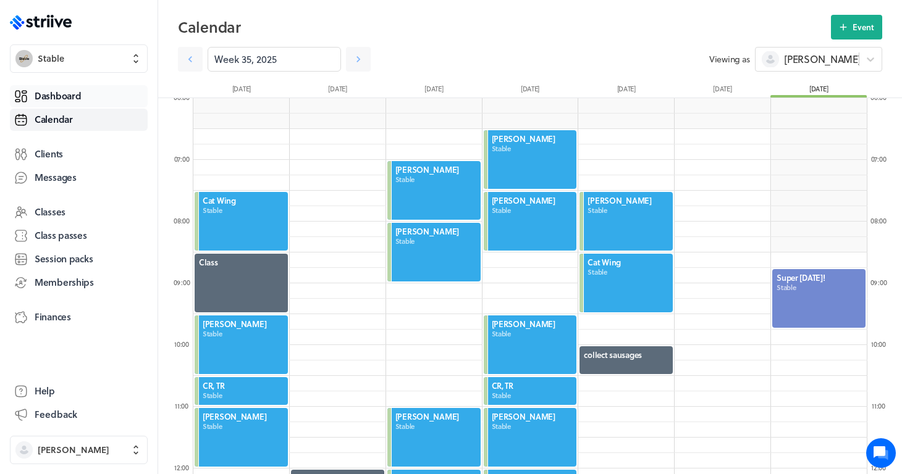
click at [82, 93] on link "Dashboard" at bounding box center [79, 96] width 138 height 22
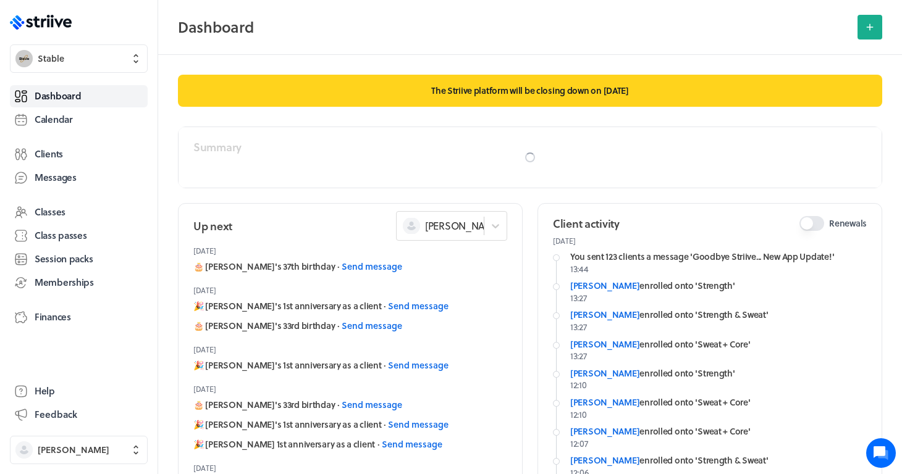
scroll to position [64, 0]
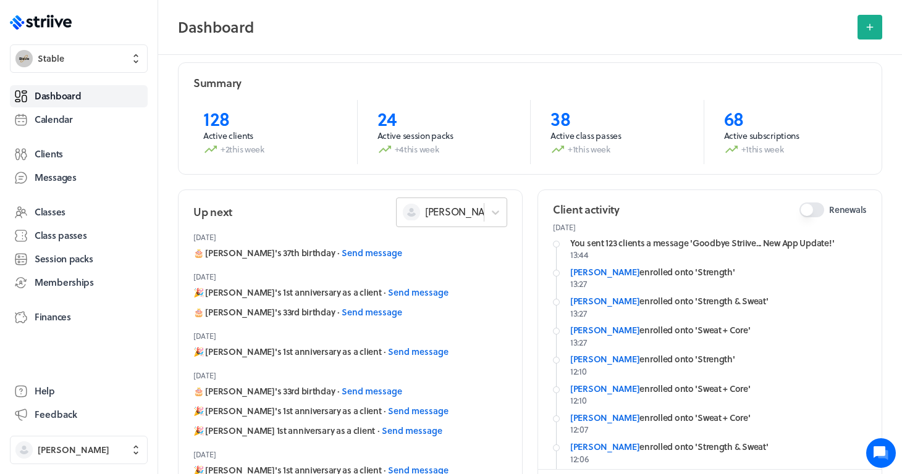
click at [482, 221] on div "Sophie B" at bounding box center [451, 213] width 111 height 30
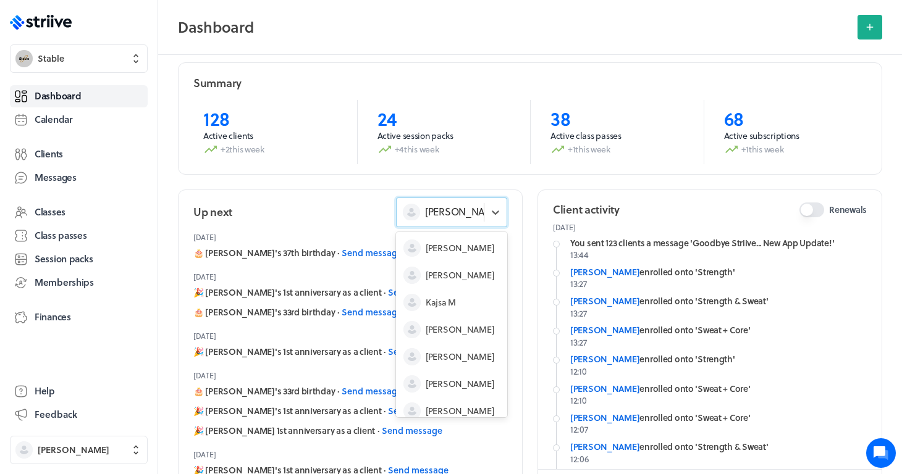
scroll to position [37, 0]
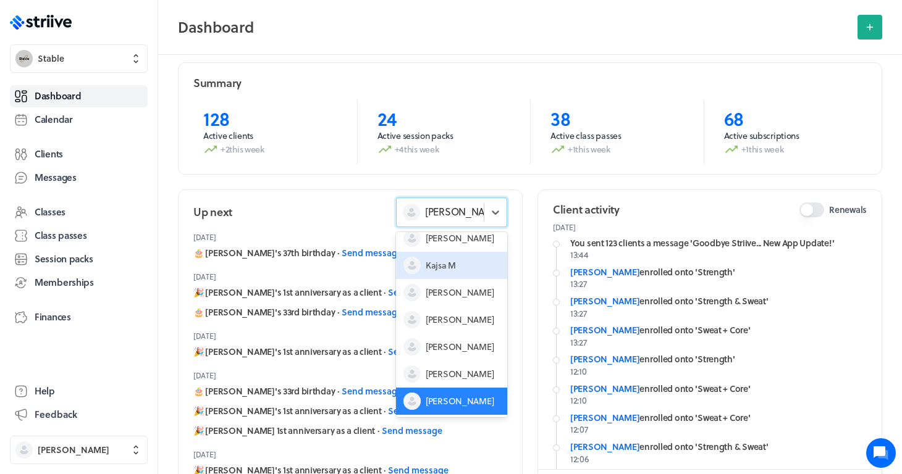
click at [454, 267] on span "Kajsa M" at bounding box center [441, 265] width 30 height 12
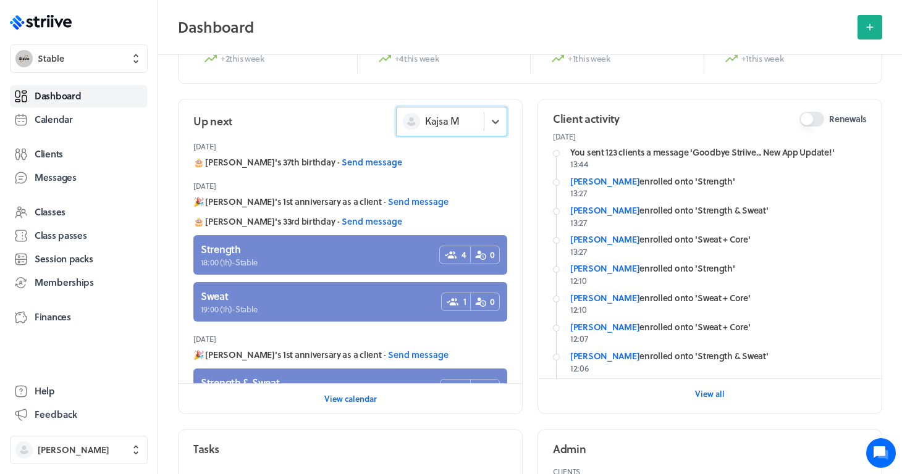
scroll to position [158, 0]
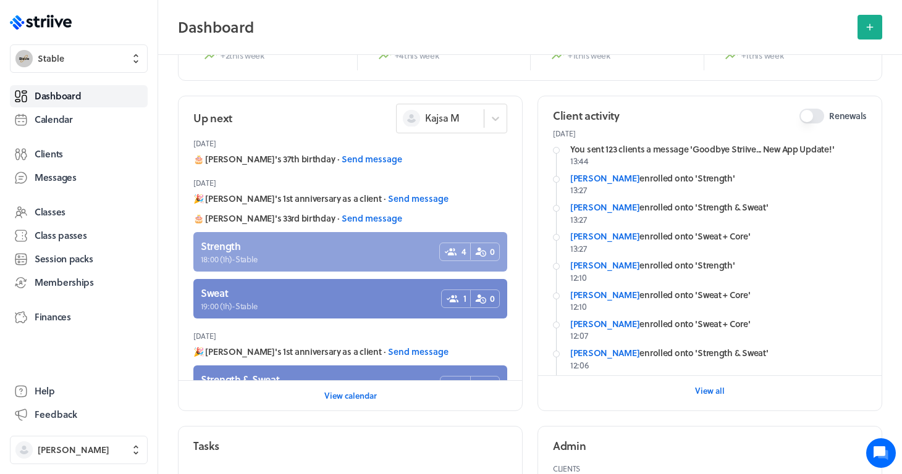
click at [344, 246] on link at bounding box center [350, 252] width 314 height 40
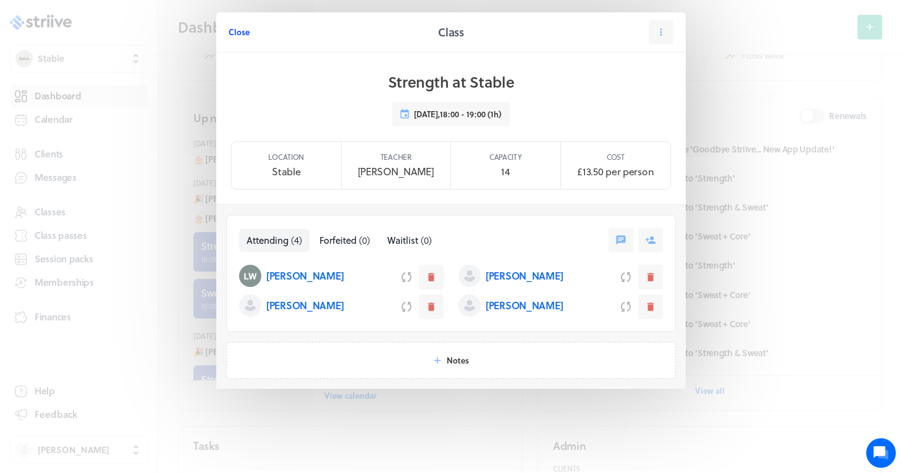
click at [238, 33] on span "Close" at bounding box center [239, 32] width 21 height 11
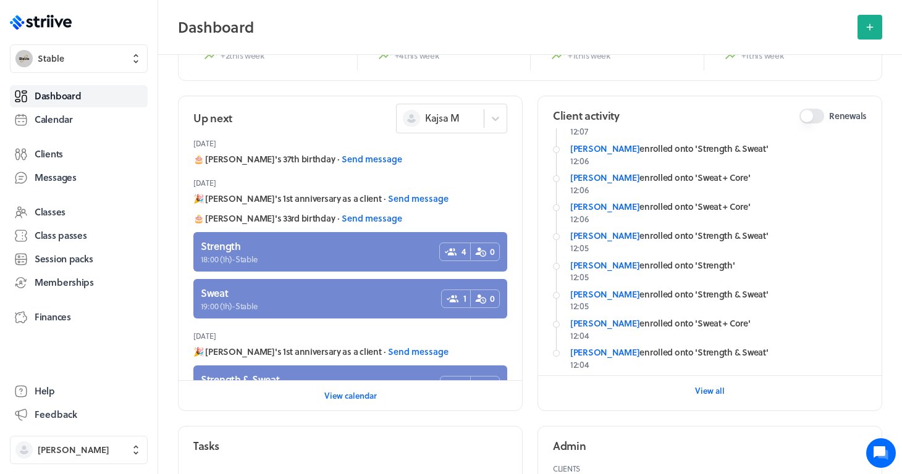
scroll to position [204, 0]
click at [708, 395] on span "View all" at bounding box center [710, 390] width 30 height 11
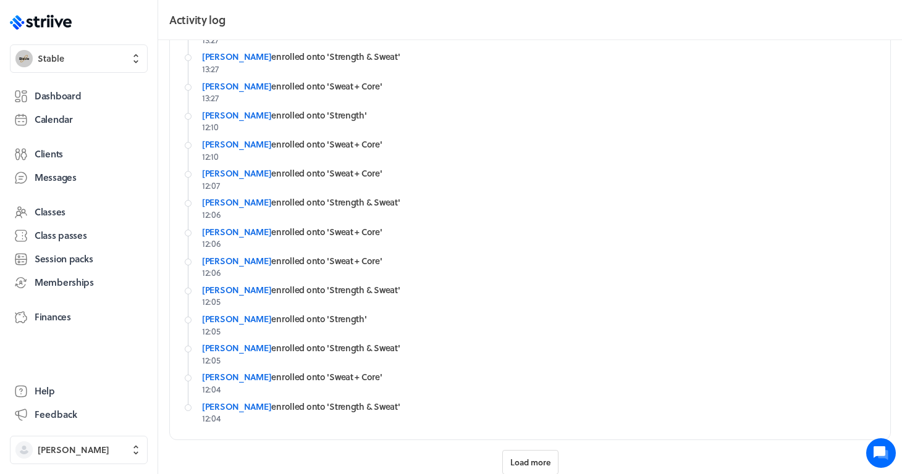
scroll to position [87, 0]
click at [541, 458] on span "Load more" at bounding box center [530, 463] width 40 height 11
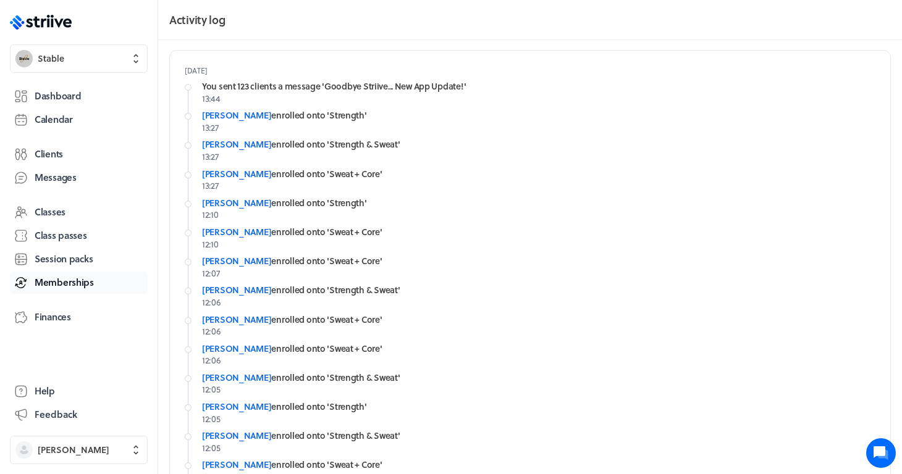
scroll to position [0, 0]
click at [59, 311] on span "Finances" at bounding box center [53, 317] width 36 height 13
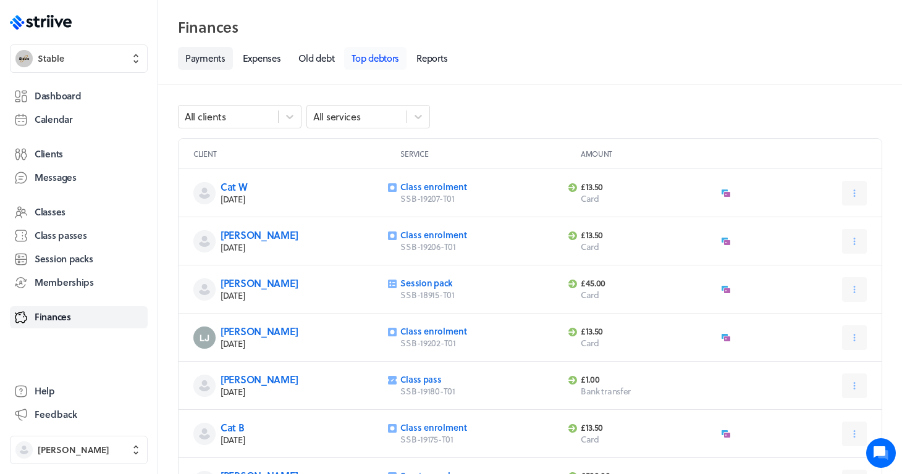
click at [375, 57] on link "Top debtors" at bounding box center [375, 58] width 62 height 23
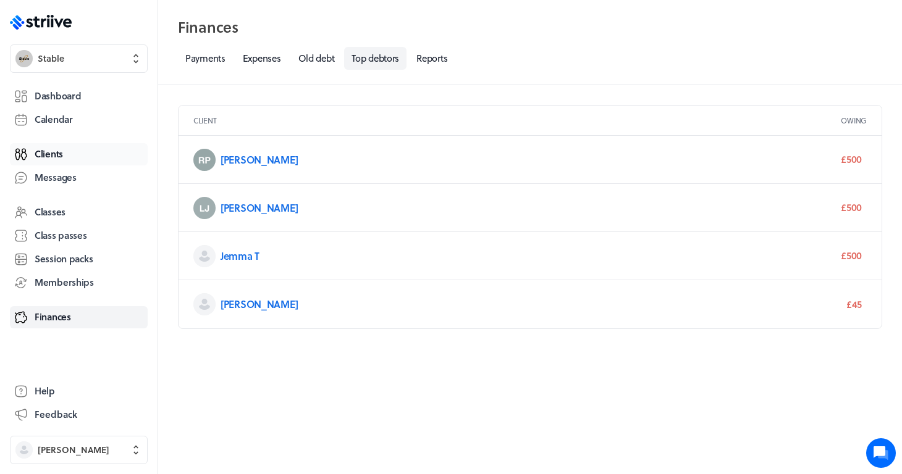
click at [73, 152] on link "Clients" at bounding box center [79, 154] width 138 height 22
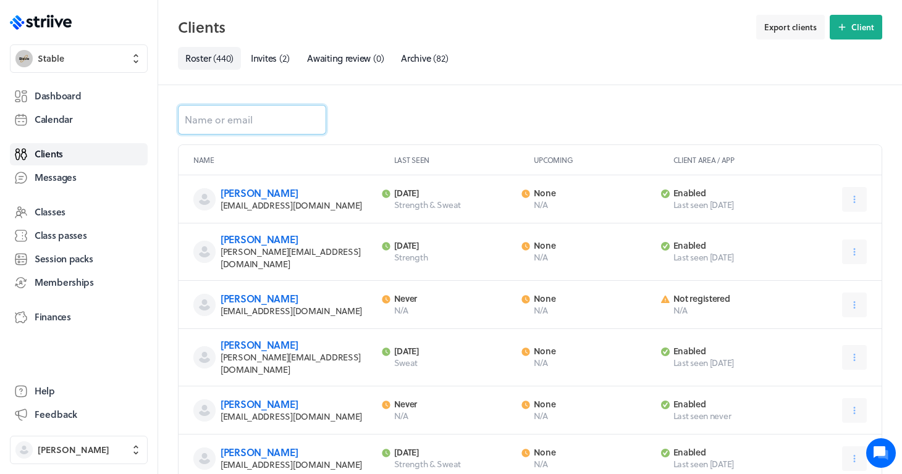
click at [232, 120] on input at bounding box center [252, 120] width 148 height 30
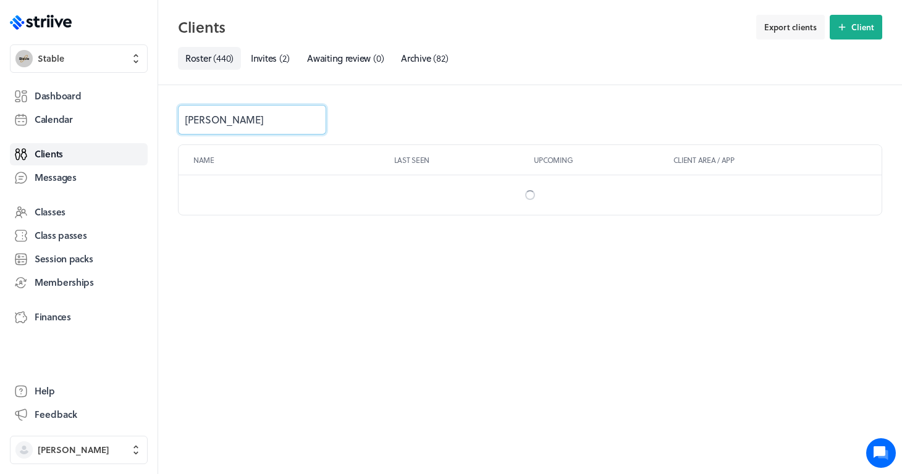
type input "emily"
